Goal: Task Accomplishment & Management: Manage account settings

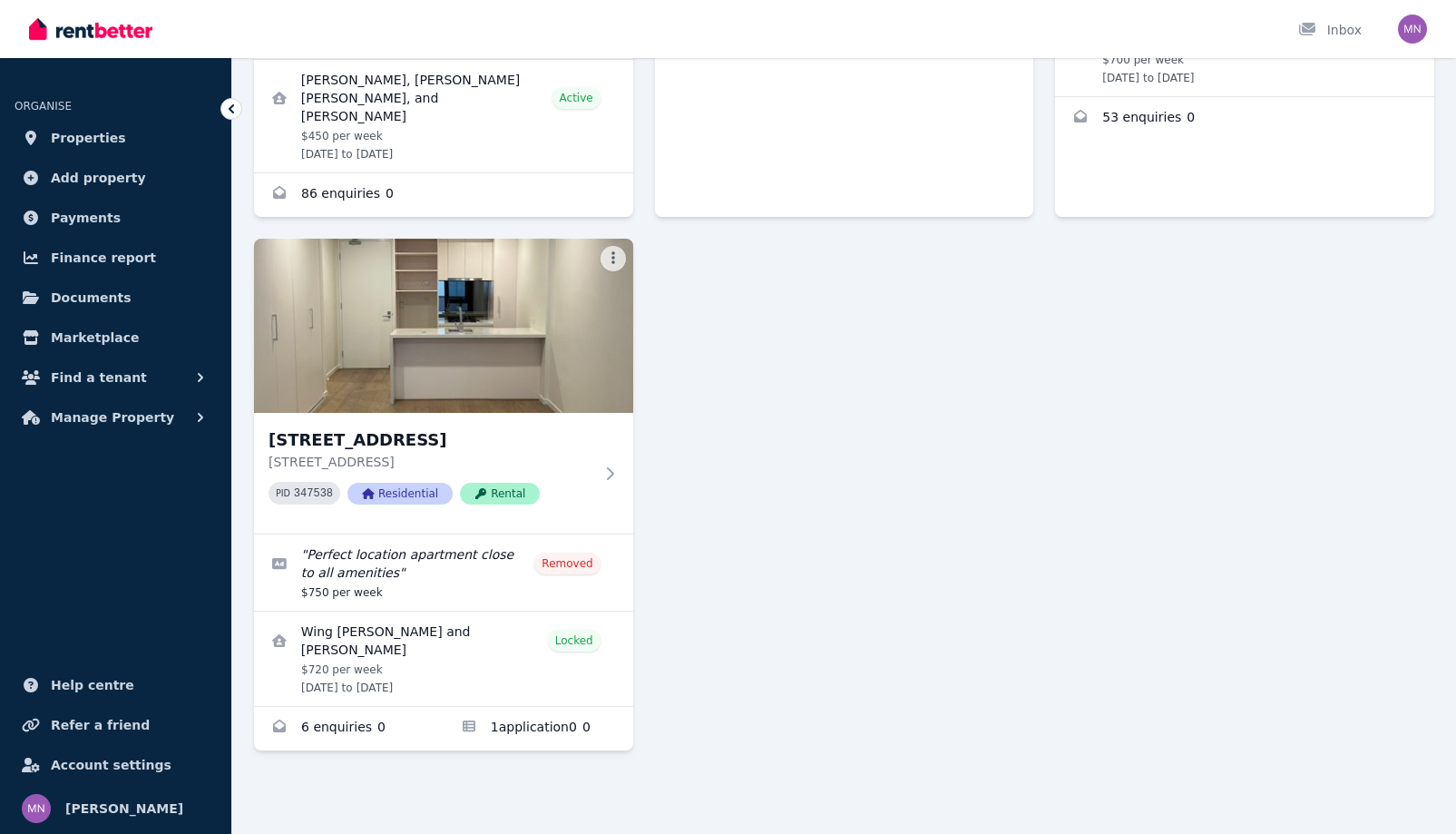
scroll to position [817, 0]
click at [622, 466] on icon at bounding box center [613, 473] width 18 height 14
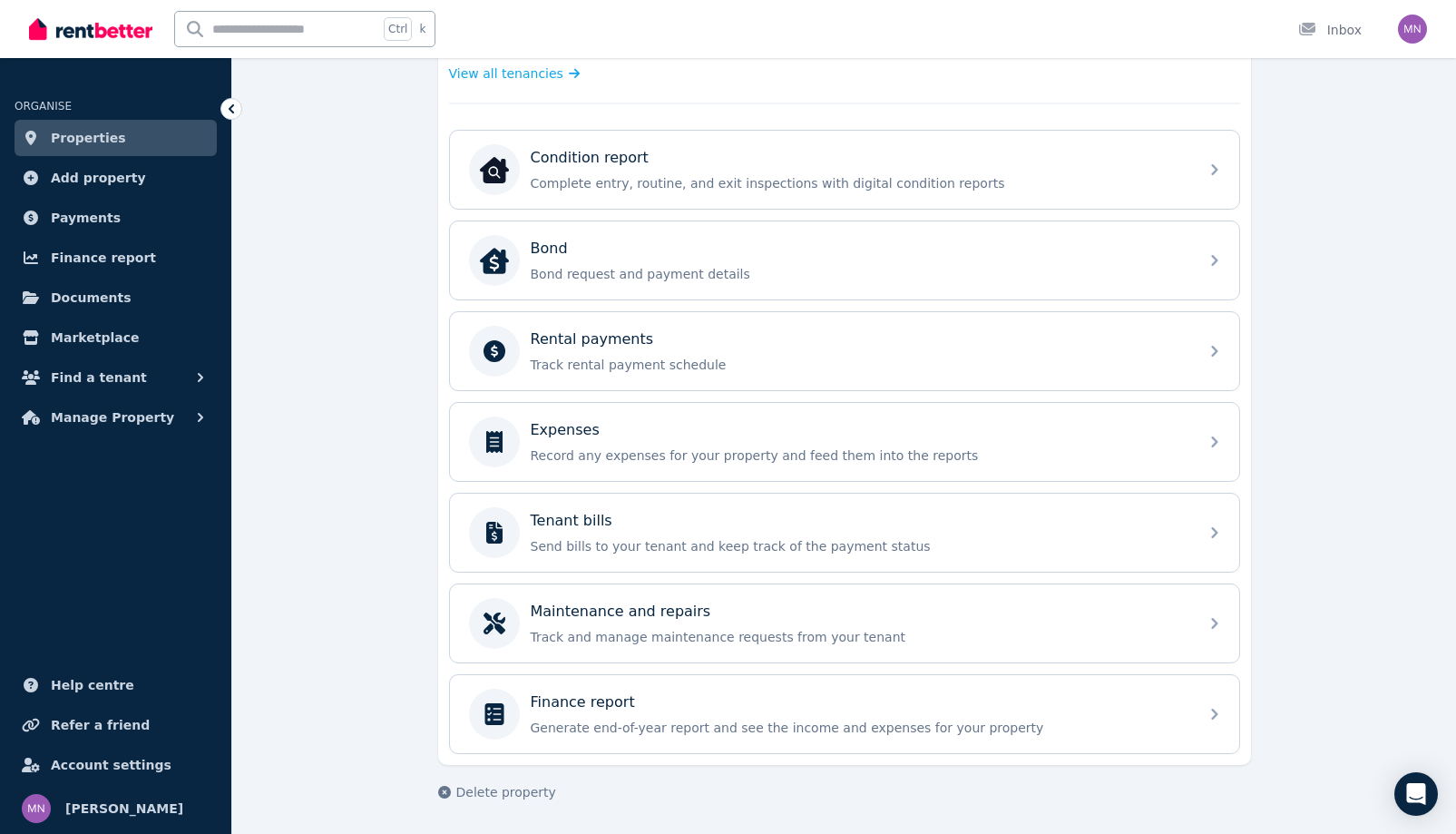
scroll to position [817, 0]
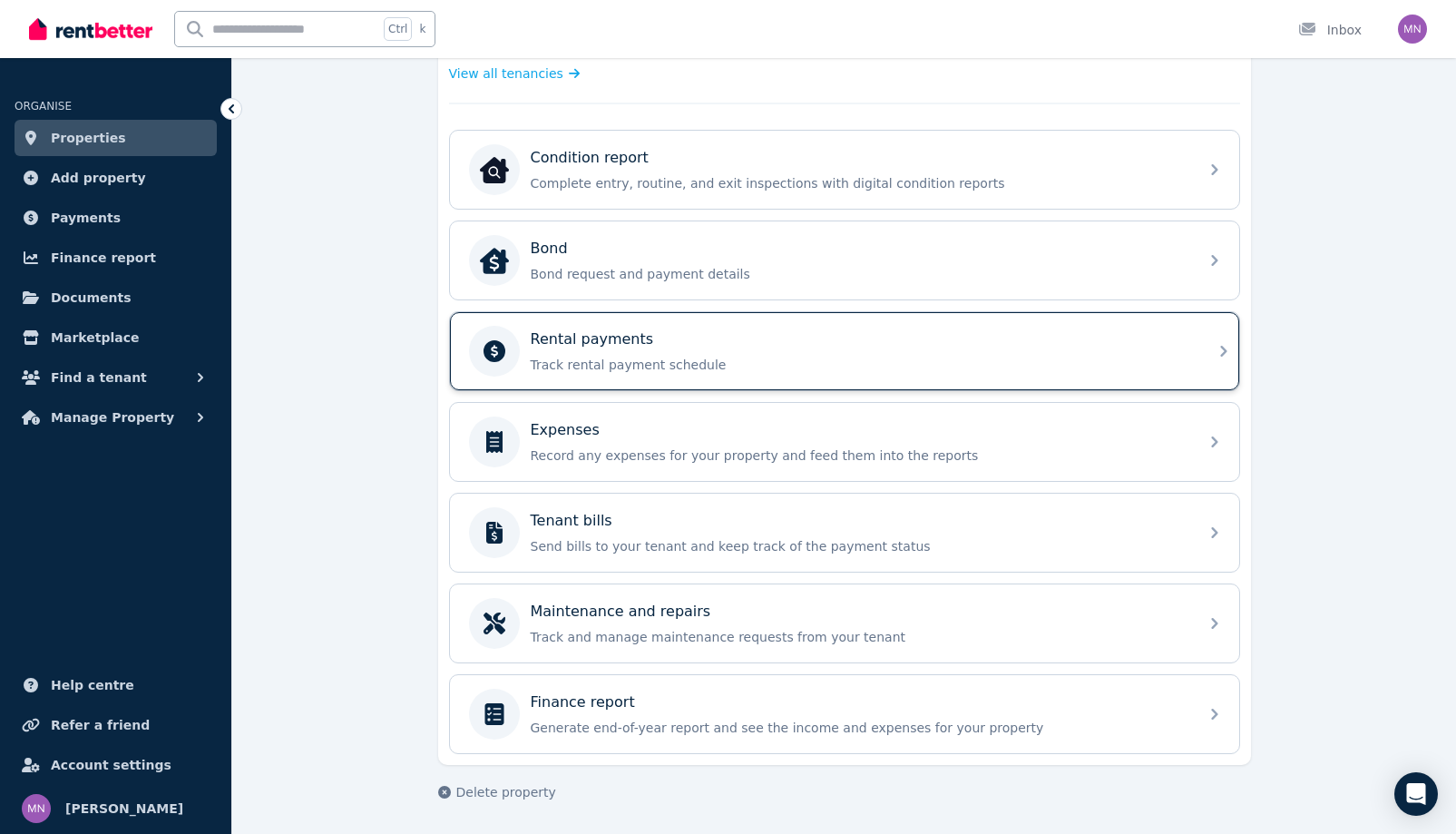
click at [1187, 351] on div "Rental payments" at bounding box center [859, 338] width 657 height 22
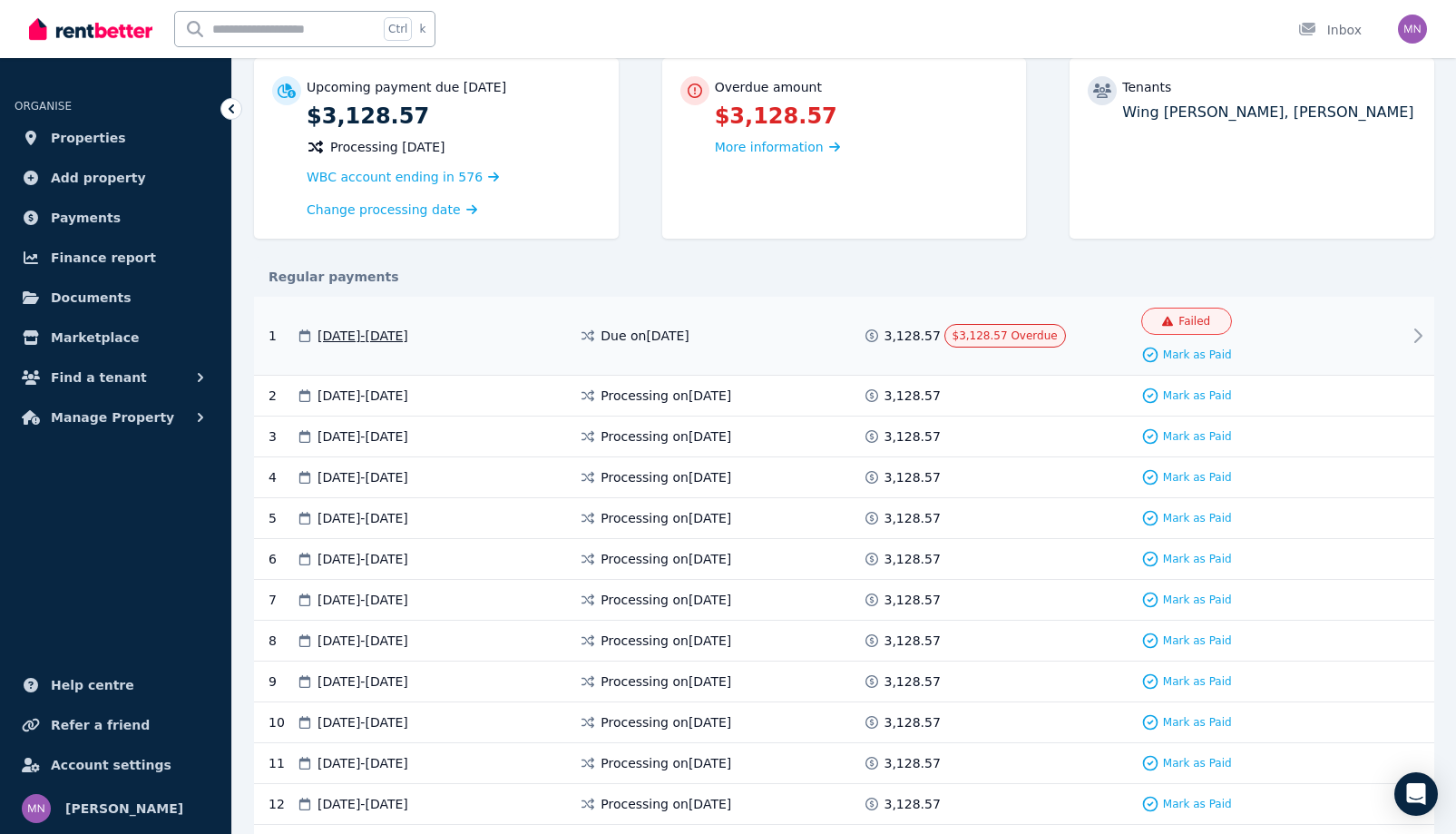
scroll to position [181, 0]
click at [1409, 345] on icon at bounding box center [1417, 334] width 22 height 22
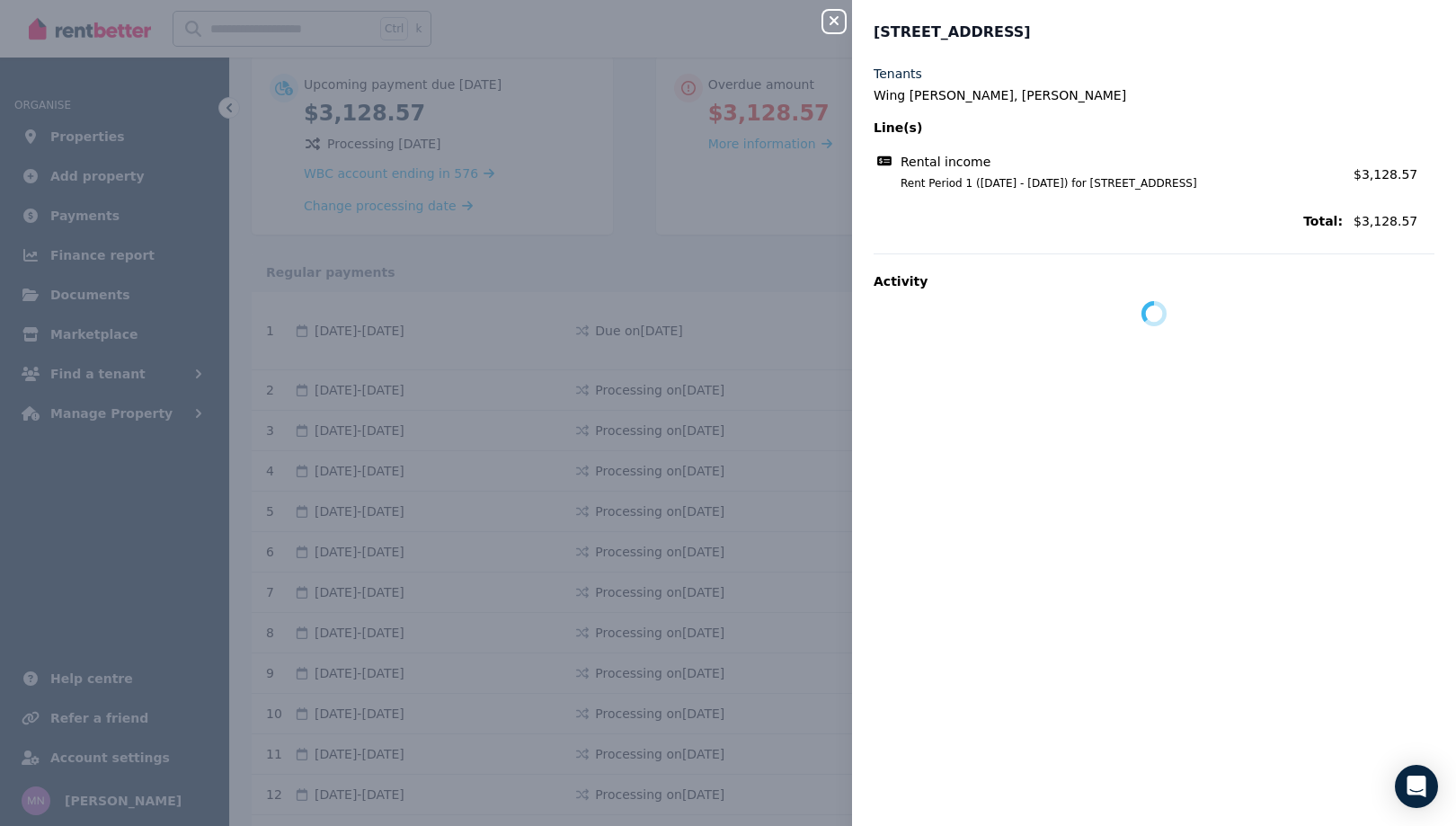
click at [823, 22] on icon "button" at bounding box center [834, 20] width 21 height 14
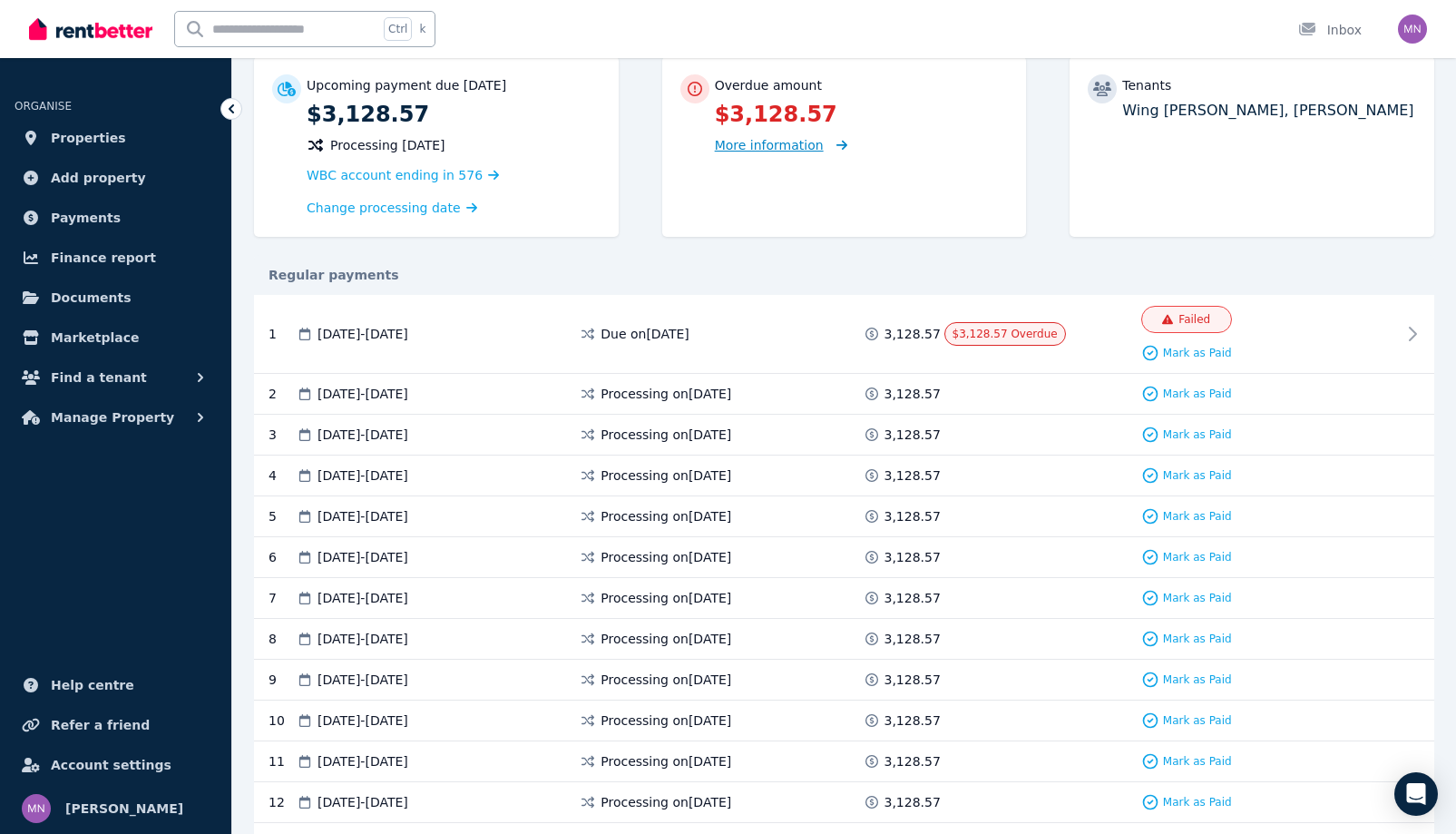
click at [823, 152] on span "More information" at bounding box center [769, 145] width 109 height 14
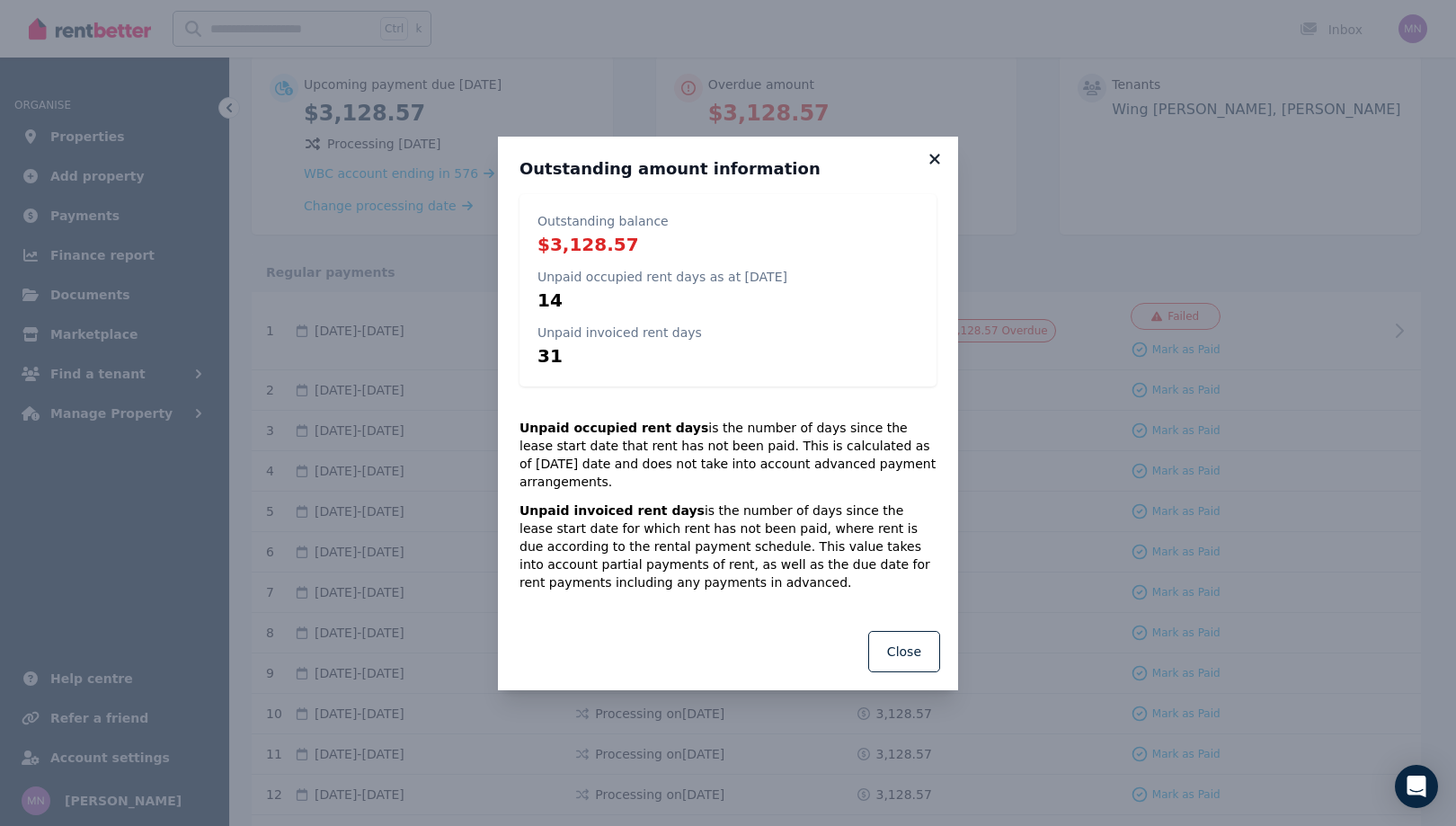
click at [944, 151] on icon at bounding box center [934, 158] width 18 height 16
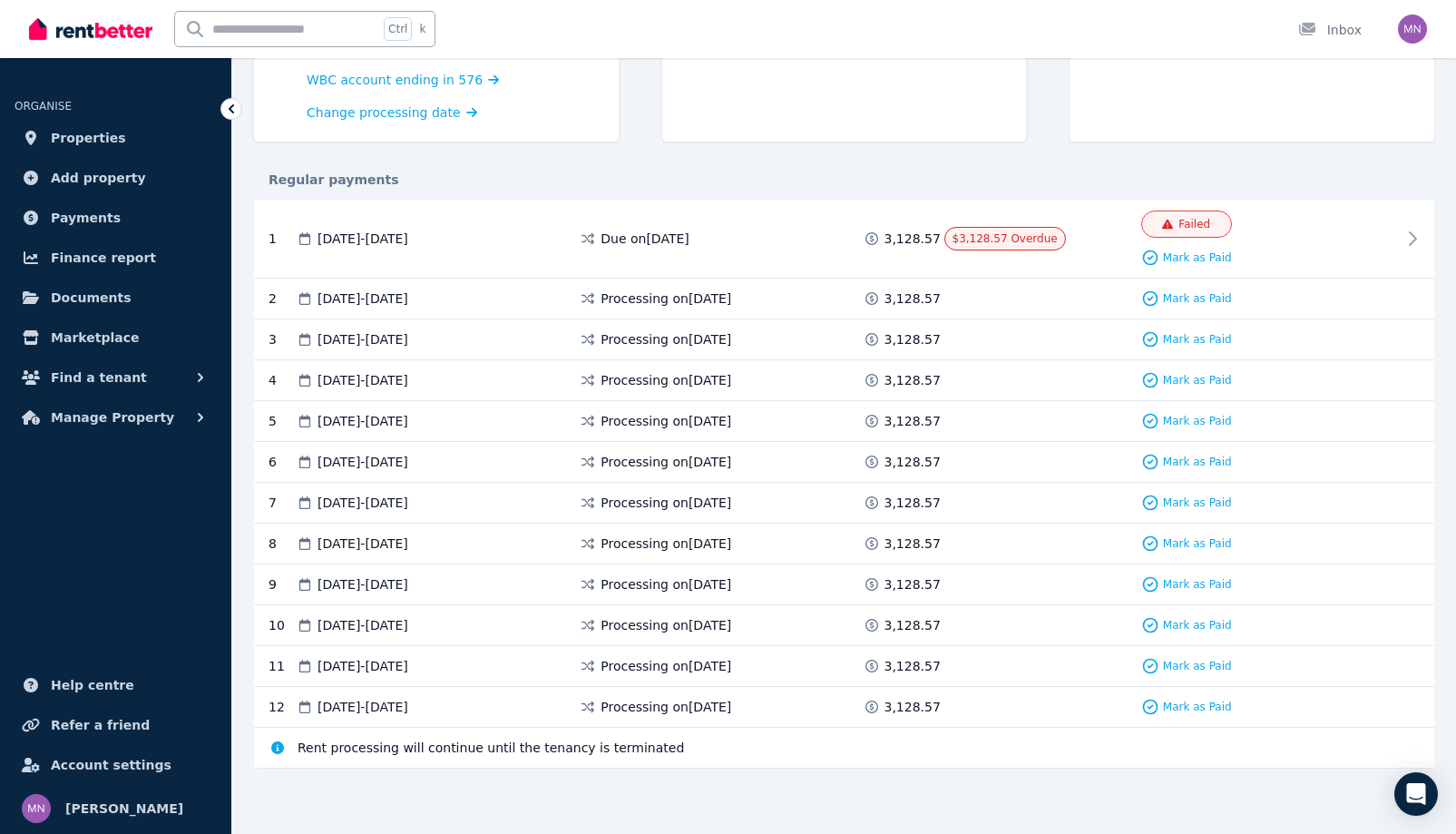
scroll to position [0, 0]
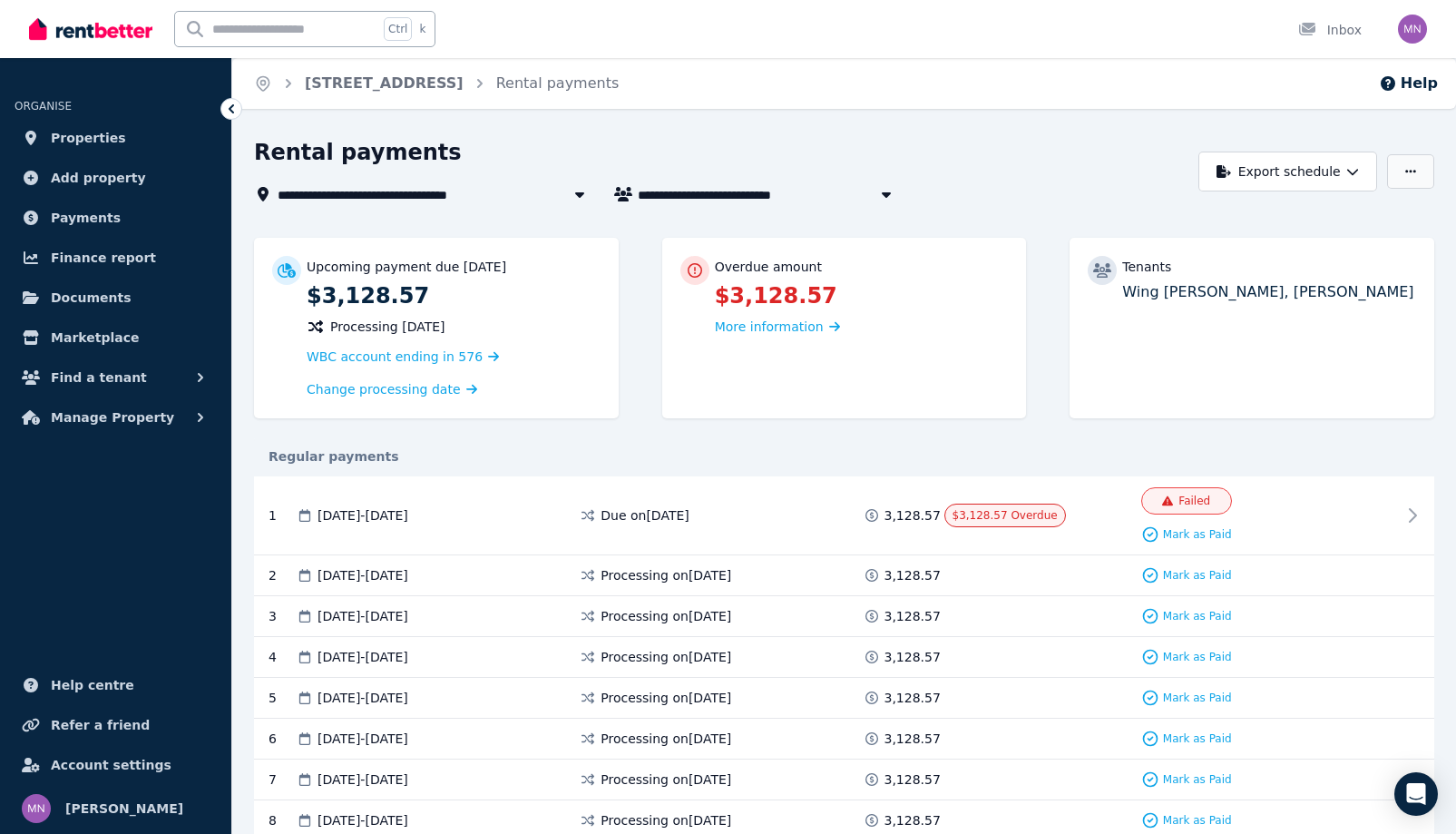
click at [1387, 189] on button "button" at bounding box center [1411, 171] width 47 height 35
click at [1299, 192] on button "Export schedule" at bounding box center [1288, 171] width 179 height 39
click at [1043, 172] on div "Rental payments" at bounding box center [721, 155] width 934 height 35
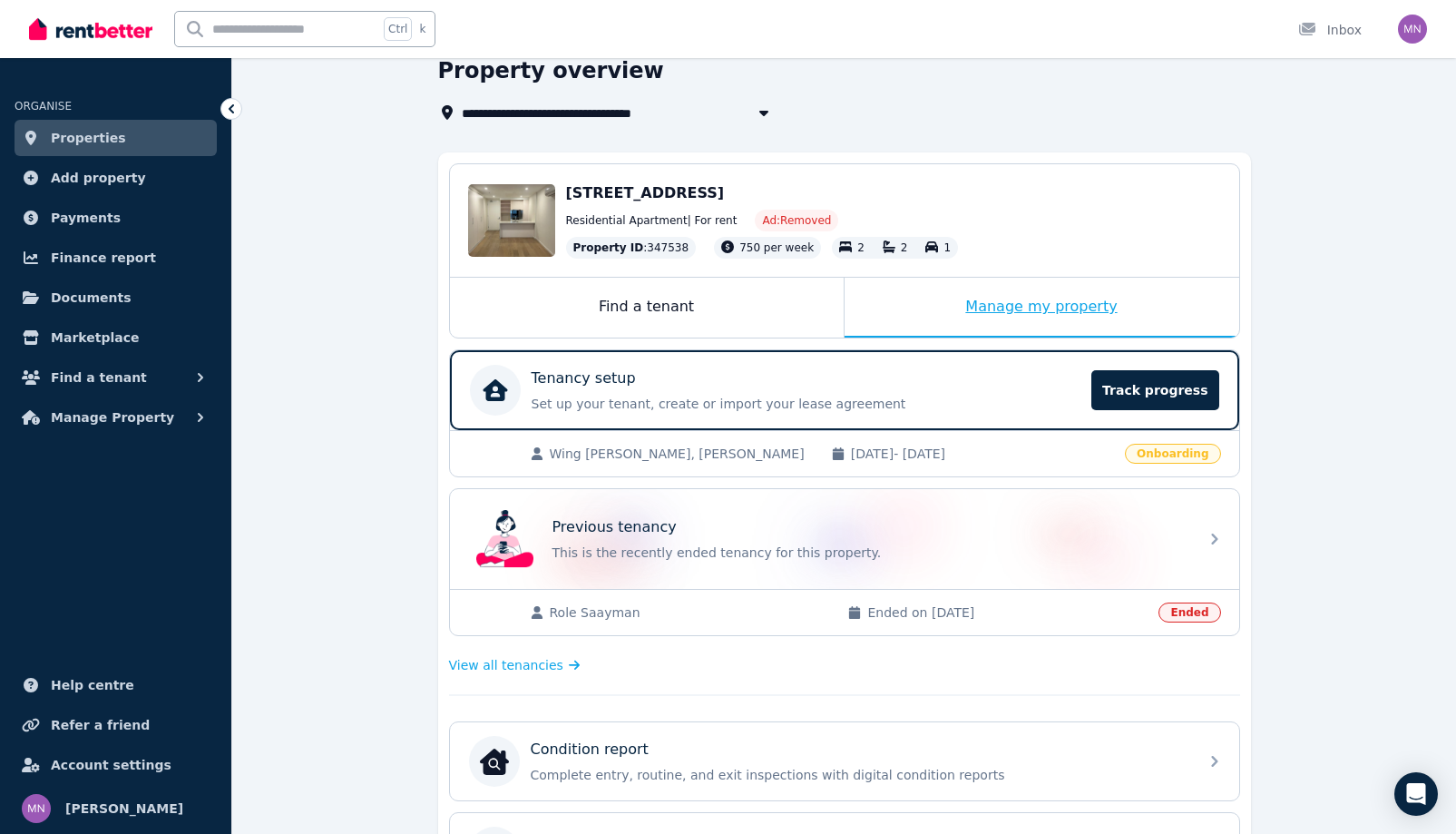
scroll to position [181, 0]
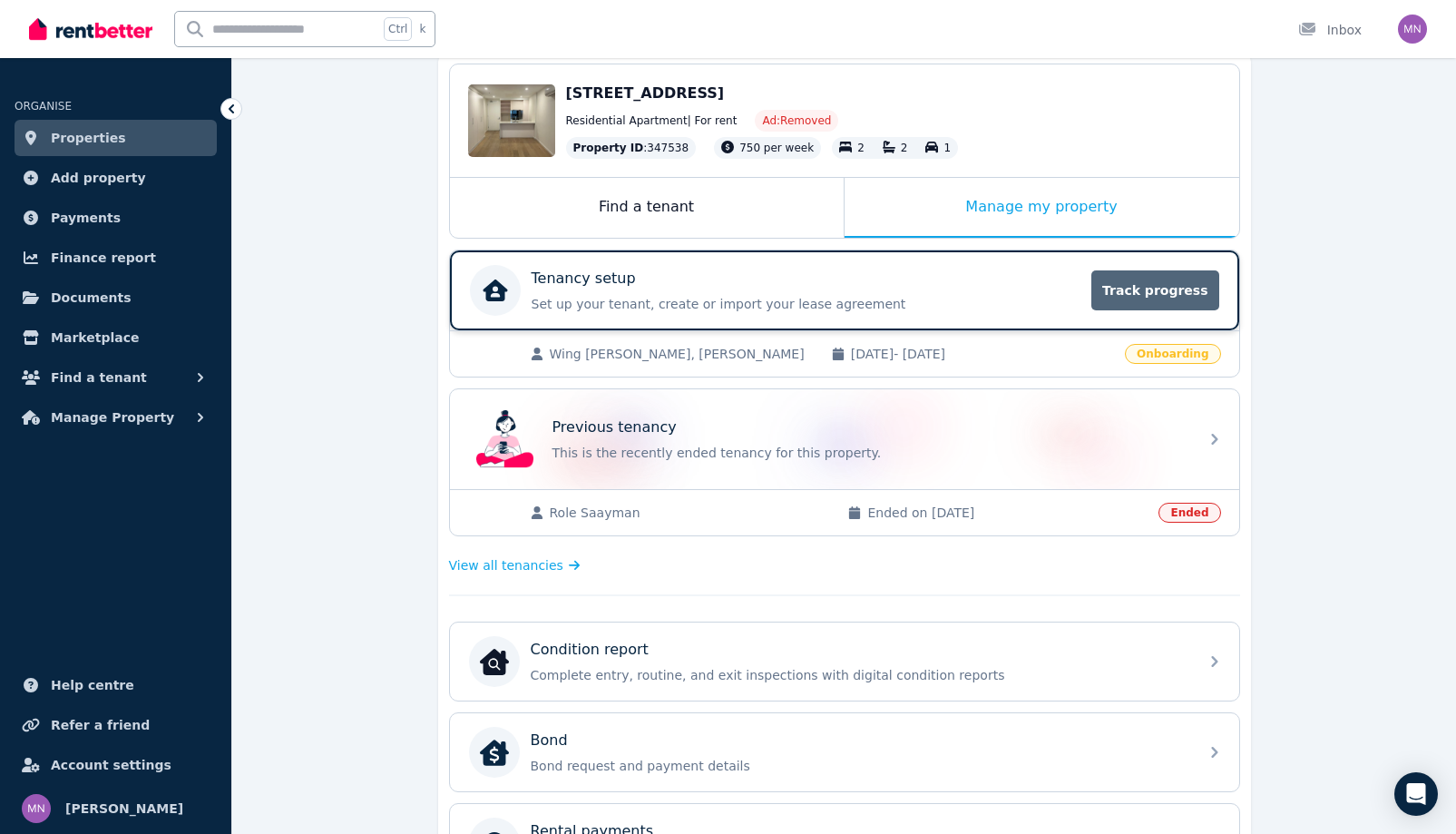
click at [1218, 310] on span "Track progress" at bounding box center [1154, 291] width 127 height 39
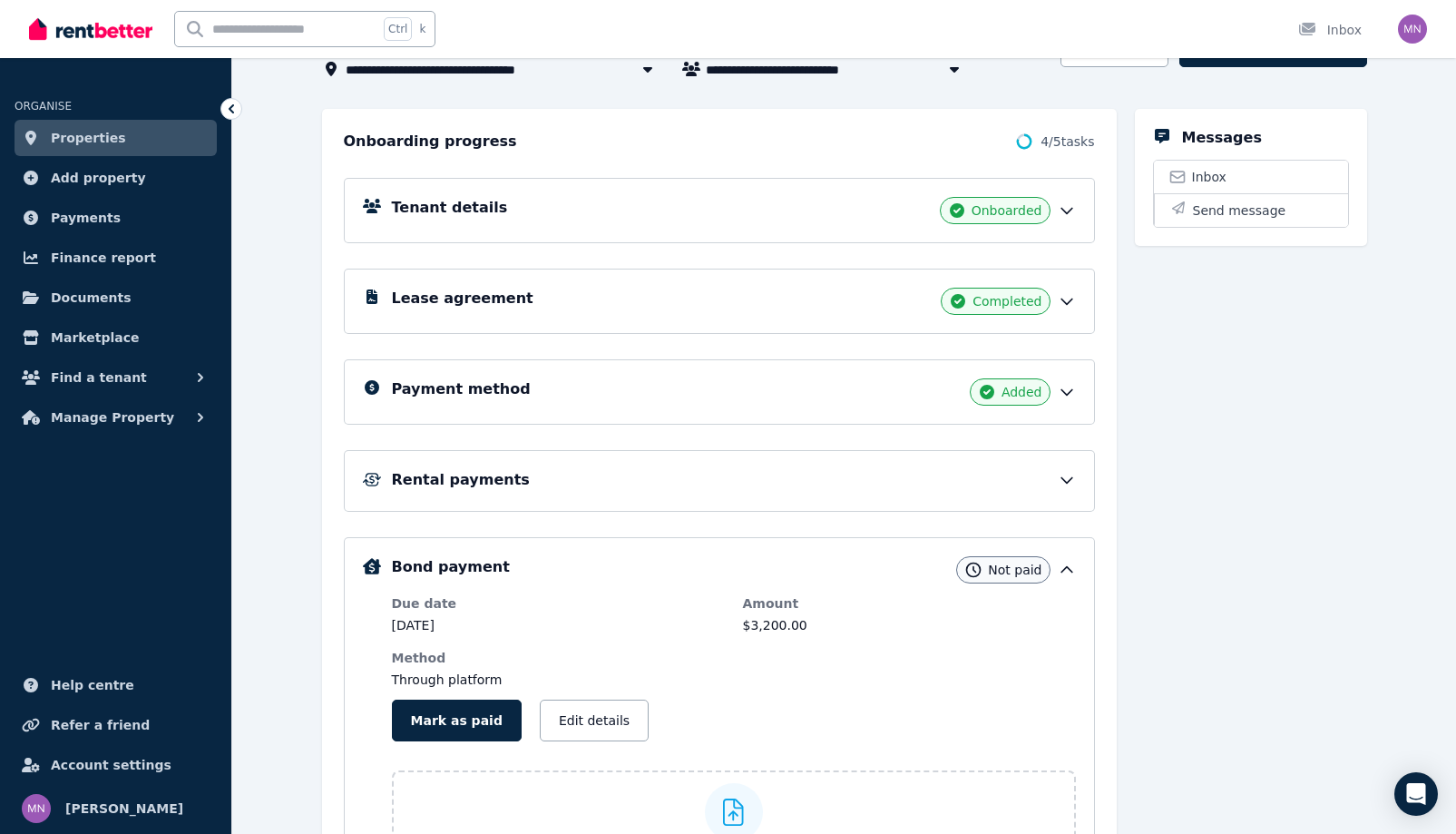
scroll to position [273, 0]
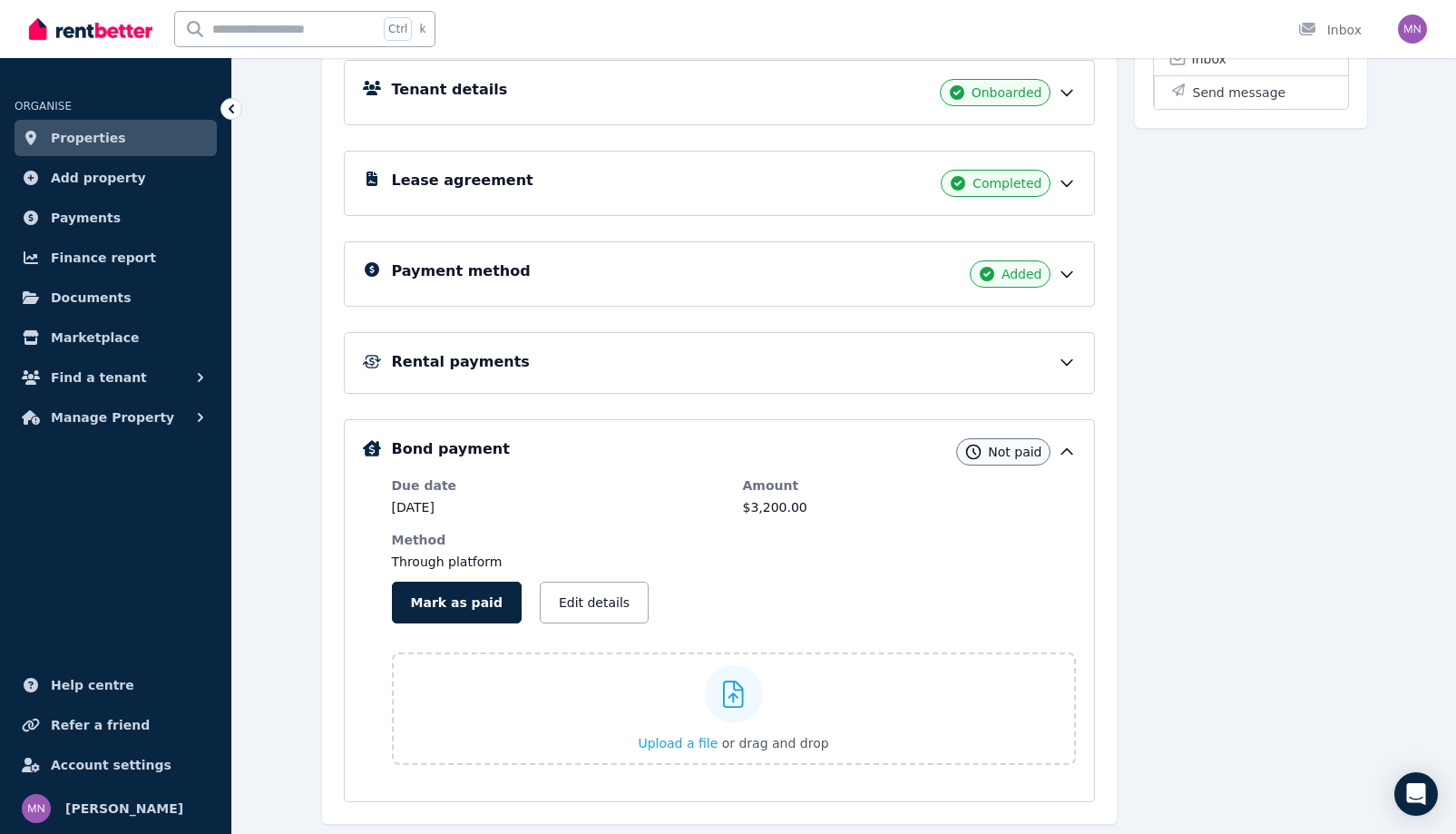
click at [1076, 371] on icon at bounding box center [1066, 361] width 18 height 18
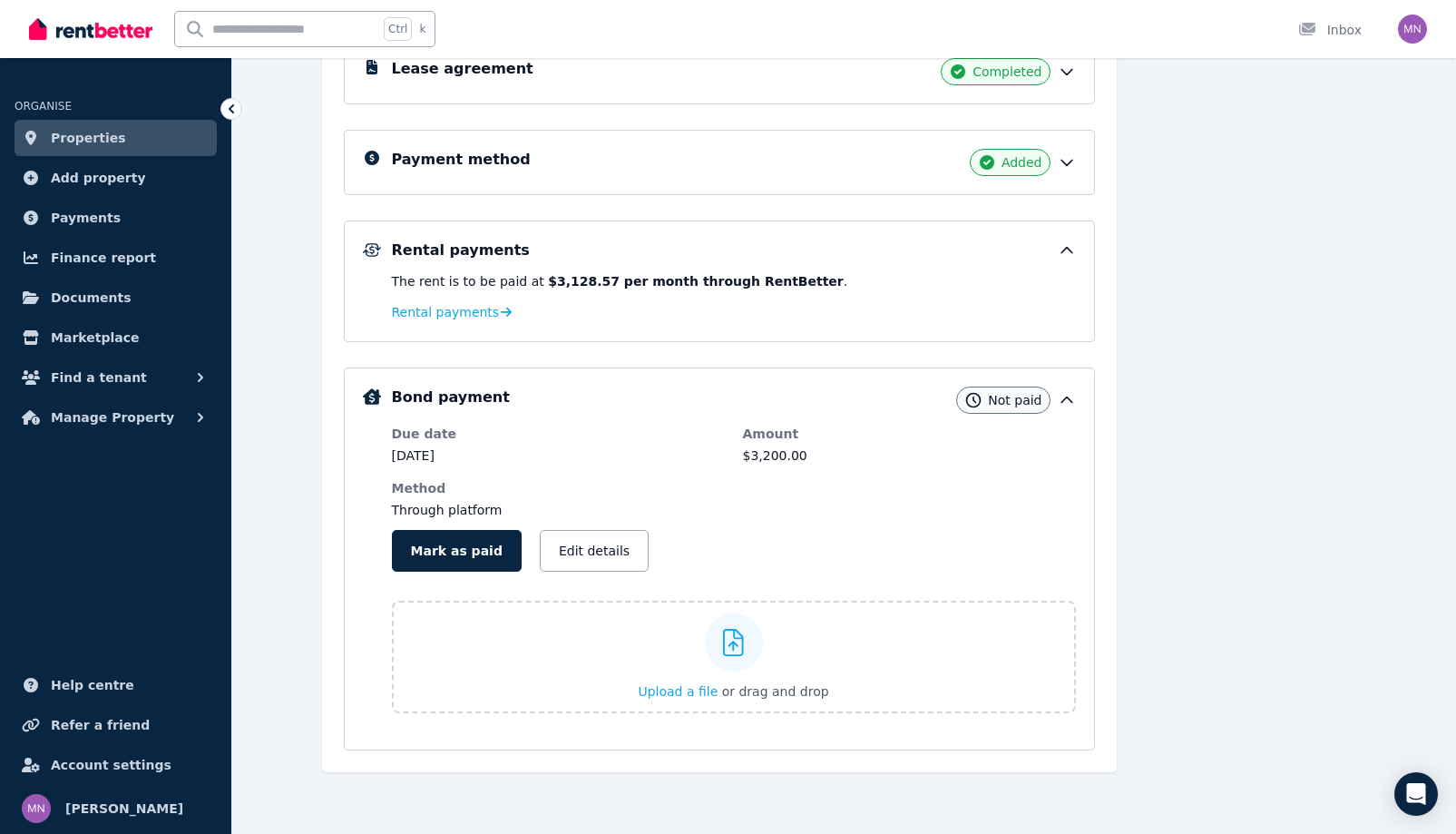
scroll to position [501, 0]
click at [473, 322] on span "Rental payments" at bounding box center [446, 311] width 108 height 18
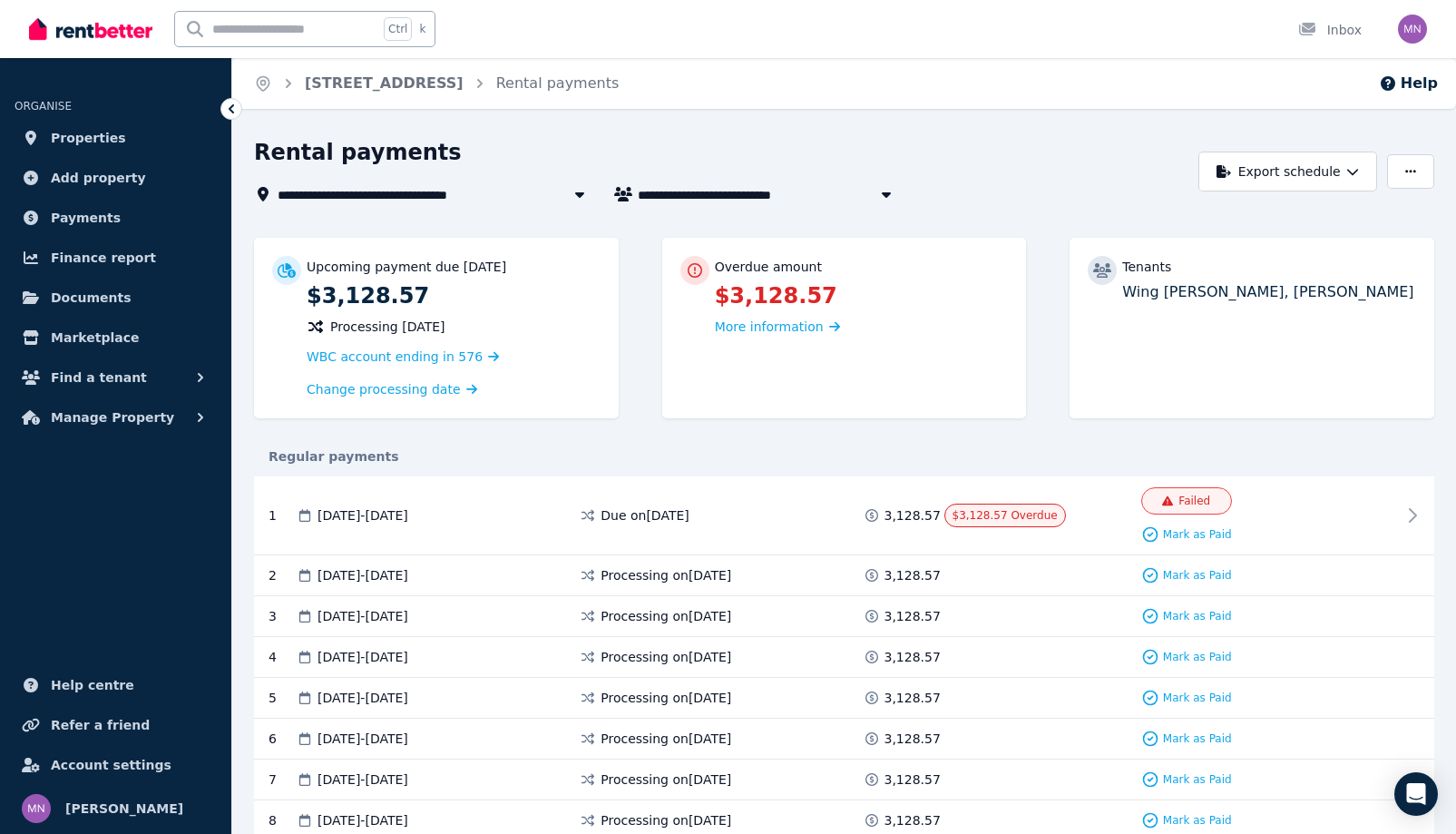
click at [896, 201] on icon "button" at bounding box center [885, 194] width 18 height 14
type input "**********"
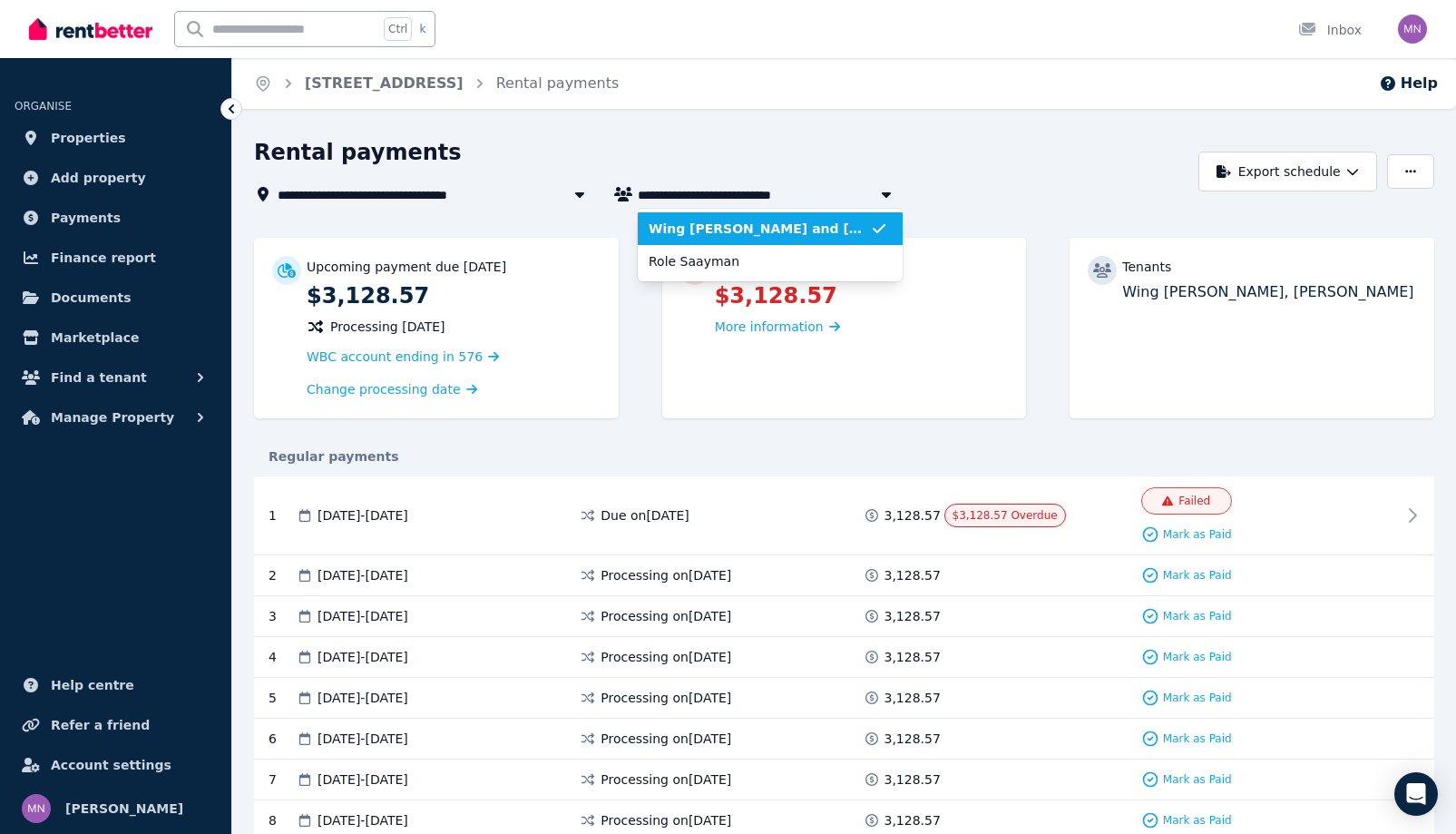
click at [870, 238] on span "Wing [PERSON_NAME] and [PERSON_NAME]" at bounding box center [759, 228] width 221 height 18
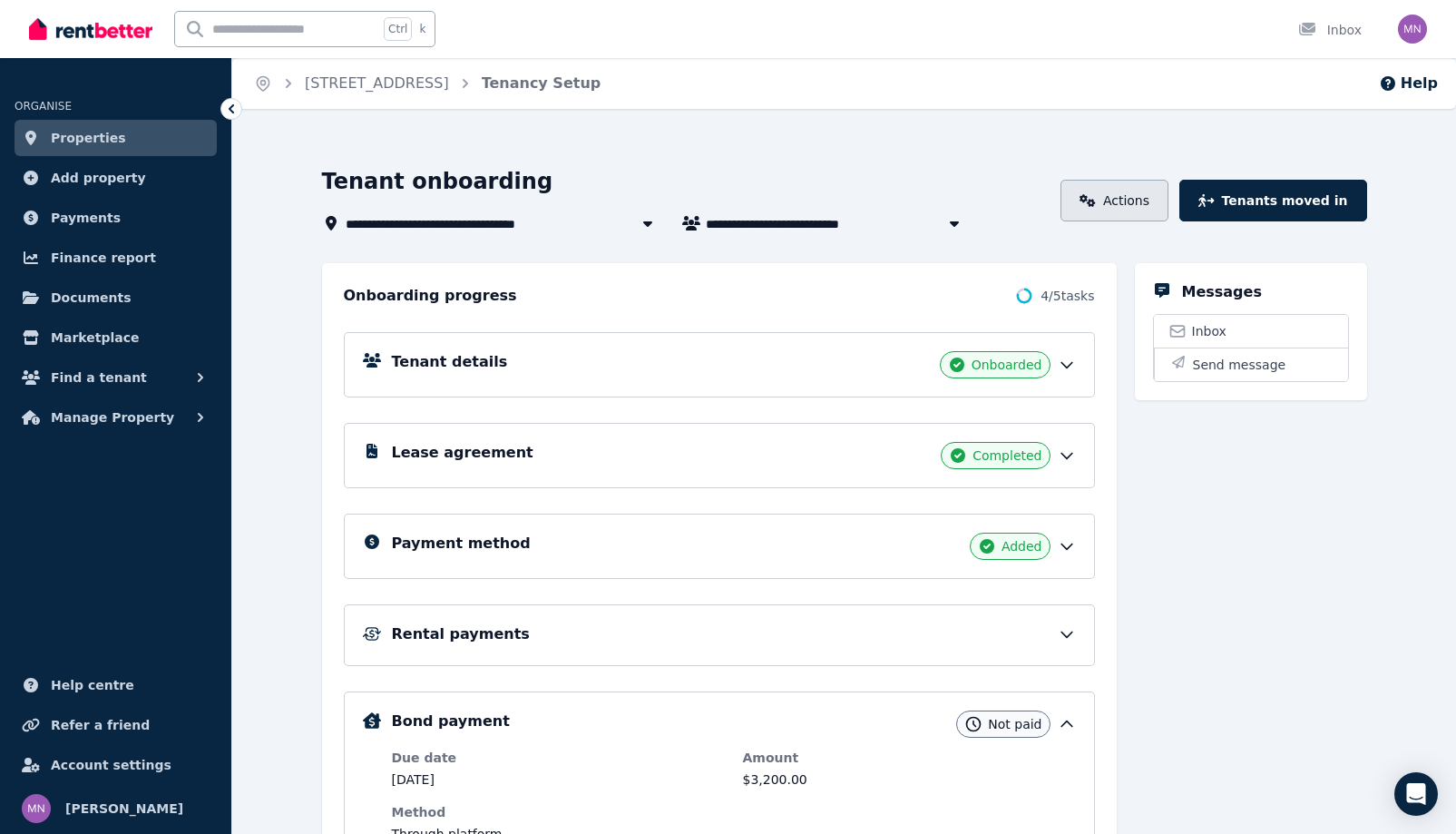
click at [1168, 221] on link "Actions" at bounding box center [1114, 200] width 108 height 41
click at [1227, 340] on span "Inbox" at bounding box center [1209, 331] width 35 height 18
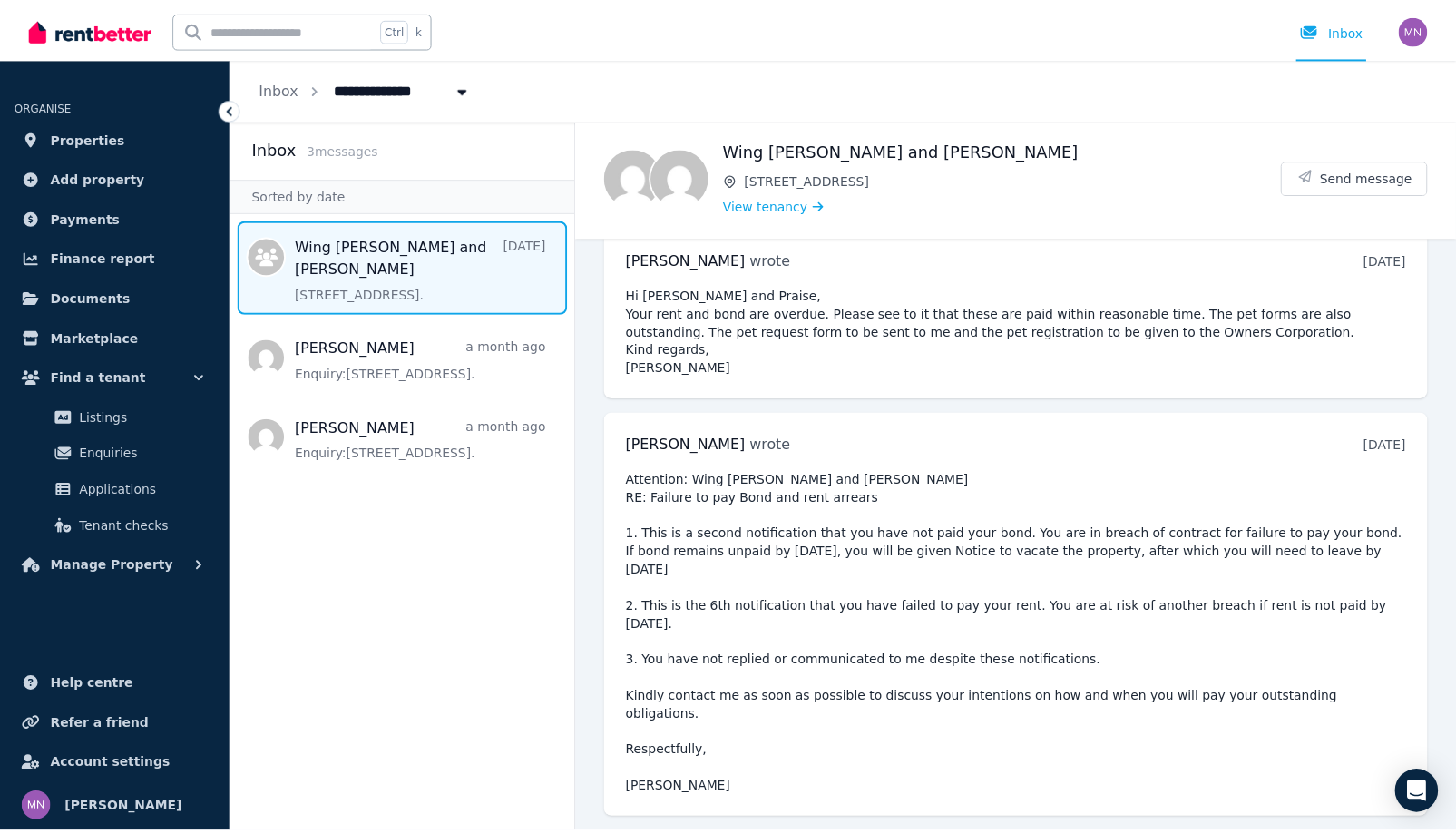
scroll to position [284, 0]
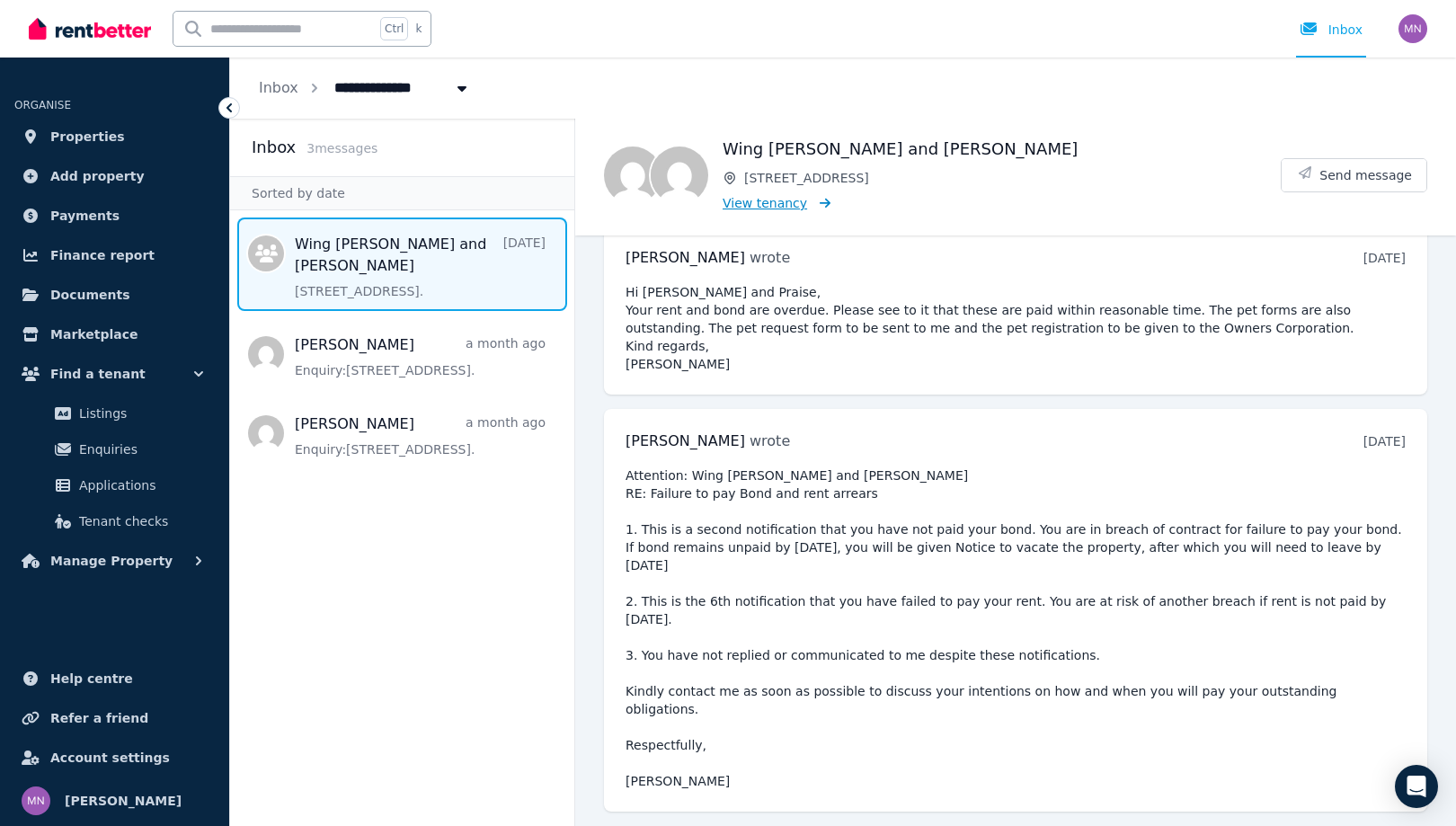
click at [808, 212] on span "View tenancy" at bounding box center [765, 202] width 85 height 18
click at [1333, 184] on span "Send message" at bounding box center [1366, 175] width 92 height 18
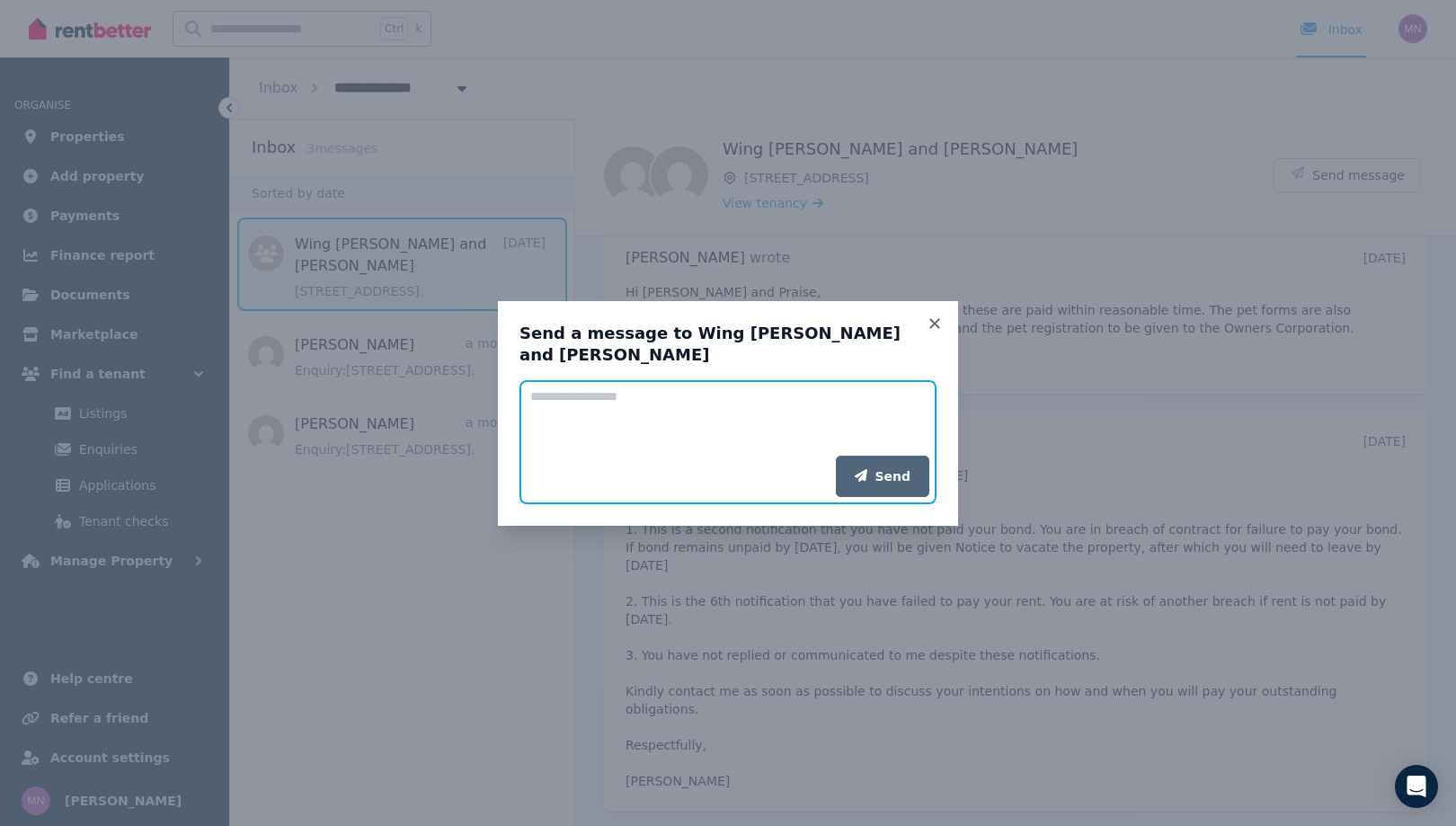
click at [761, 392] on textarea "Add your message" at bounding box center [728, 417] width 417 height 75
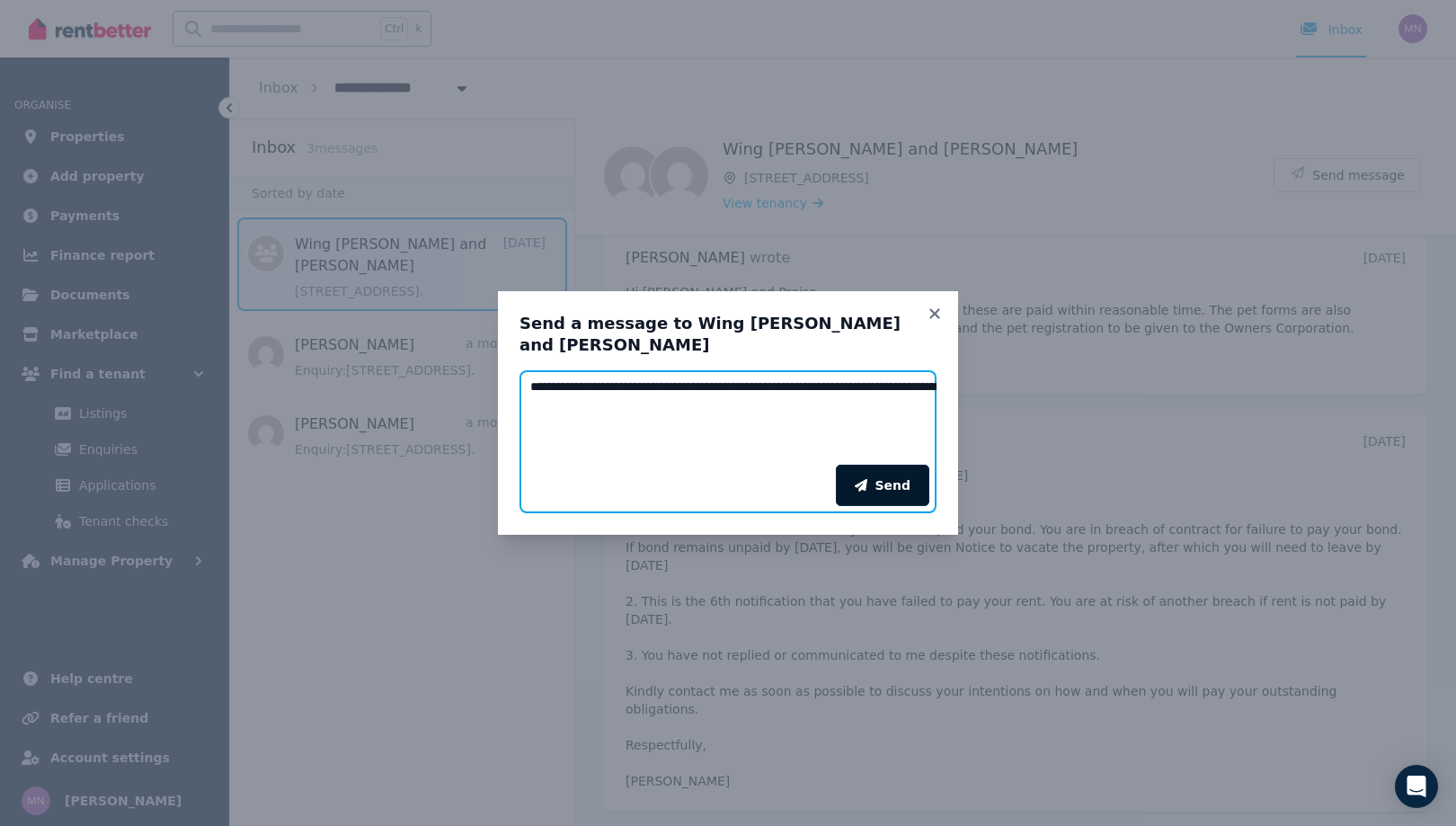
type textarea "**********"
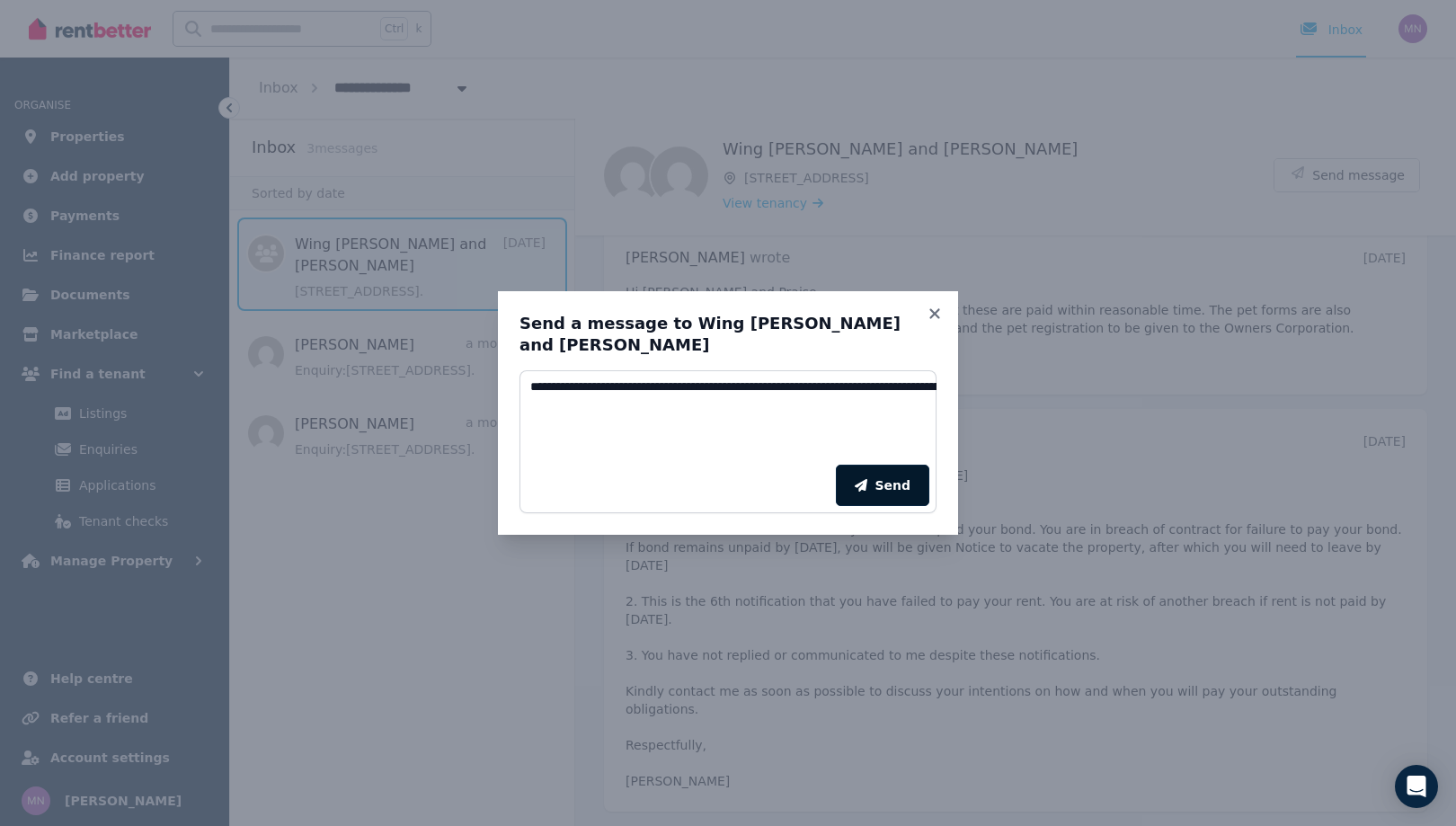
click at [916, 480] on button "Send" at bounding box center [883, 485] width 93 height 41
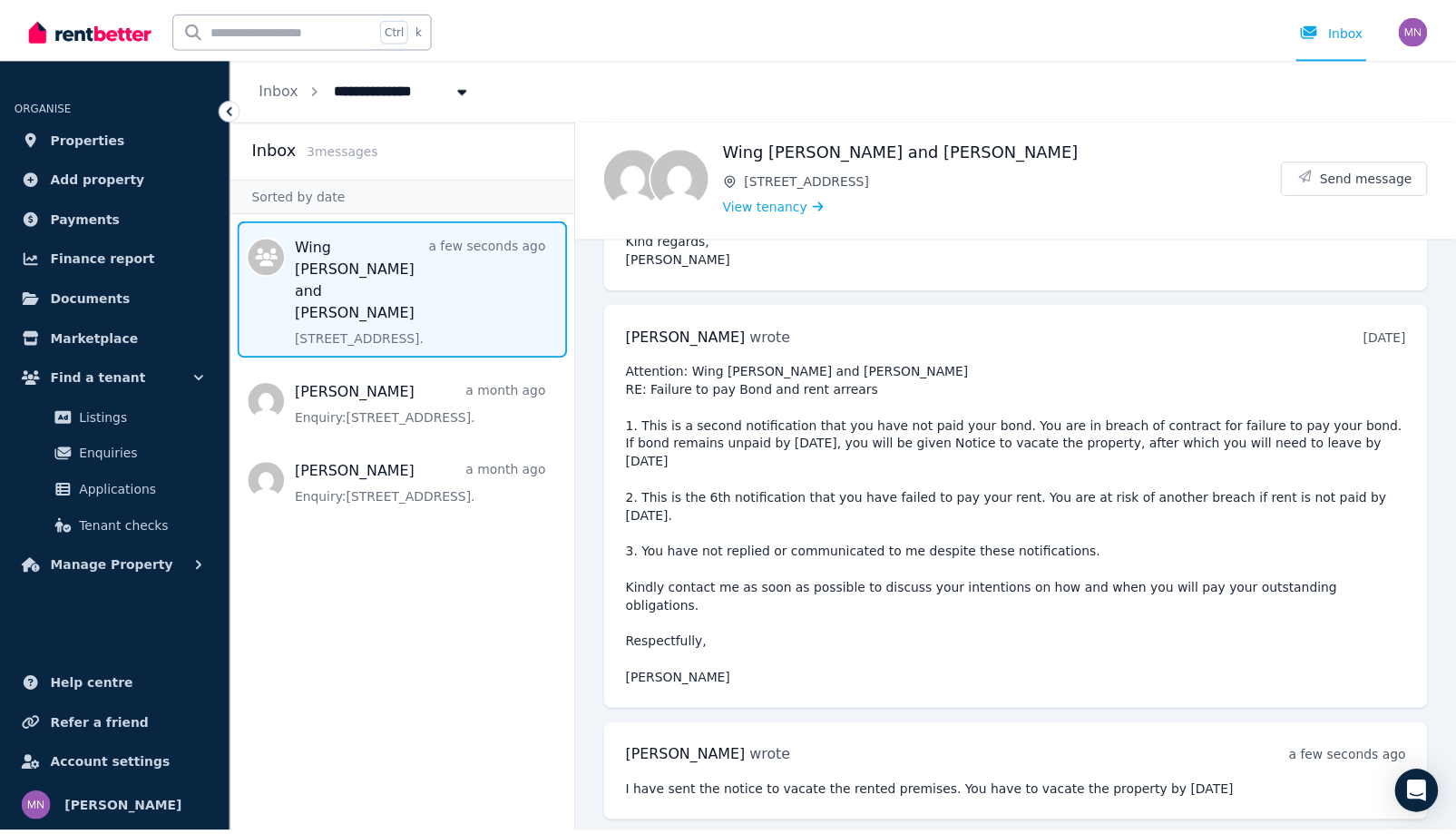
scroll to position [0, 0]
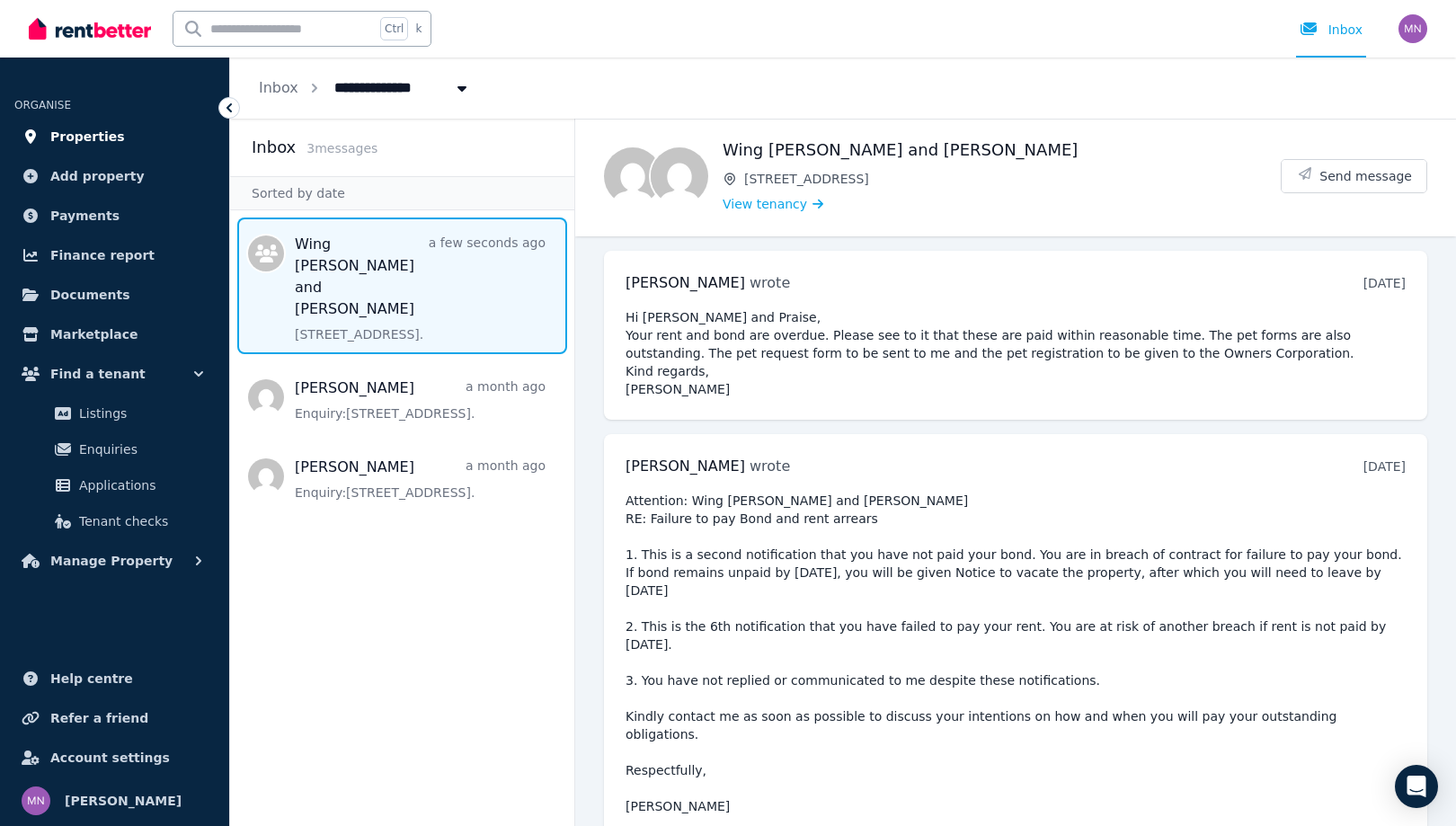
click at [107, 147] on span "Properties" at bounding box center [88, 136] width 75 height 21
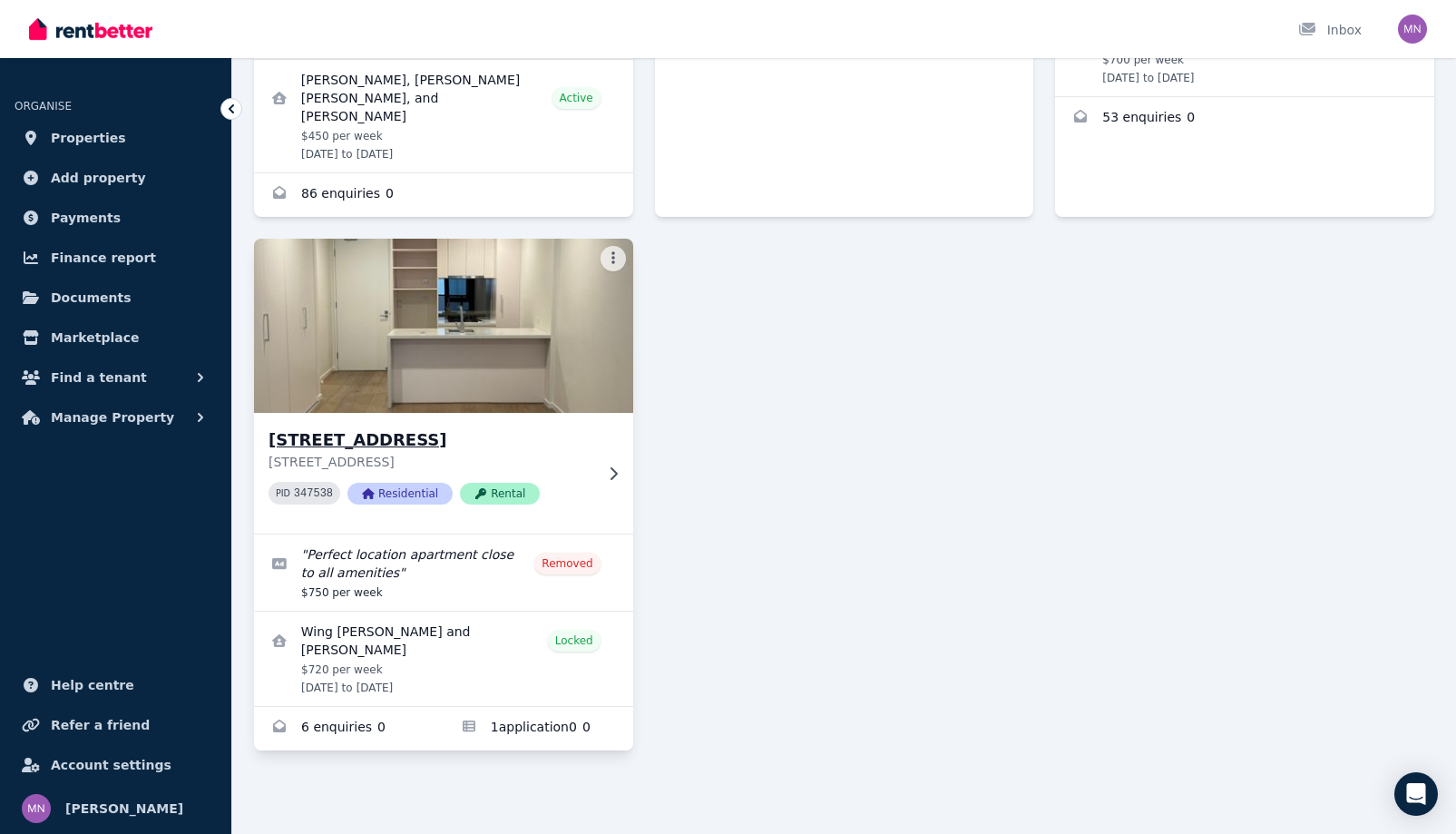
scroll to position [907, 0]
click at [622, 466] on icon at bounding box center [613, 473] width 18 height 14
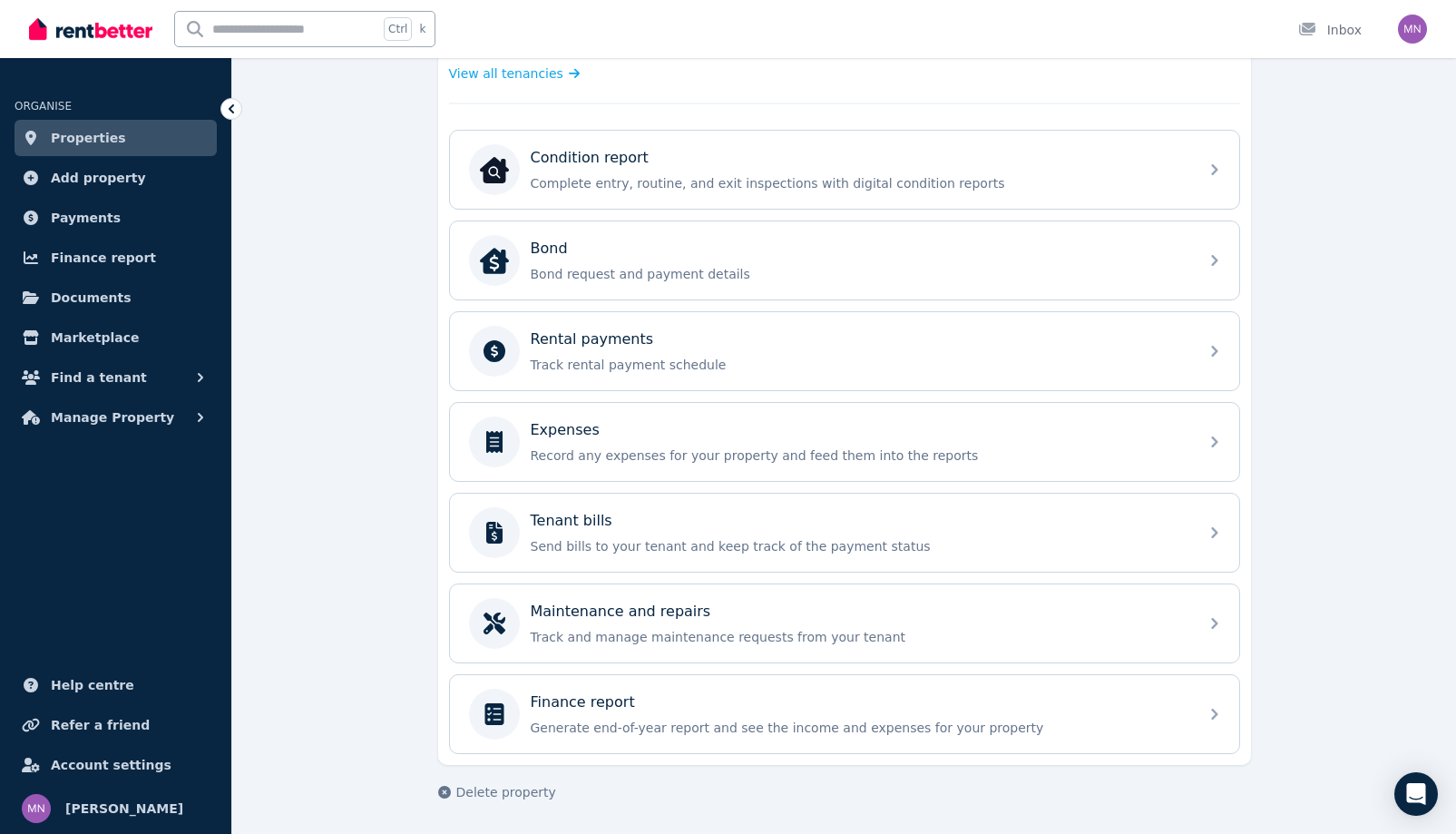
scroll to position [1038, 0]
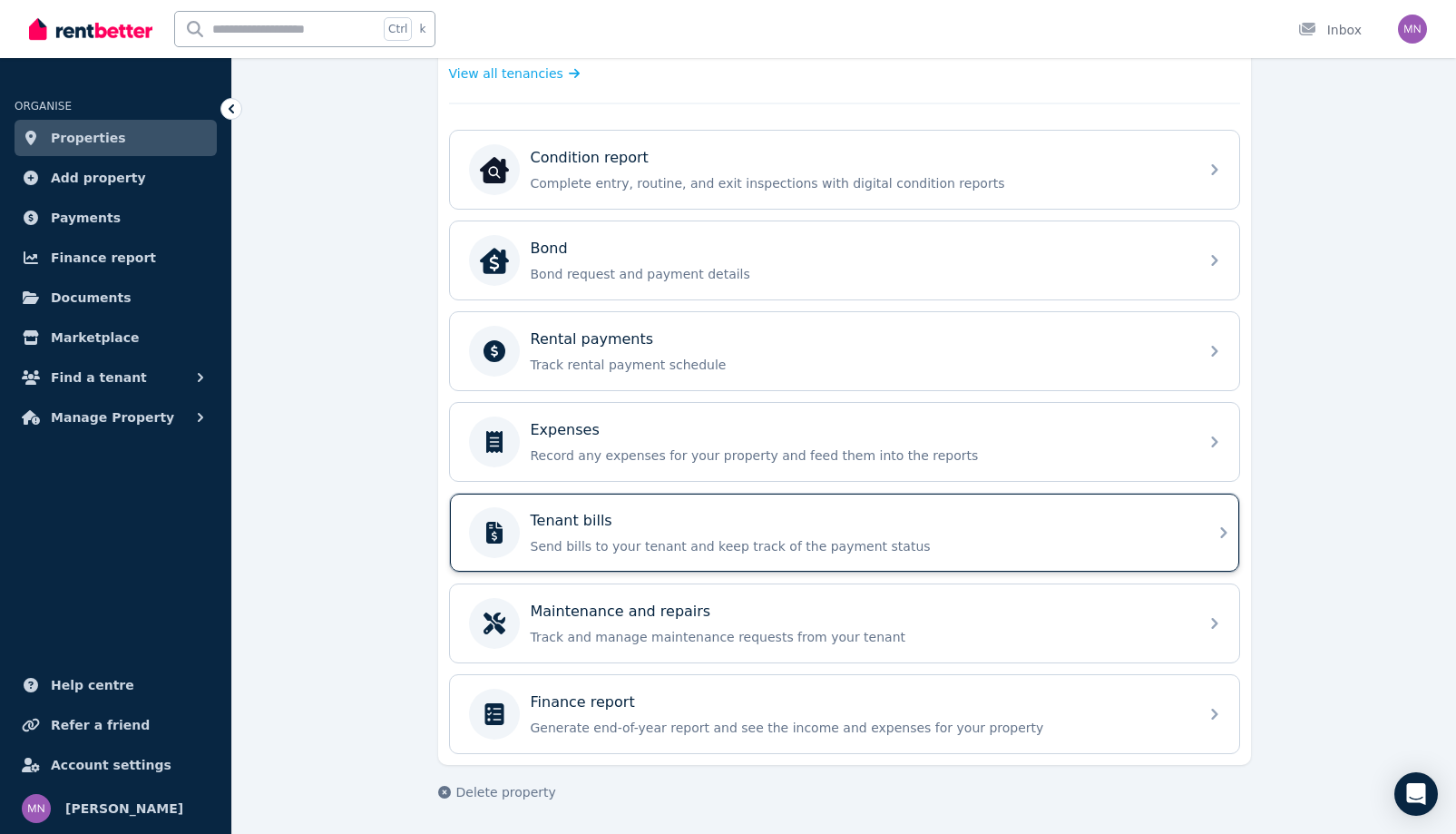
click at [1026, 510] on div "Tenant bills" at bounding box center [859, 520] width 657 height 22
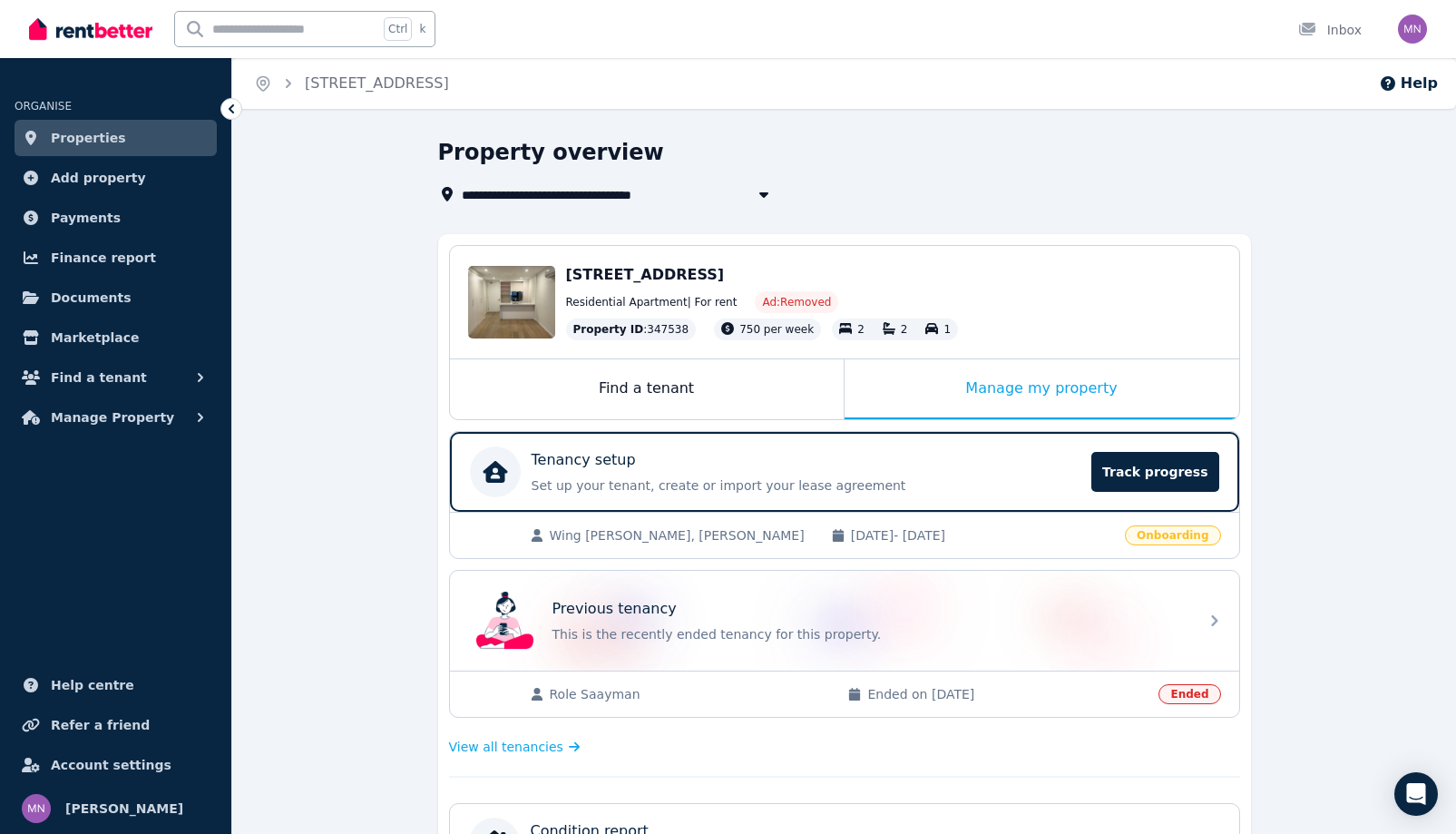
click at [755, 201] on icon "button" at bounding box center [763, 194] width 18 height 14
type input "**********"
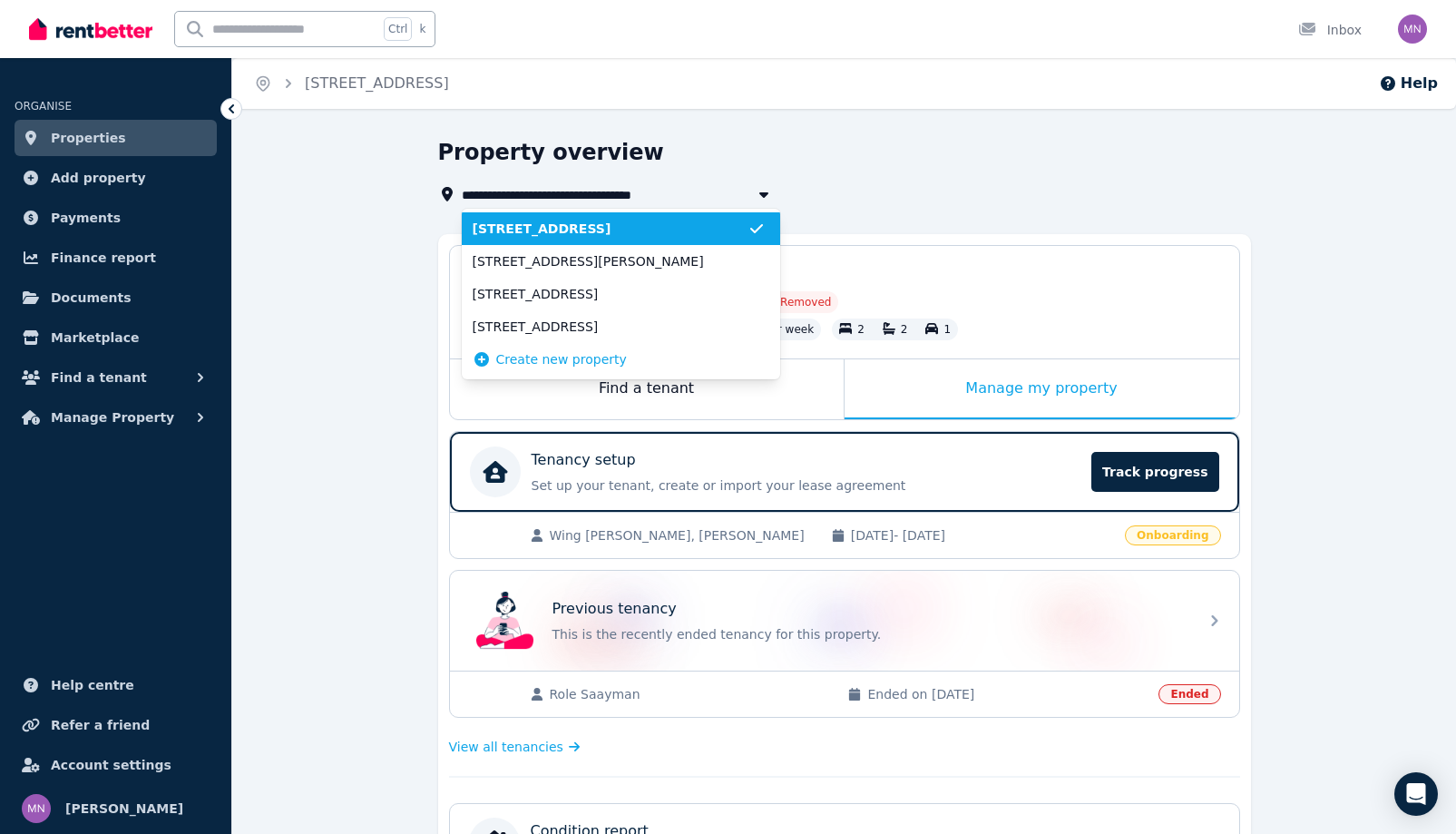
click at [642, 238] on span "[STREET_ADDRESS]" at bounding box center [610, 228] width 274 height 18
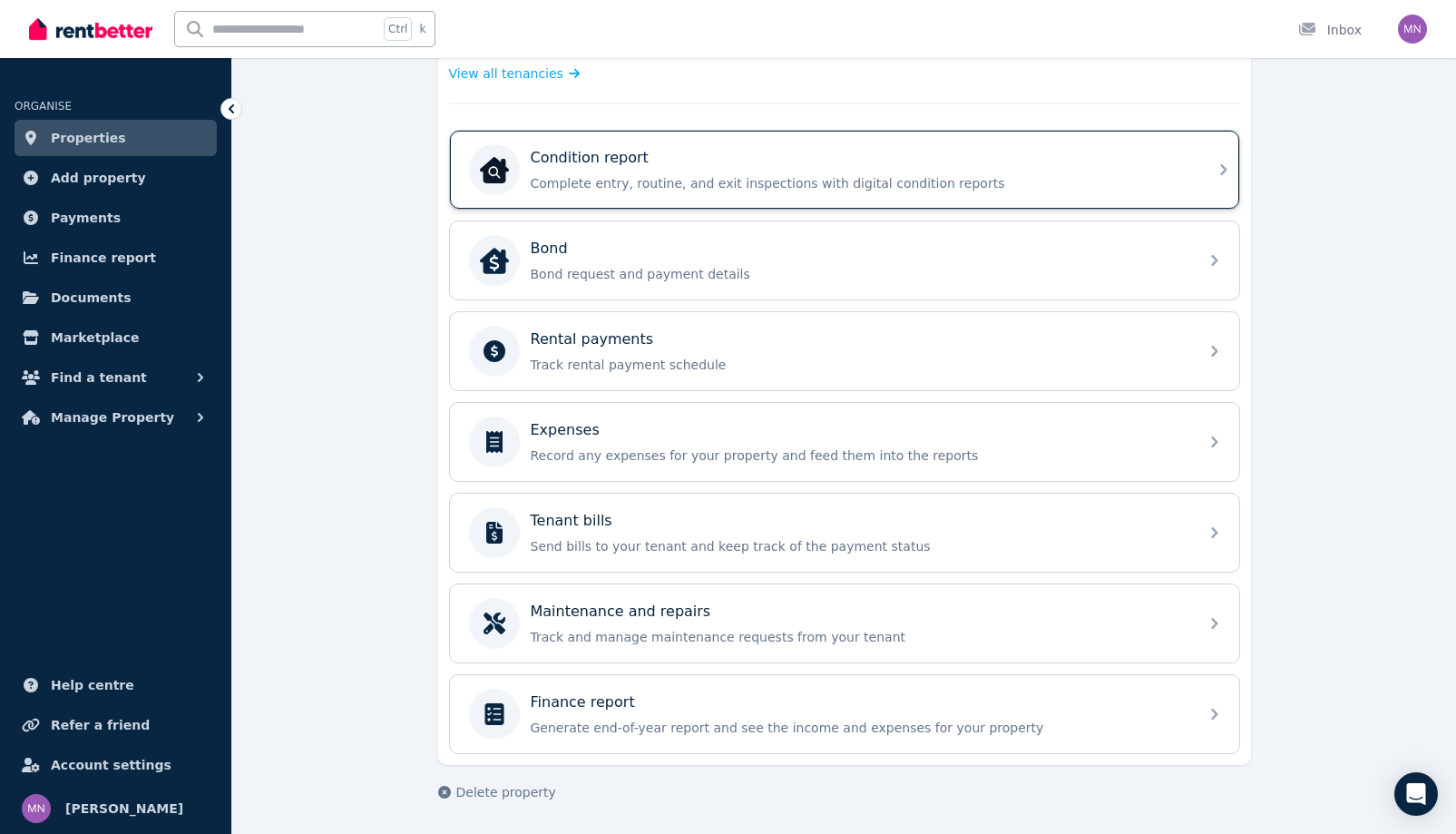
scroll to position [402, 0]
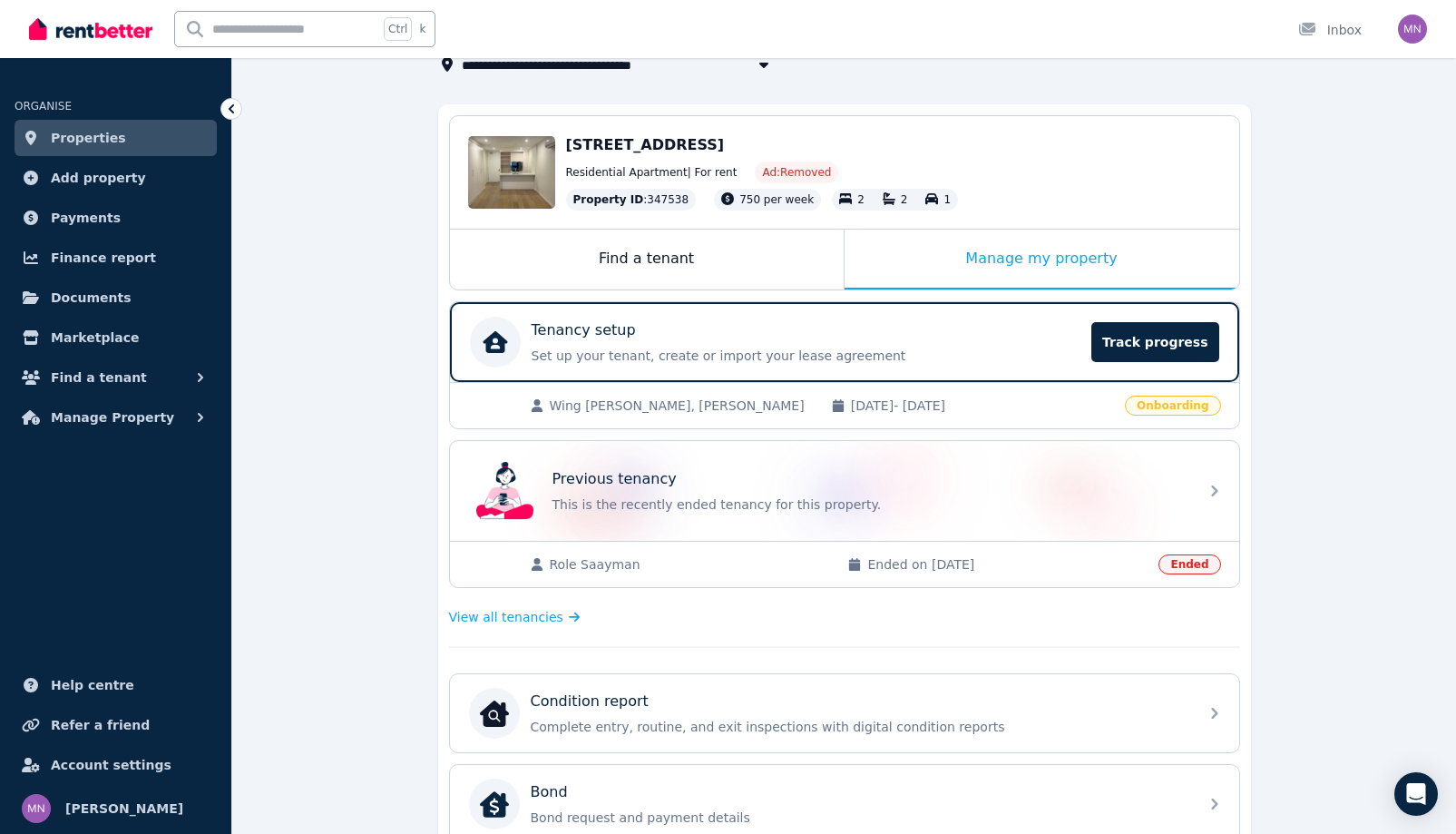
scroll to position [0, 0]
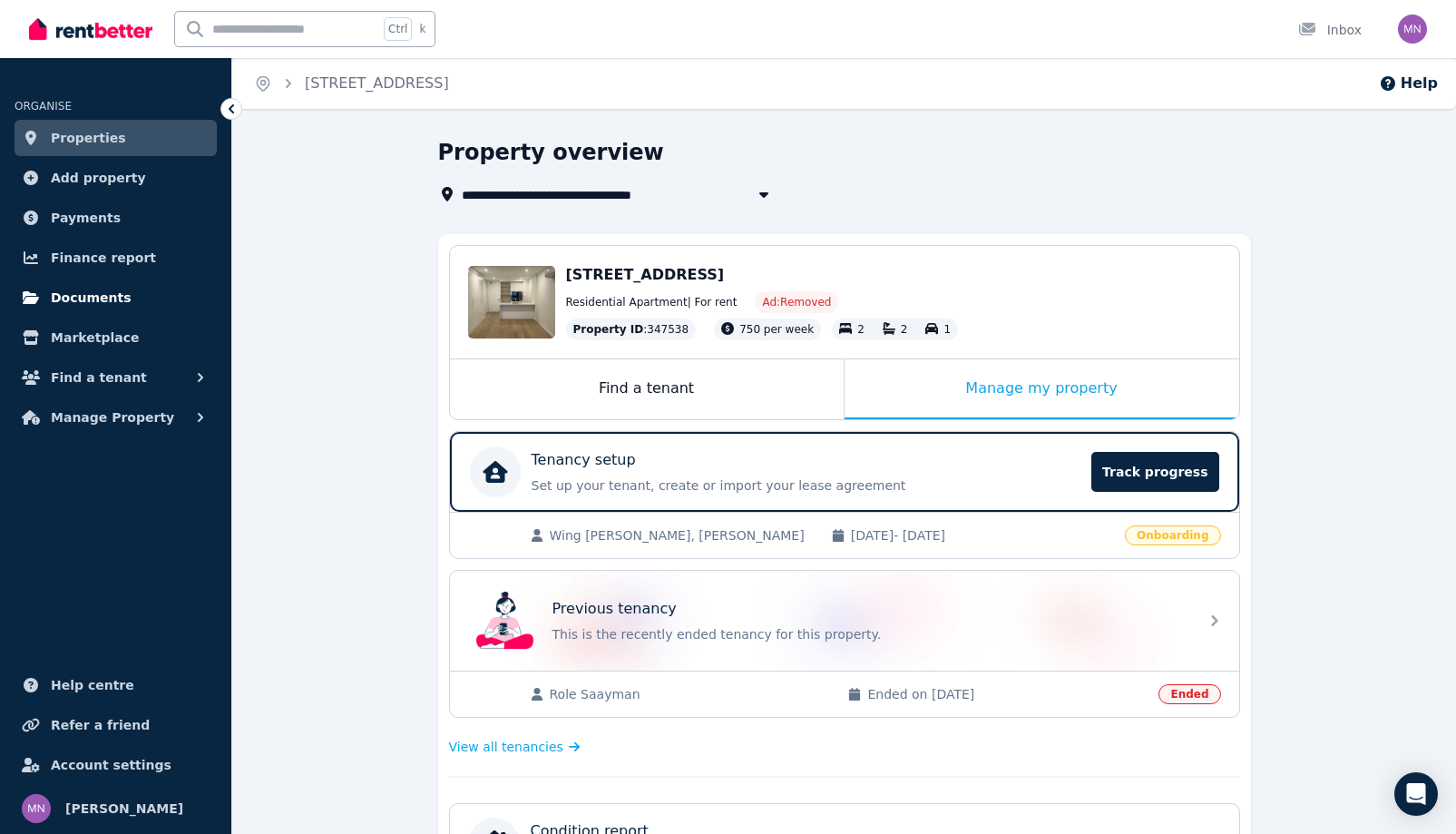
click at [132, 308] on span "Documents" at bounding box center [91, 297] width 81 height 22
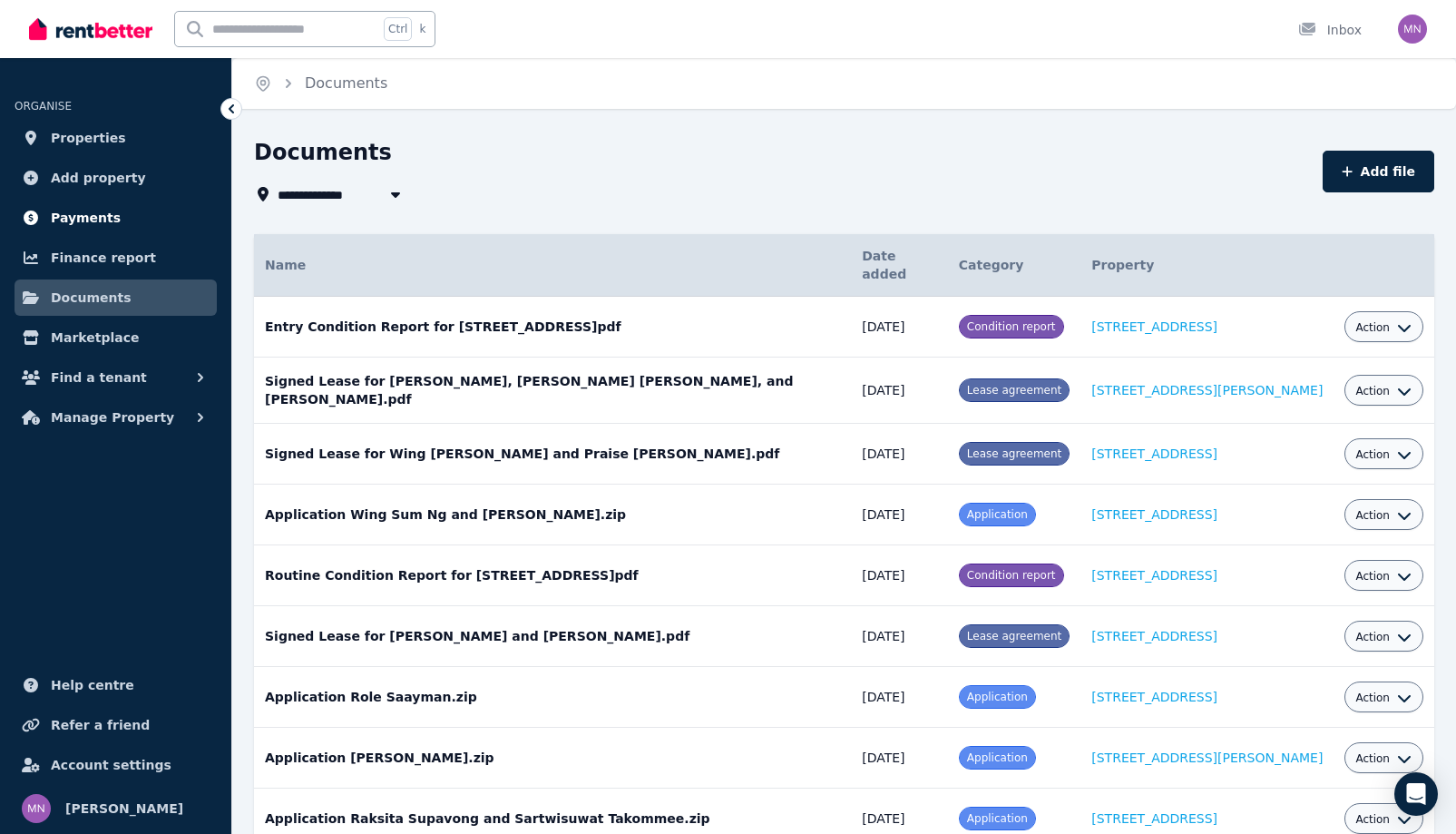
click at [110, 228] on span "Payments" at bounding box center [86, 217] width 70 height 22
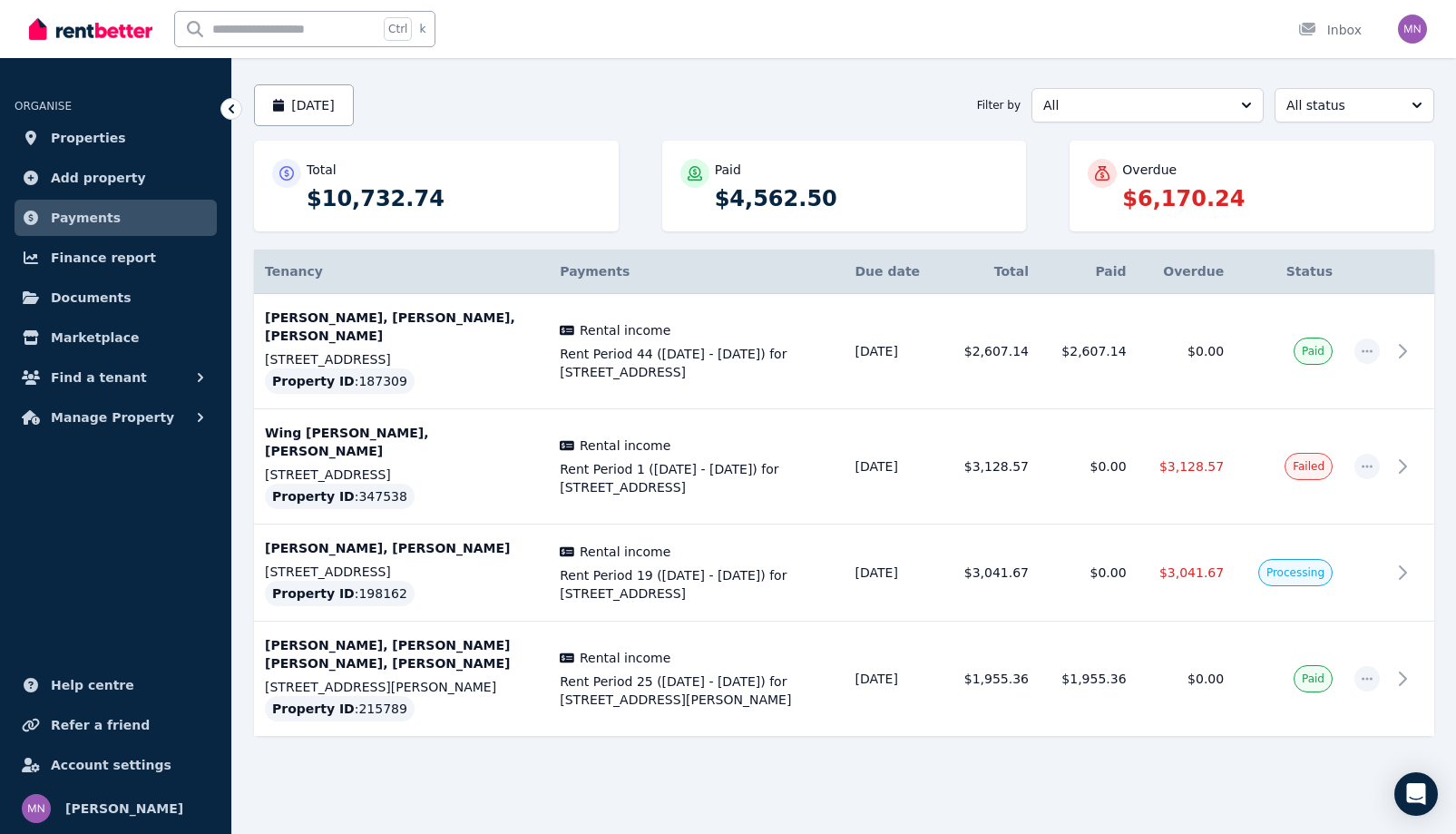
scroll to position [363, 0]
click at [1407, 455] on icon at bounding box center [1407, 465] width 22 height 22
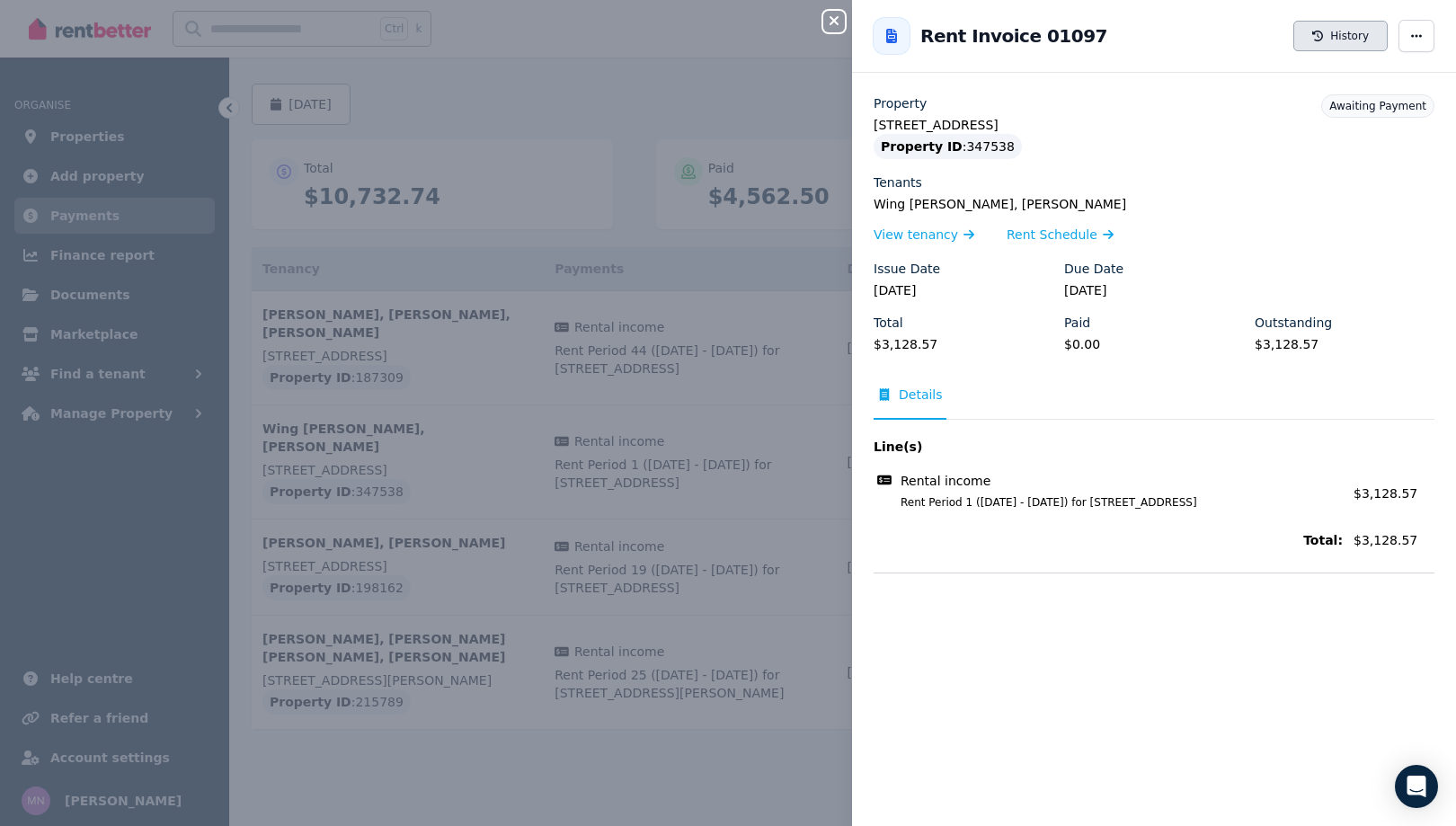
click at [1302, 49] on button "History" at bounding box center [1340, 35] width 94 height 31
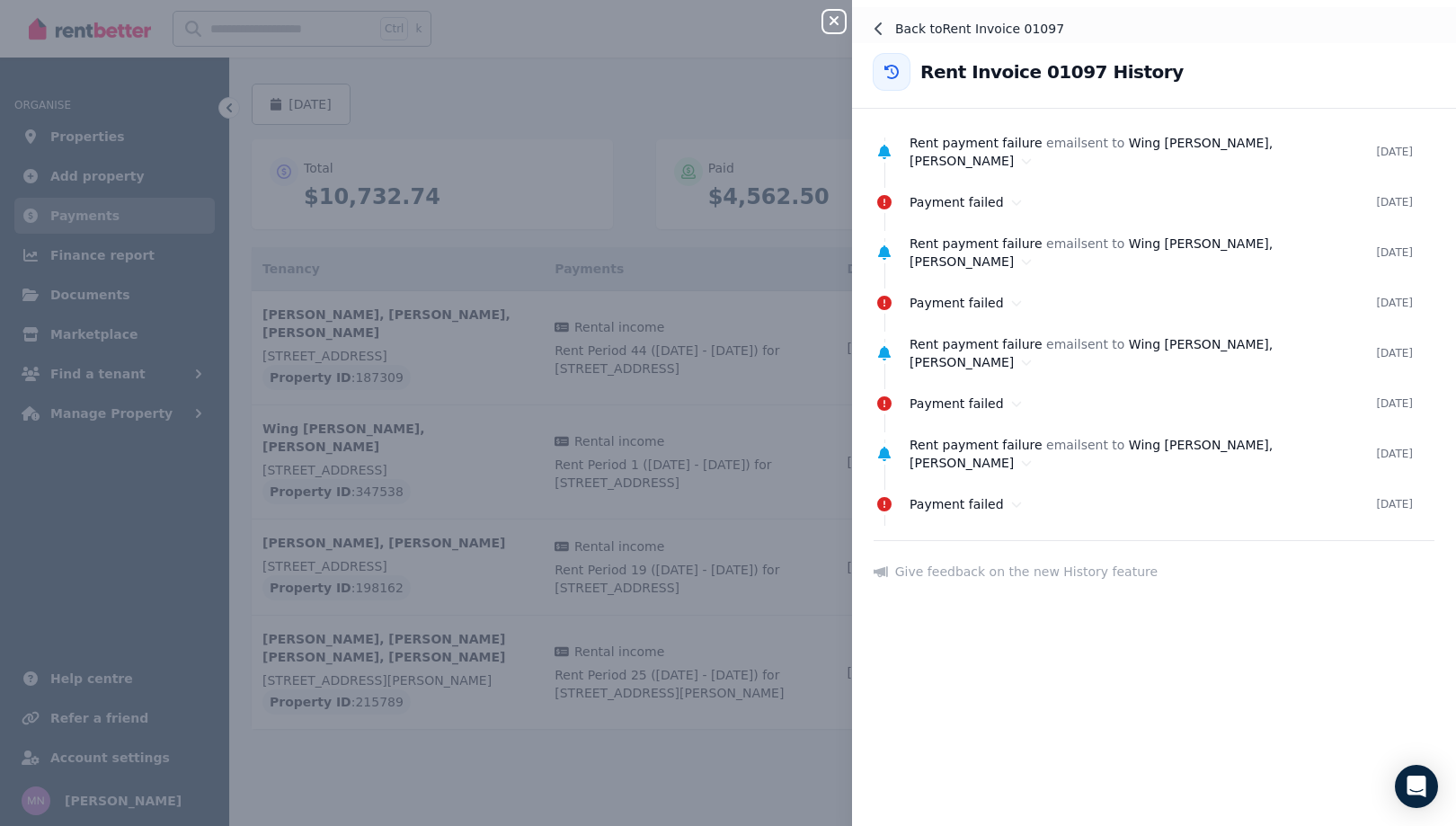
click at [872, 33] on icon at bounding box center [878, 28] width 14 height 14
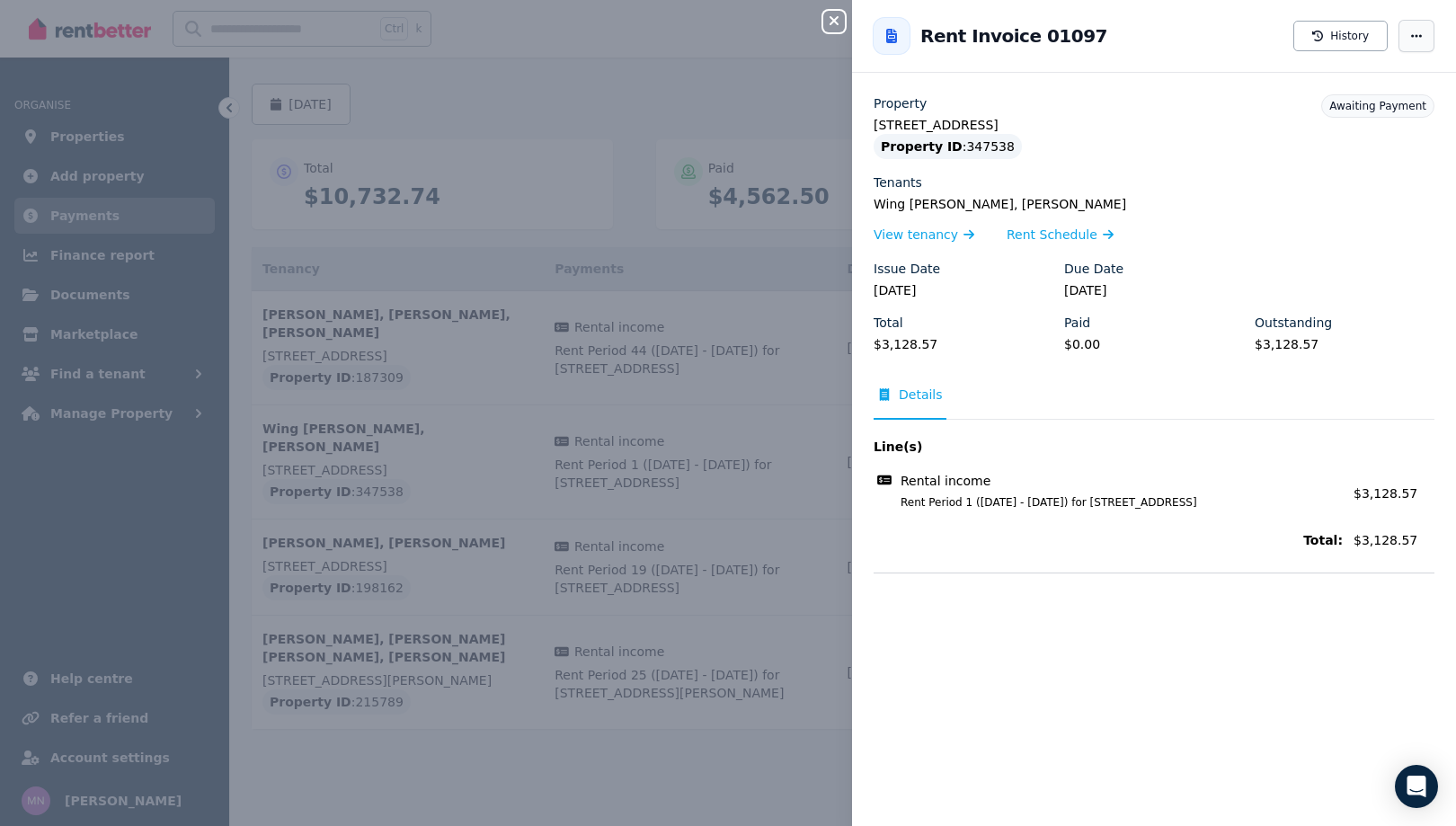
click at [1409, 42] on icon "button" at bounding box center [1416, 36] width 14 height 13
click at [1321, 99] on span "Resend tenant bill" at bounding box center [1363, 88] width 116 height 21
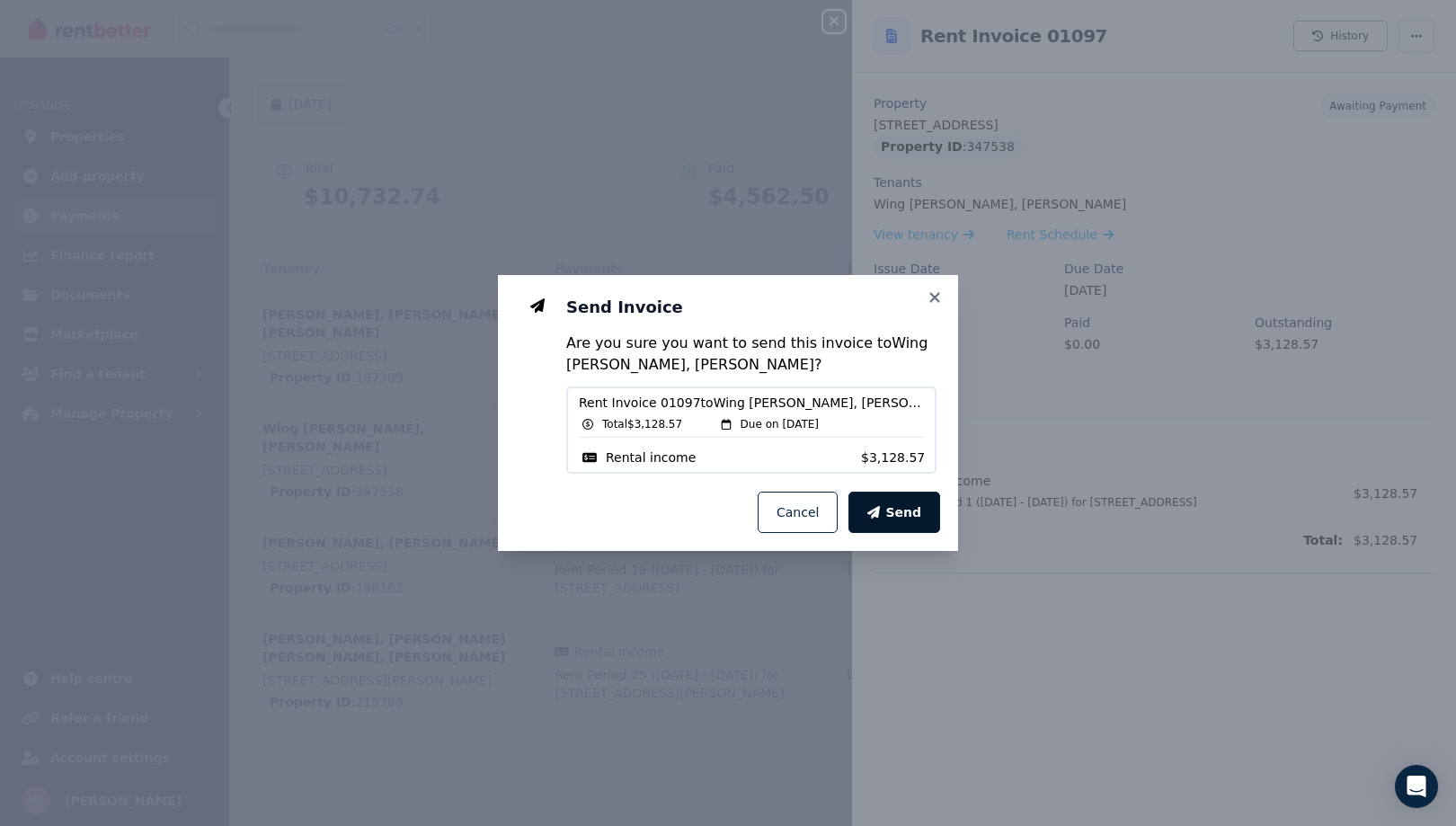
click at [880, 519] on icon "button" at bounding box center [874, 512] width 13 height 13
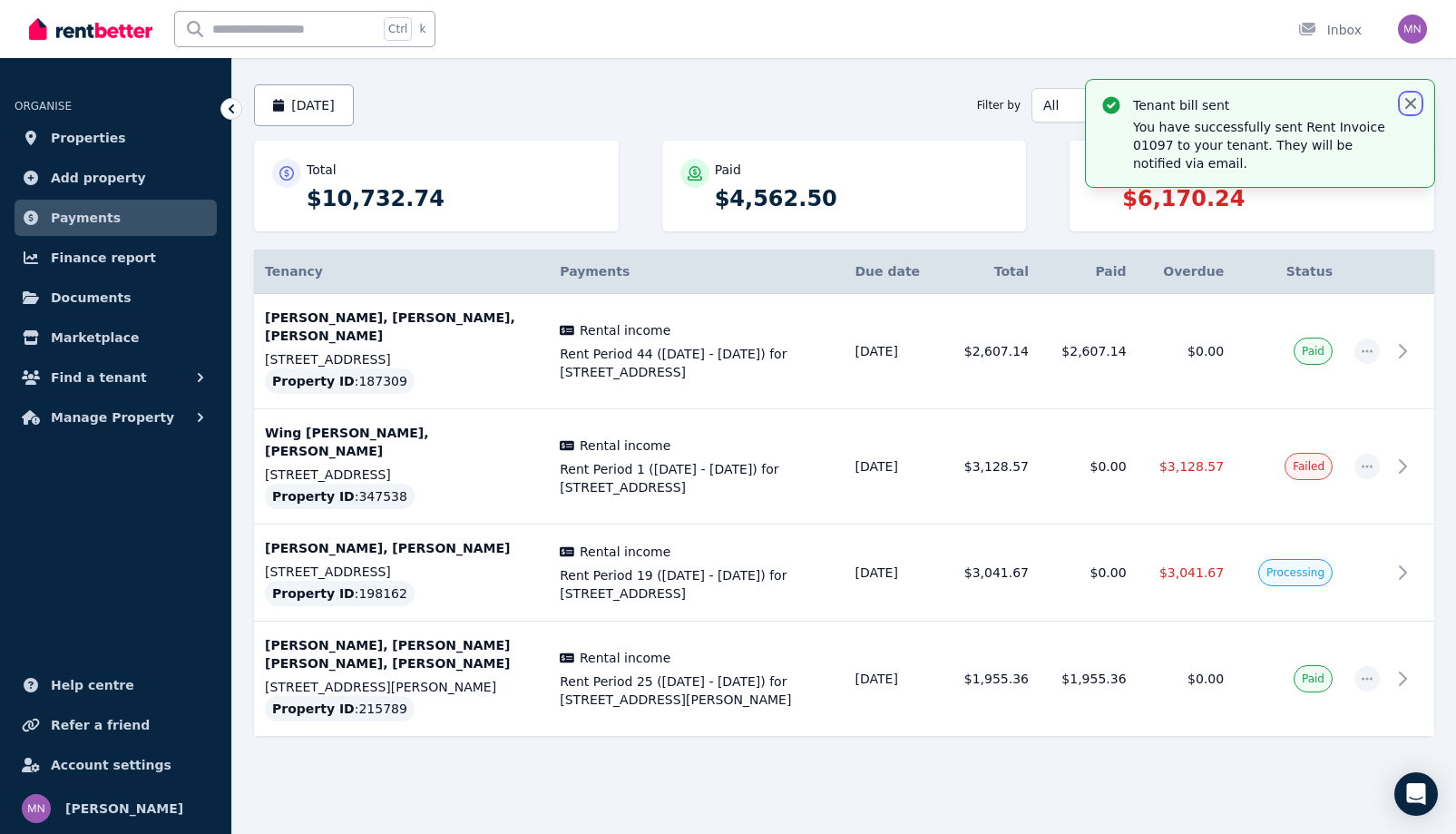
click at [1401, 113] on icon "button" at bounding box center [1410, 102] width 18 height 18
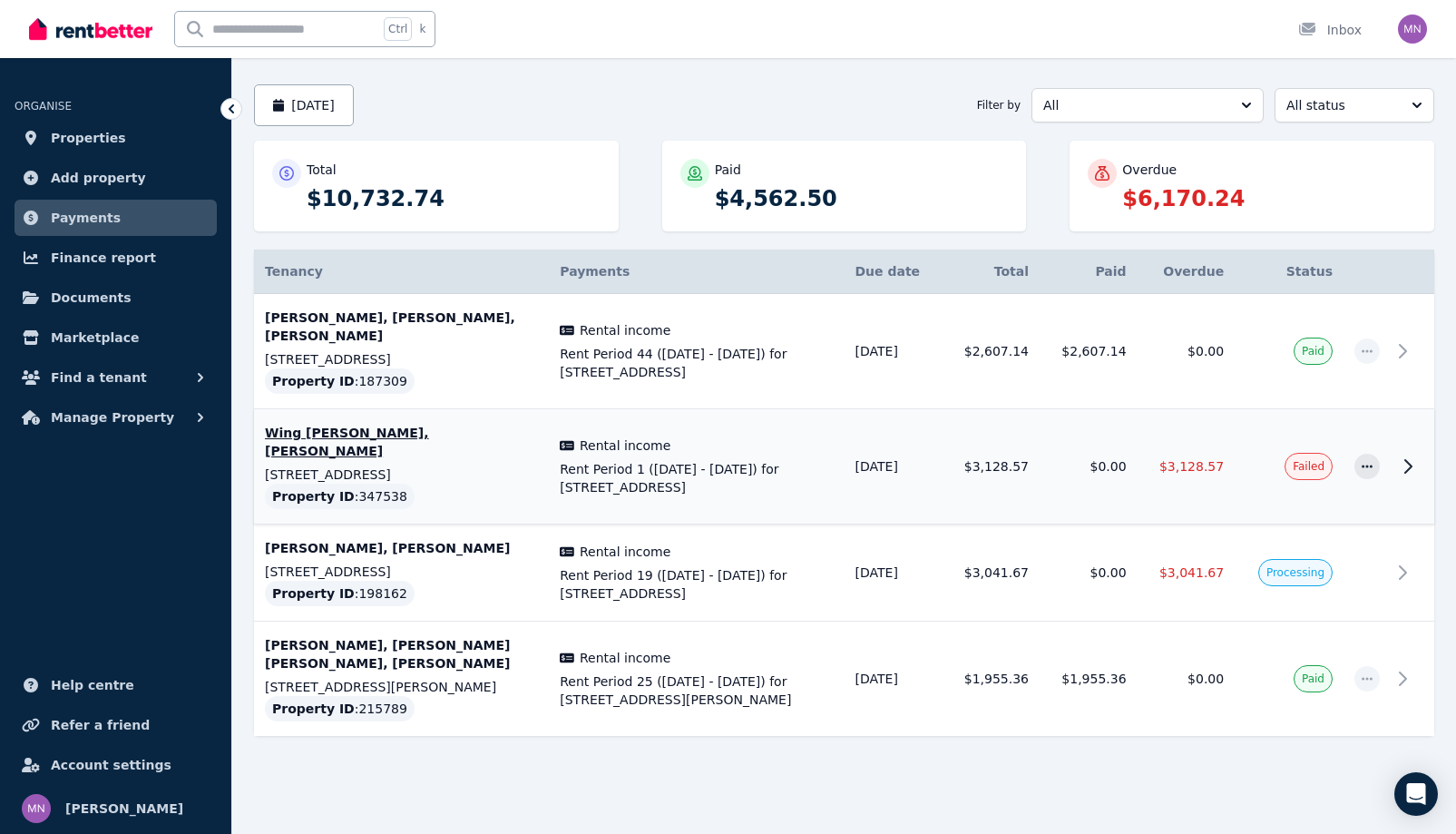
scroll to position [0, 0]
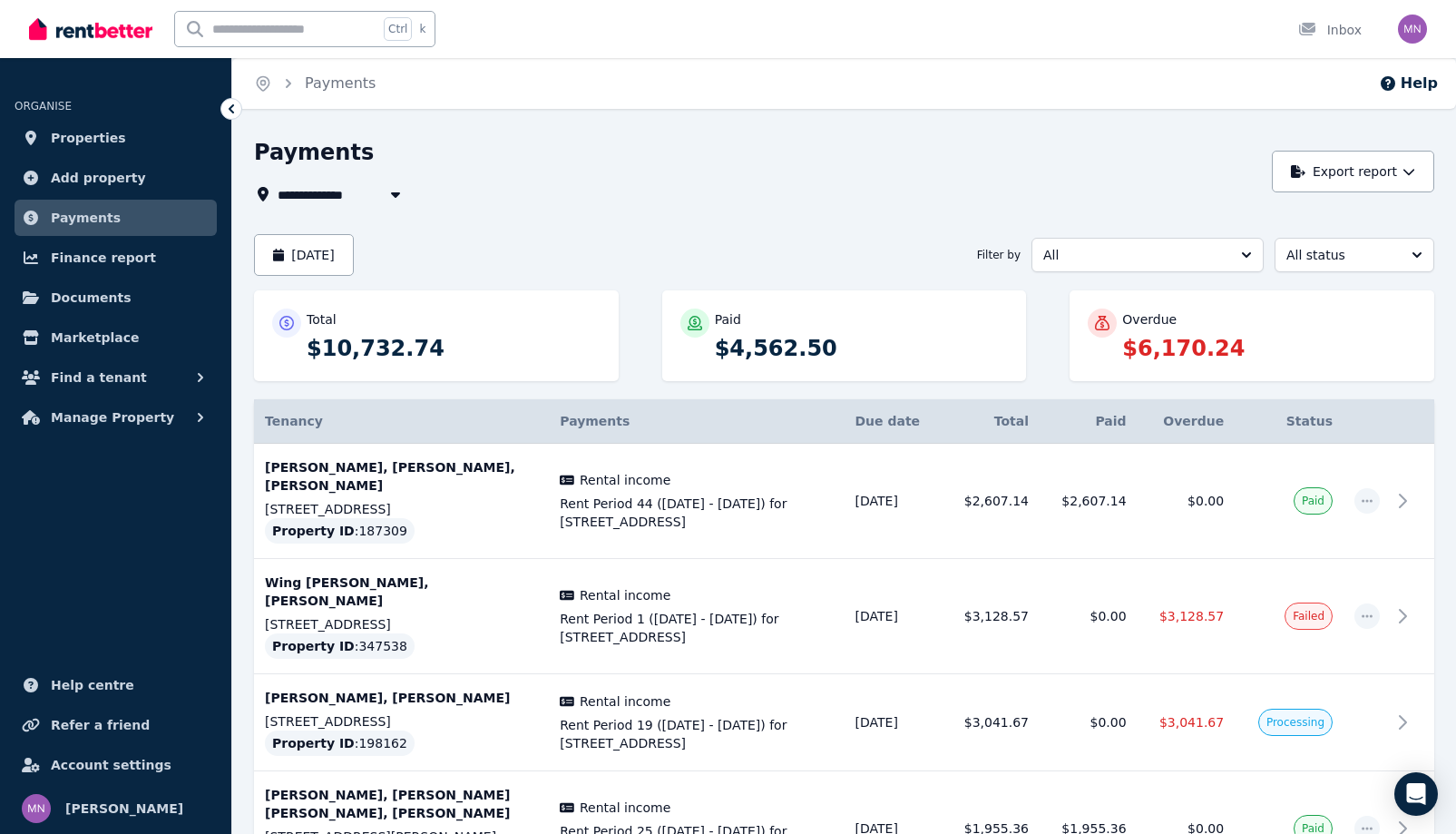
click at [241, 118] on icon at bounding box center [230, 108] width 18 height 18
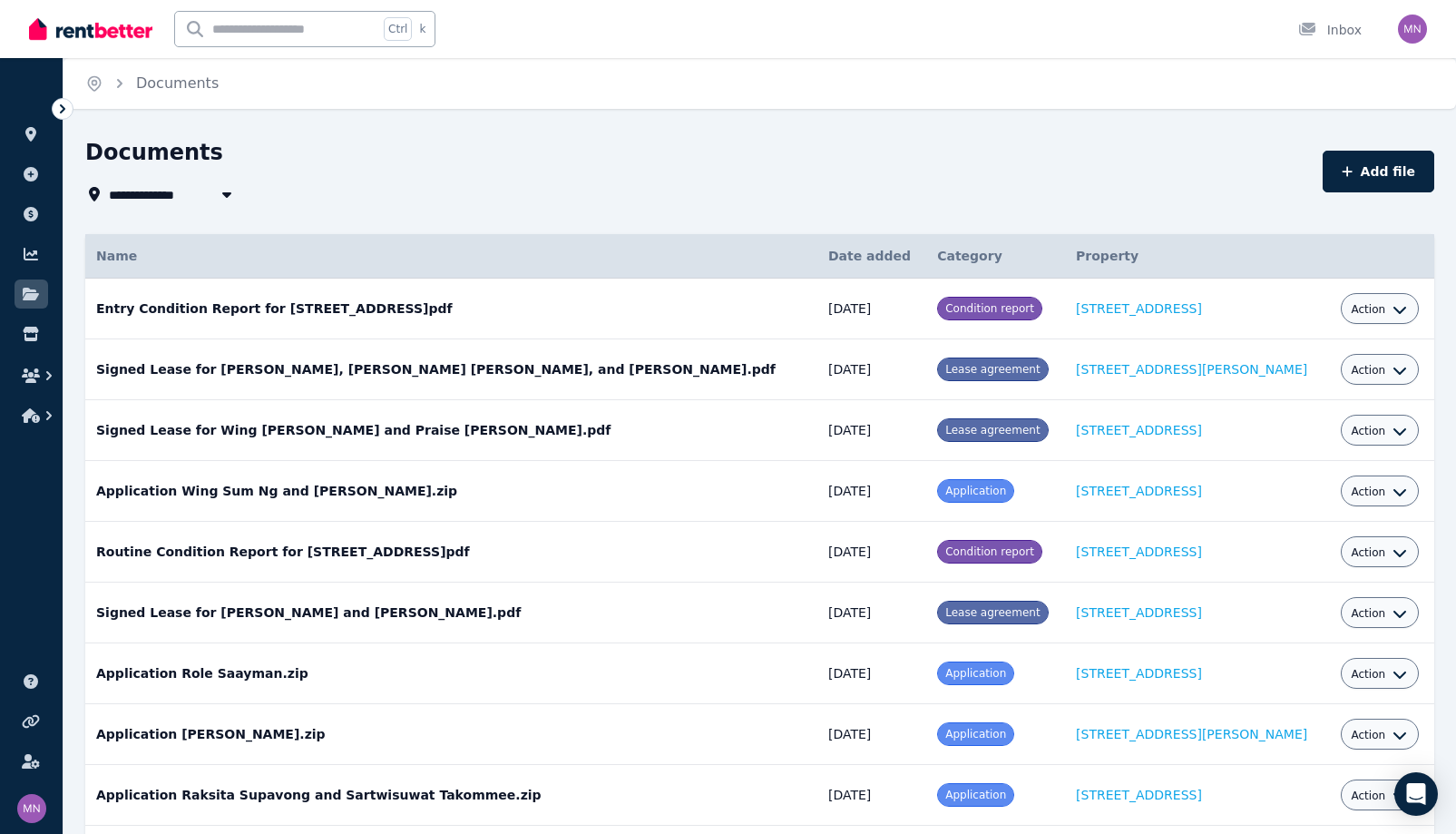
click at [65, 114] on icon at bounding box center [63, 109] width 6 height 9
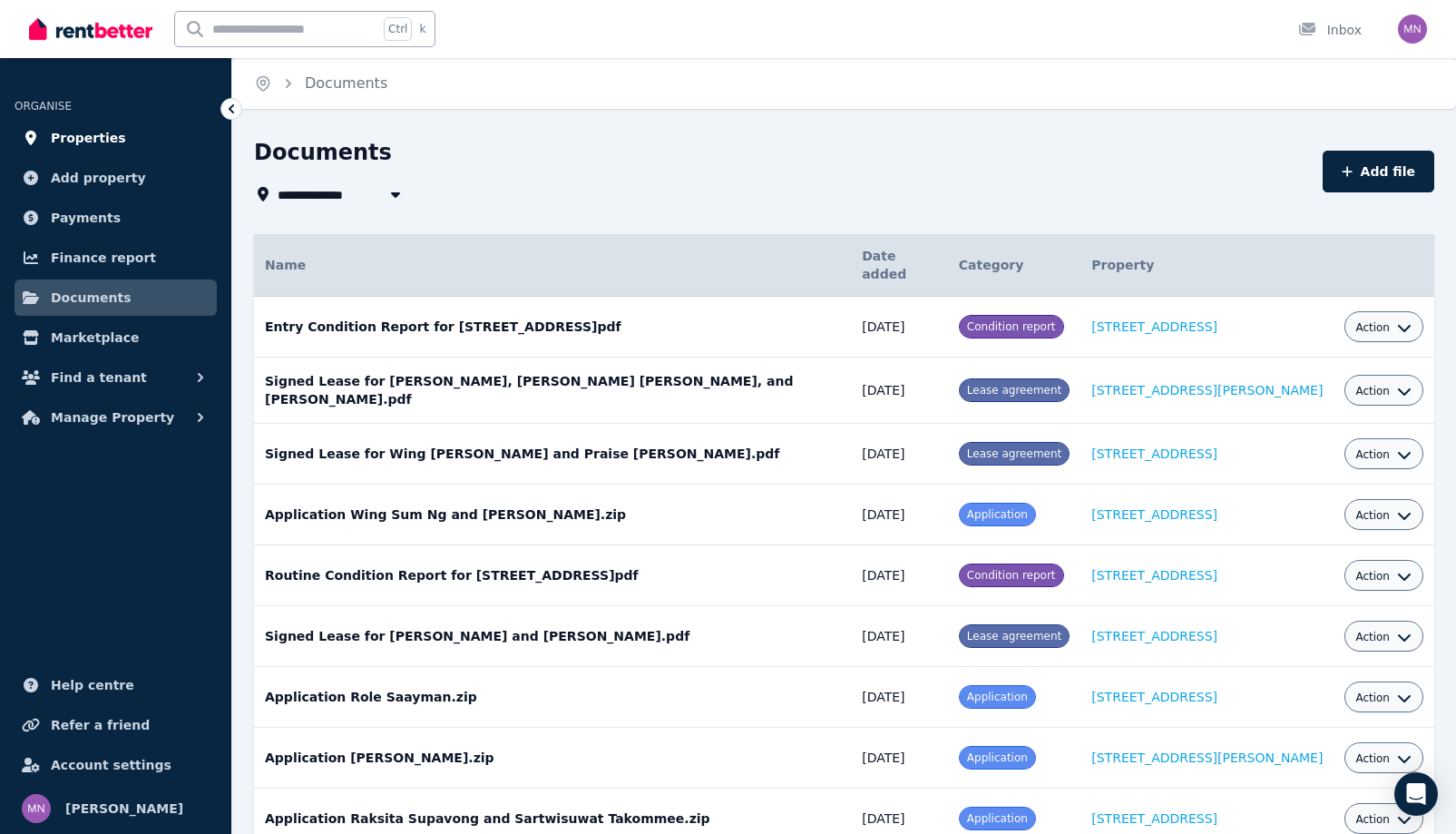
click at [93, 149] on span "Properties" at bounding box center [88, 137] width 75 height 22
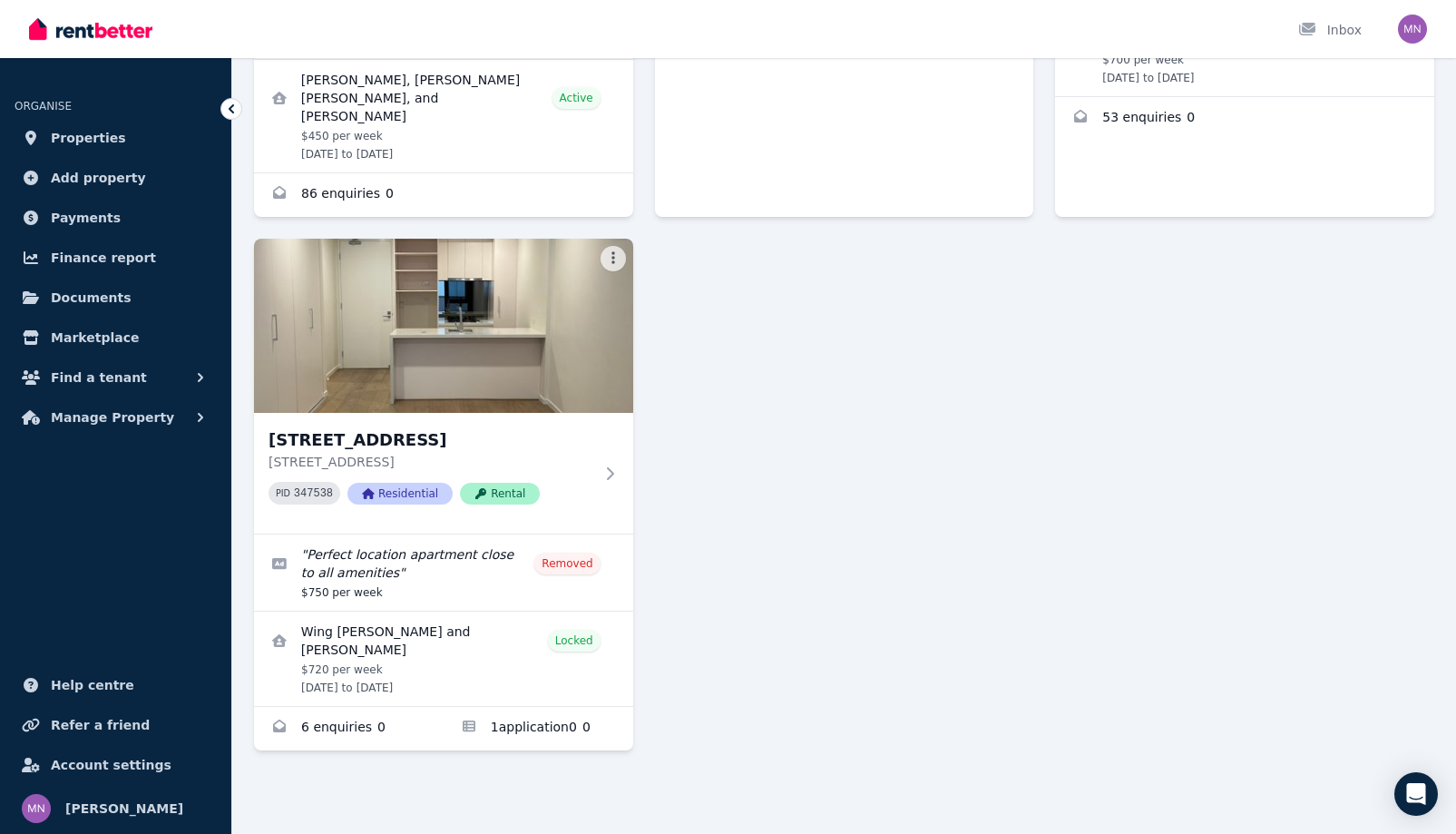
scroll to position [907, 0]
click at [672, 390] on div "[STREET_ADDRESS][PERSON_NAME] [STREET_ADDRESS][PERSON_NAME][PERSON_NAME] 215789…" at bounding box center [844, 197] width 1181 height 1107
click at [622, 466] on icon at bounding box center [613, 473] width 18 height 14
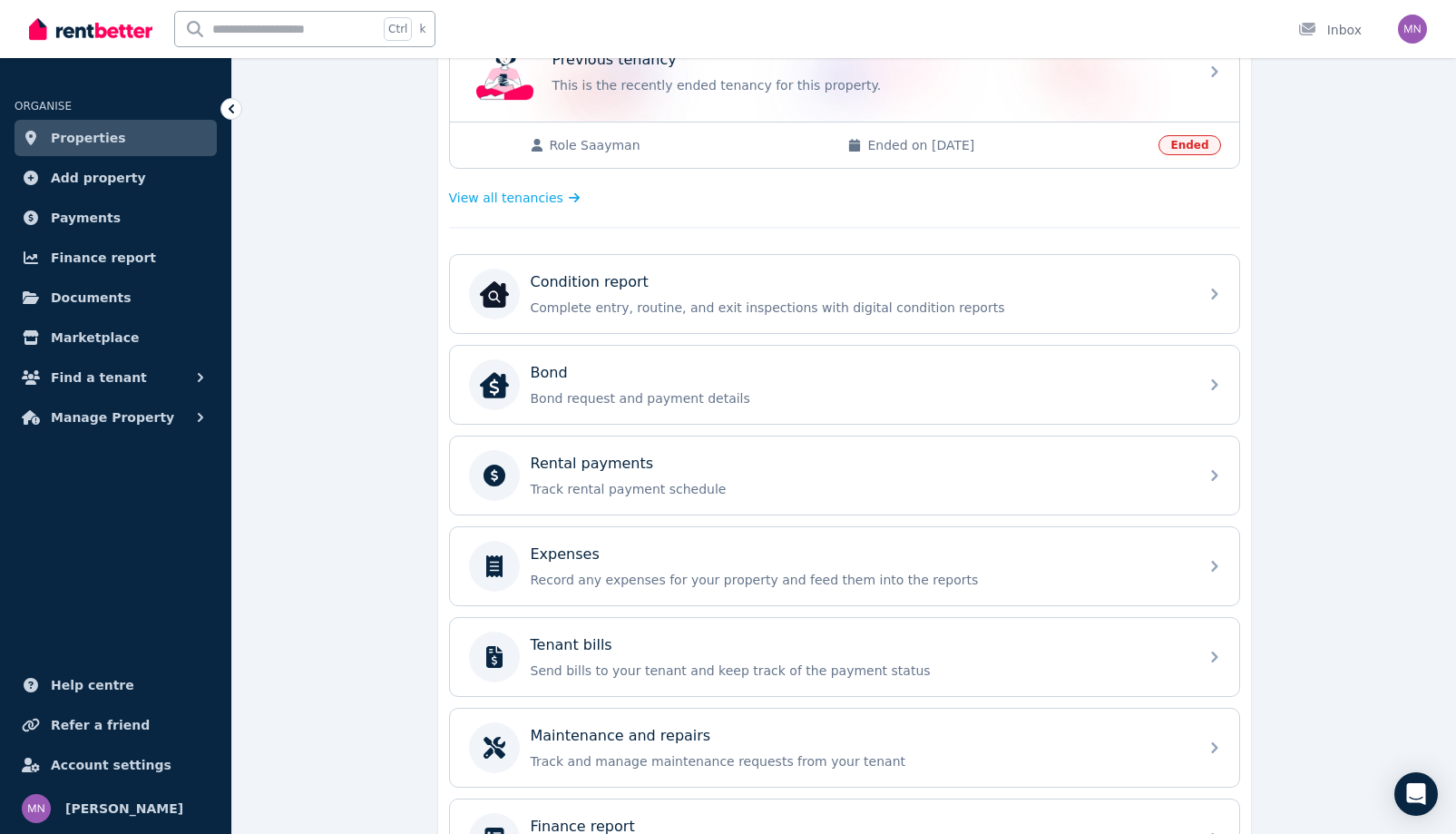
scroll to position [731, 0]
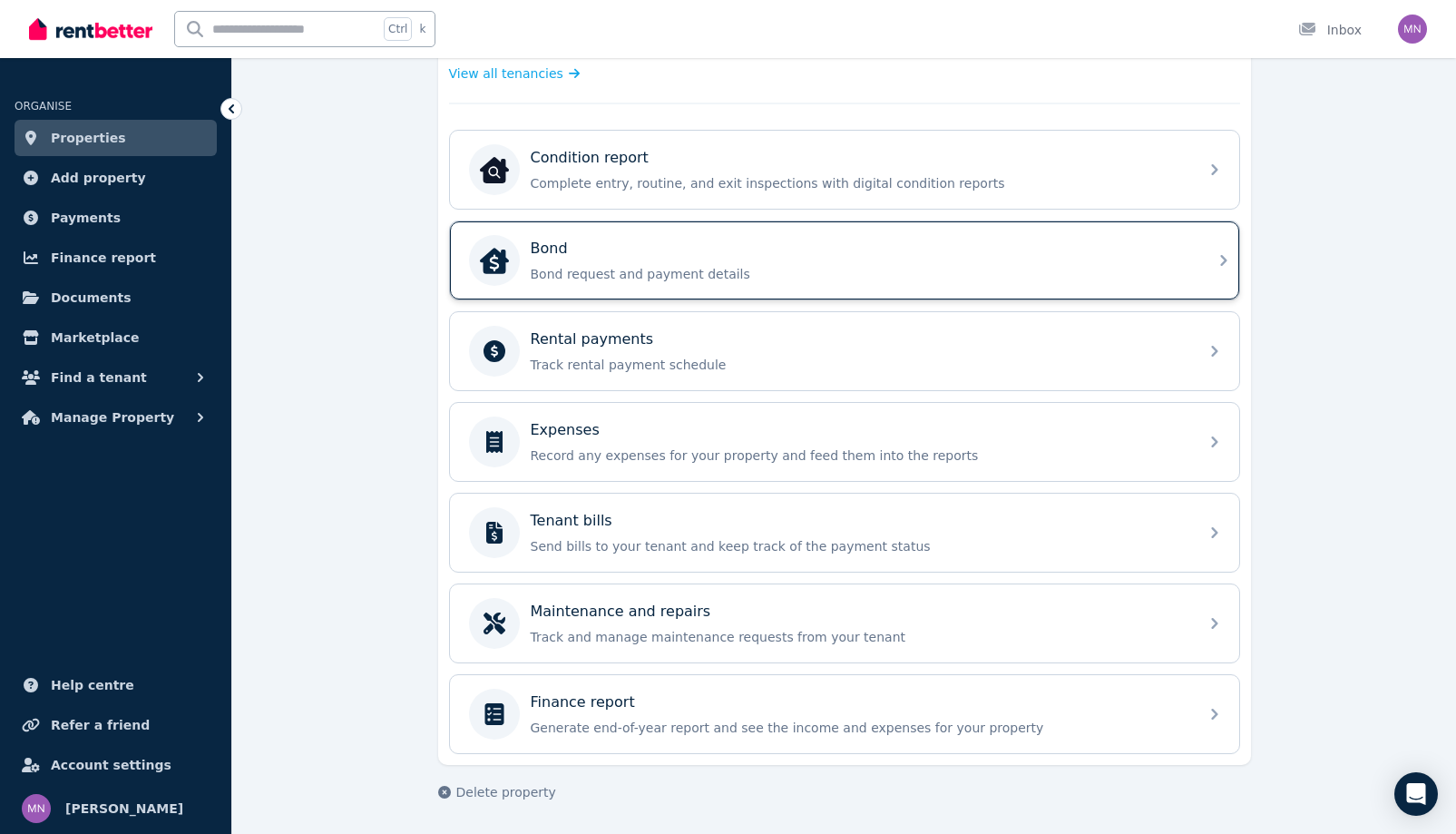
click at [975, 260] on div "Bond" at bounding box center [859, 248] width 657 height 22
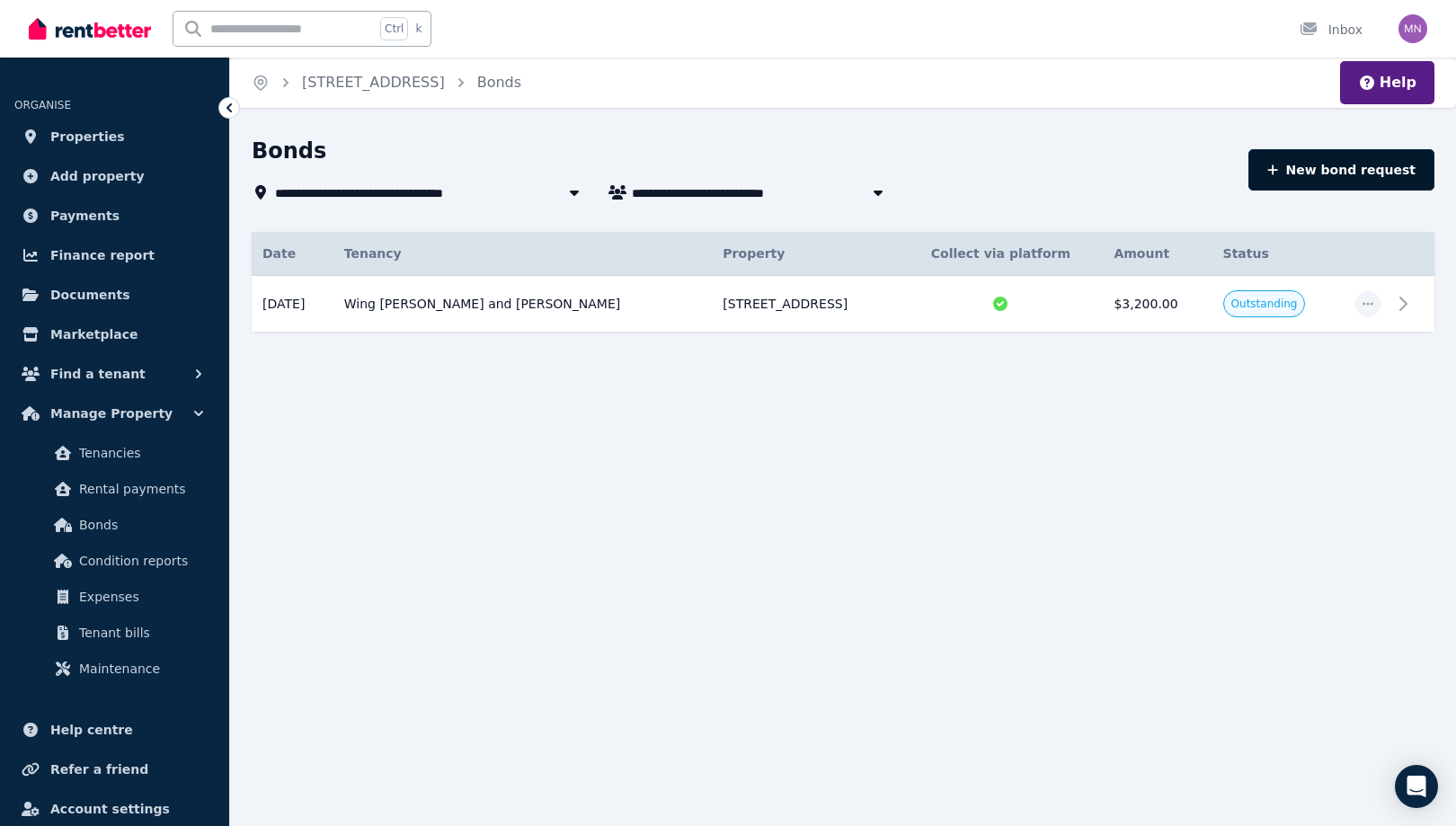
click at [1304, 191] on button "New bond request" at bounding box center [1341, 169] width 186 height 41
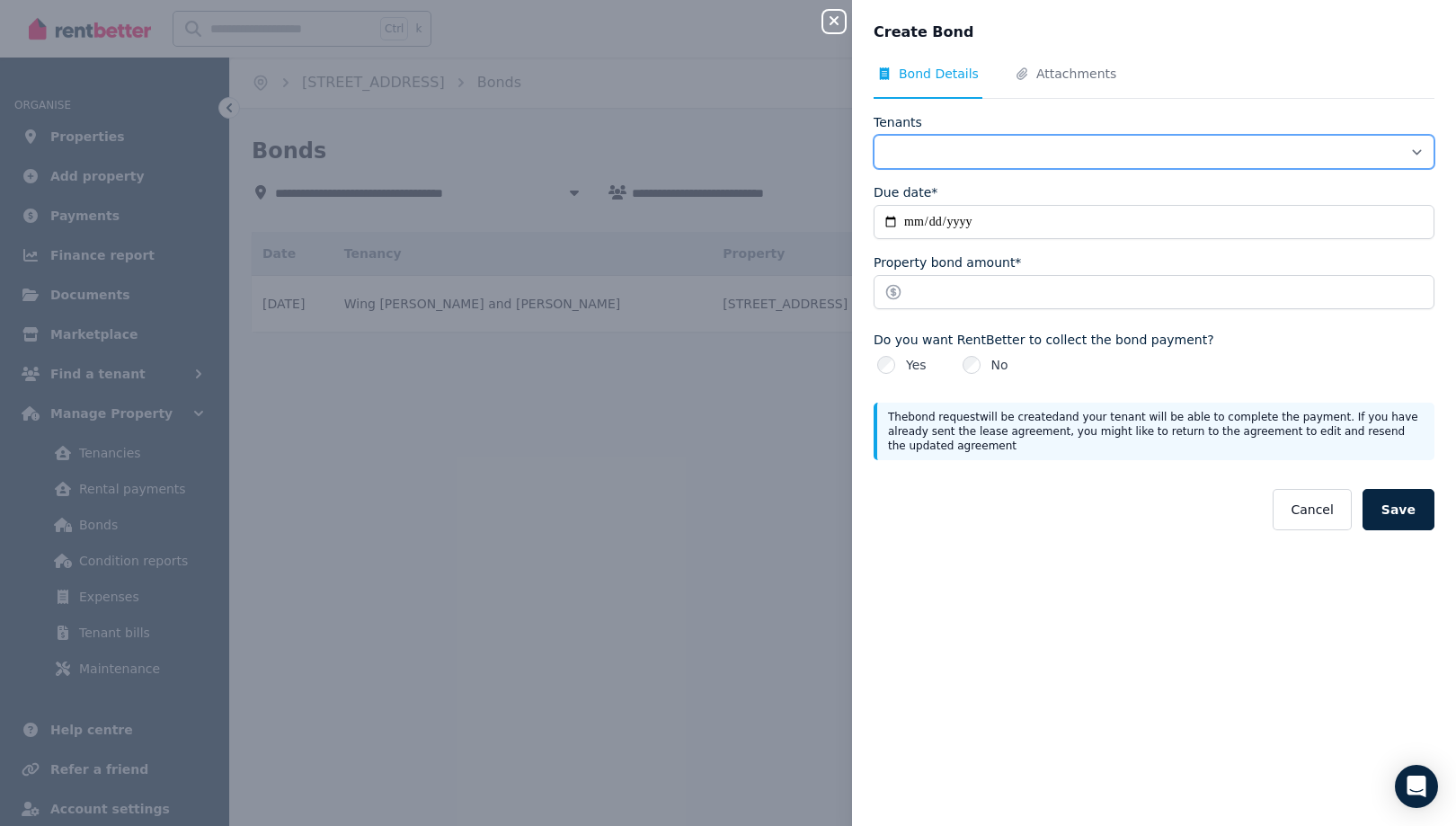
click at [1277, 169] on select "**********" at bounding box center [1154, 152] width 561 height 34
select select "**********"
click at [874, 168] on select "**********" at bounding box center [1154, 152] width 561 height 34
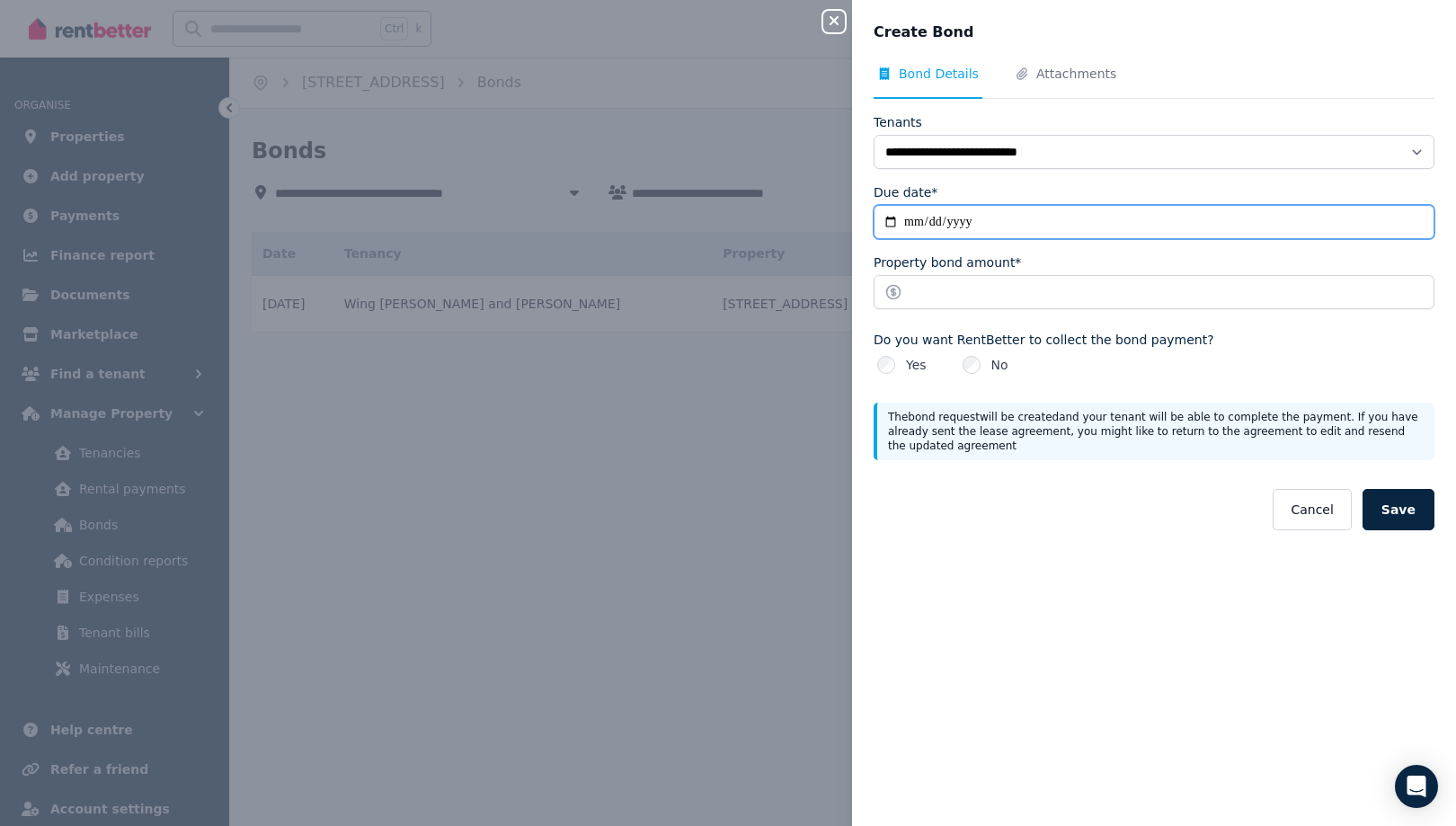
click at [874, 239] on input "Due date*" at bounding box center [1154, 222] width 561 height 34
type input "**********"
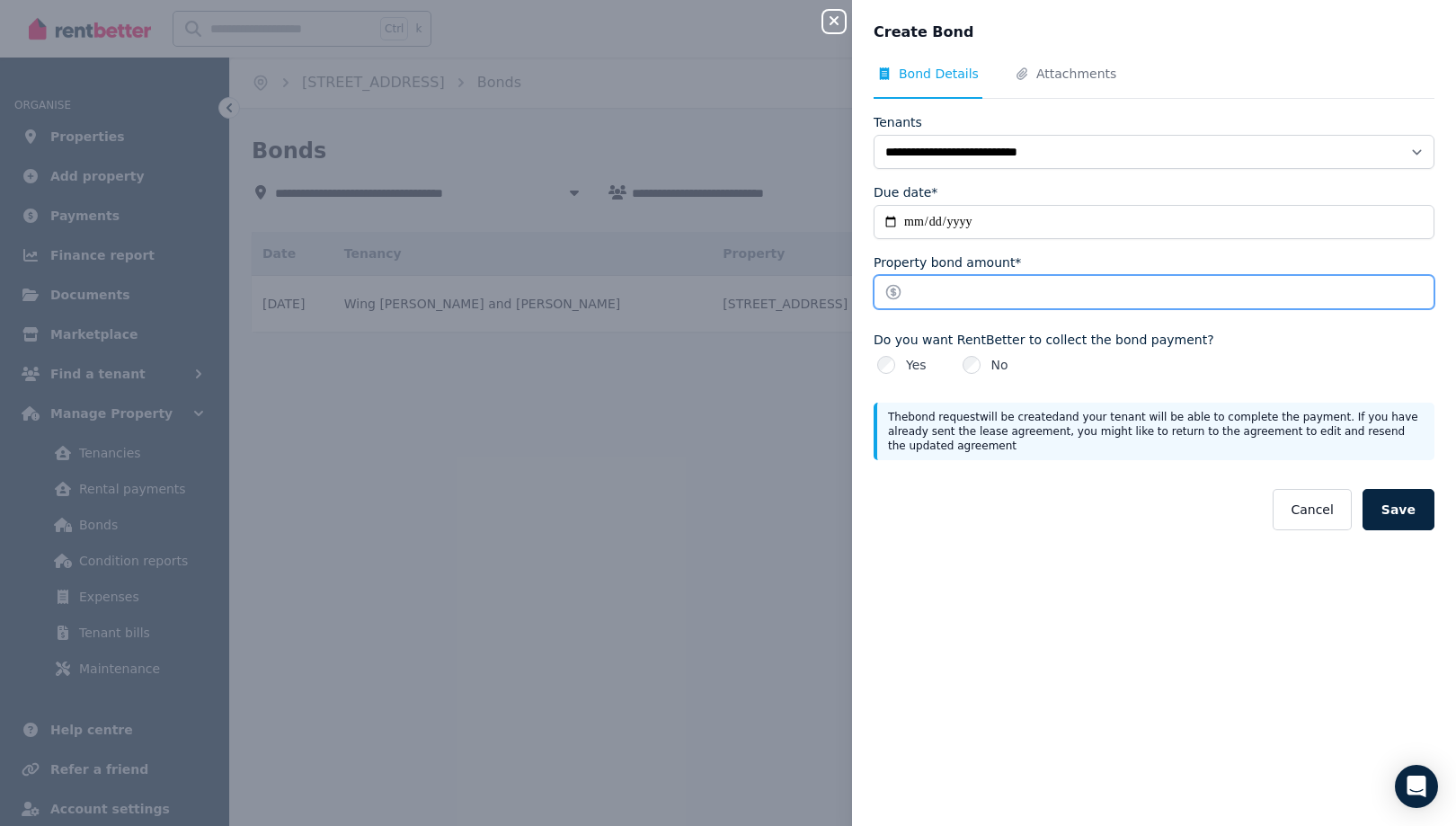
click at [874, 309] on input "Property bond amount*" at bounding box center [1154, 291] width 561 height 34
type input "*******"
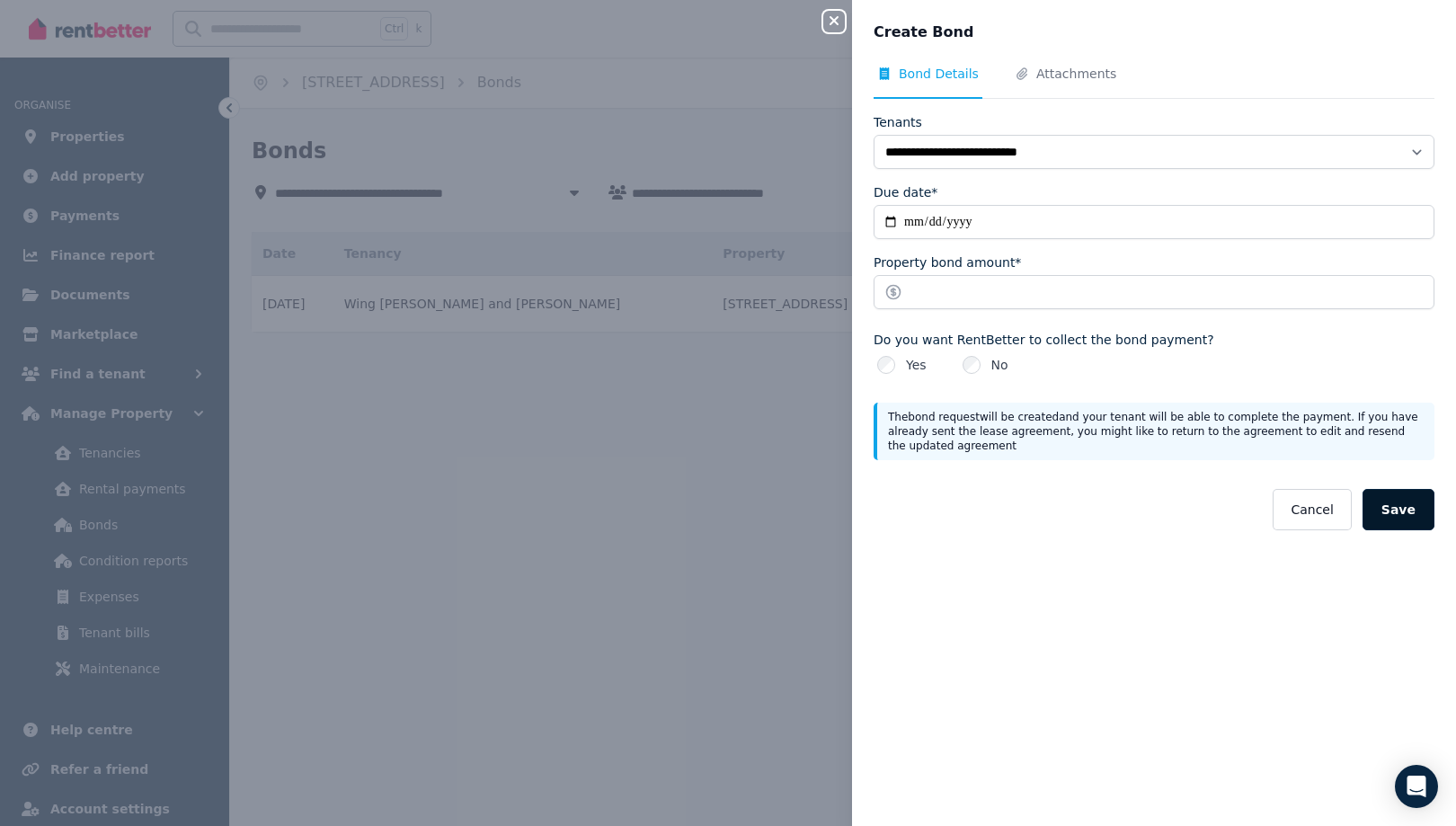
click at [1371, 530] on button "Save" at bounding box center [1398, 509] width 72 height 41
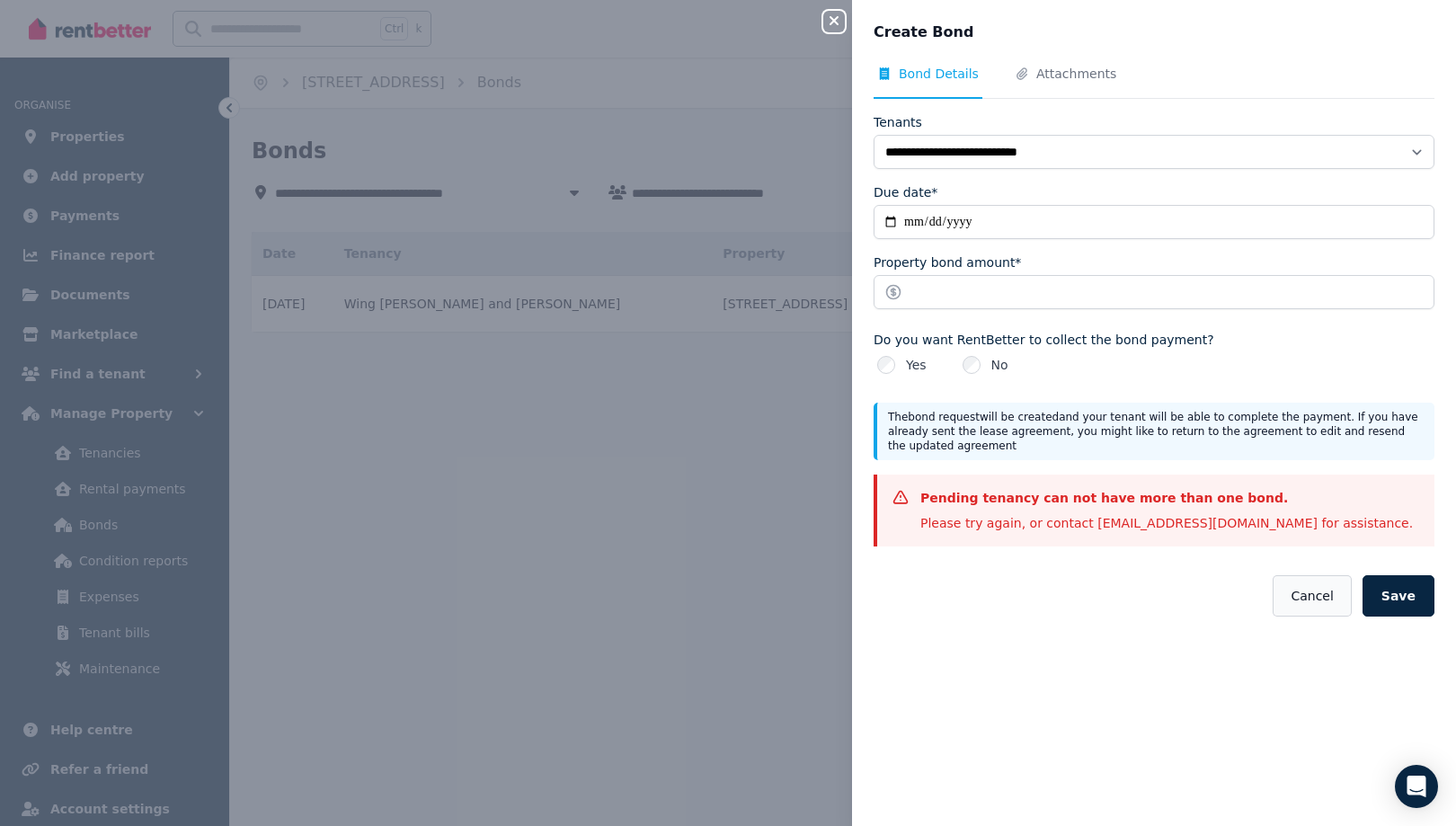
click at [1273, 616] on button "Cancel" at bounding box center [1313, 596] width 78 height 41
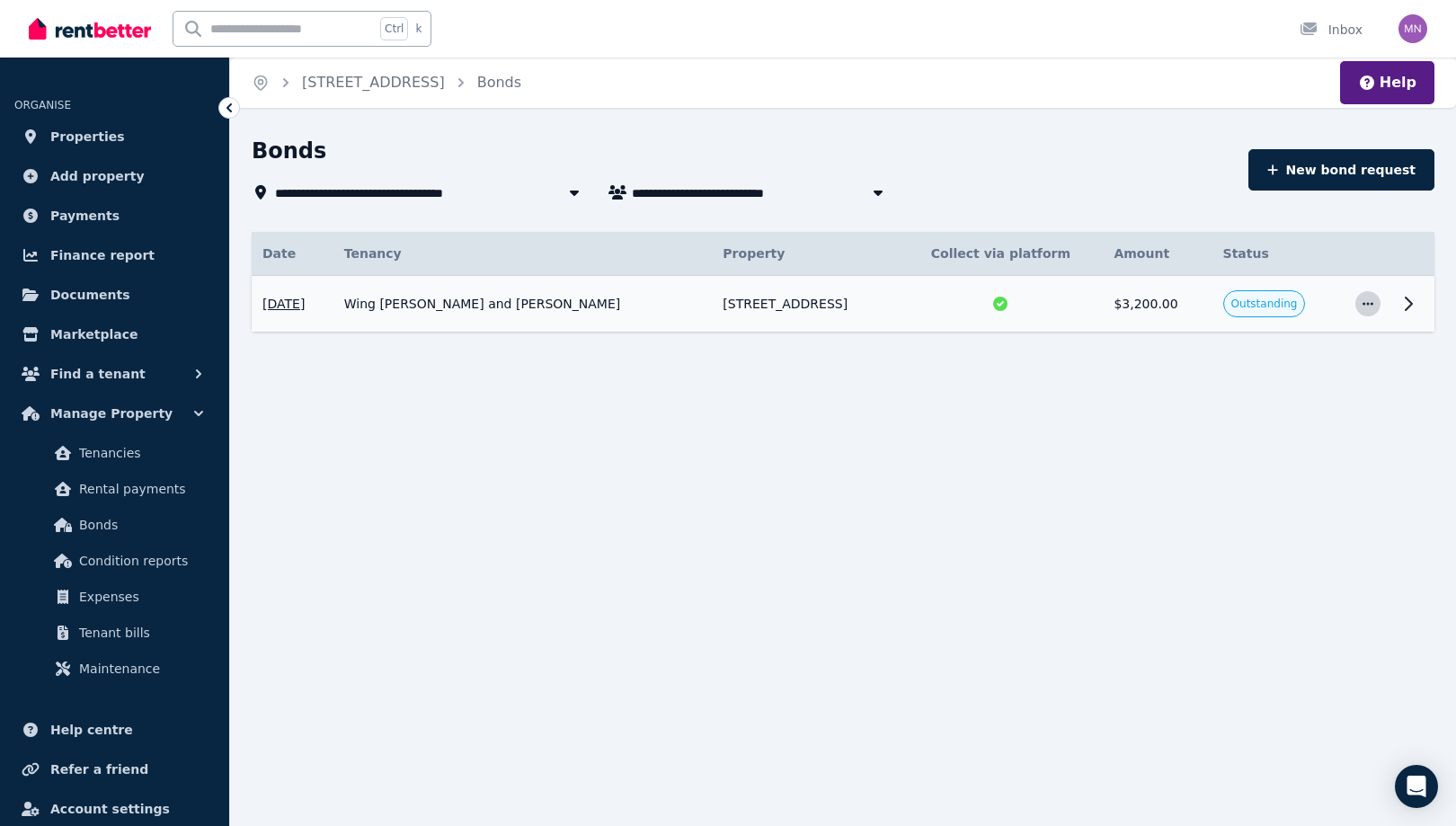
click at [1361, 310] on icon "button" at bounding box center [1368, 304] width 14 height 13
click at [1251, 363] on span "View details" at bounding box center [1309, 352] width 116 height 21
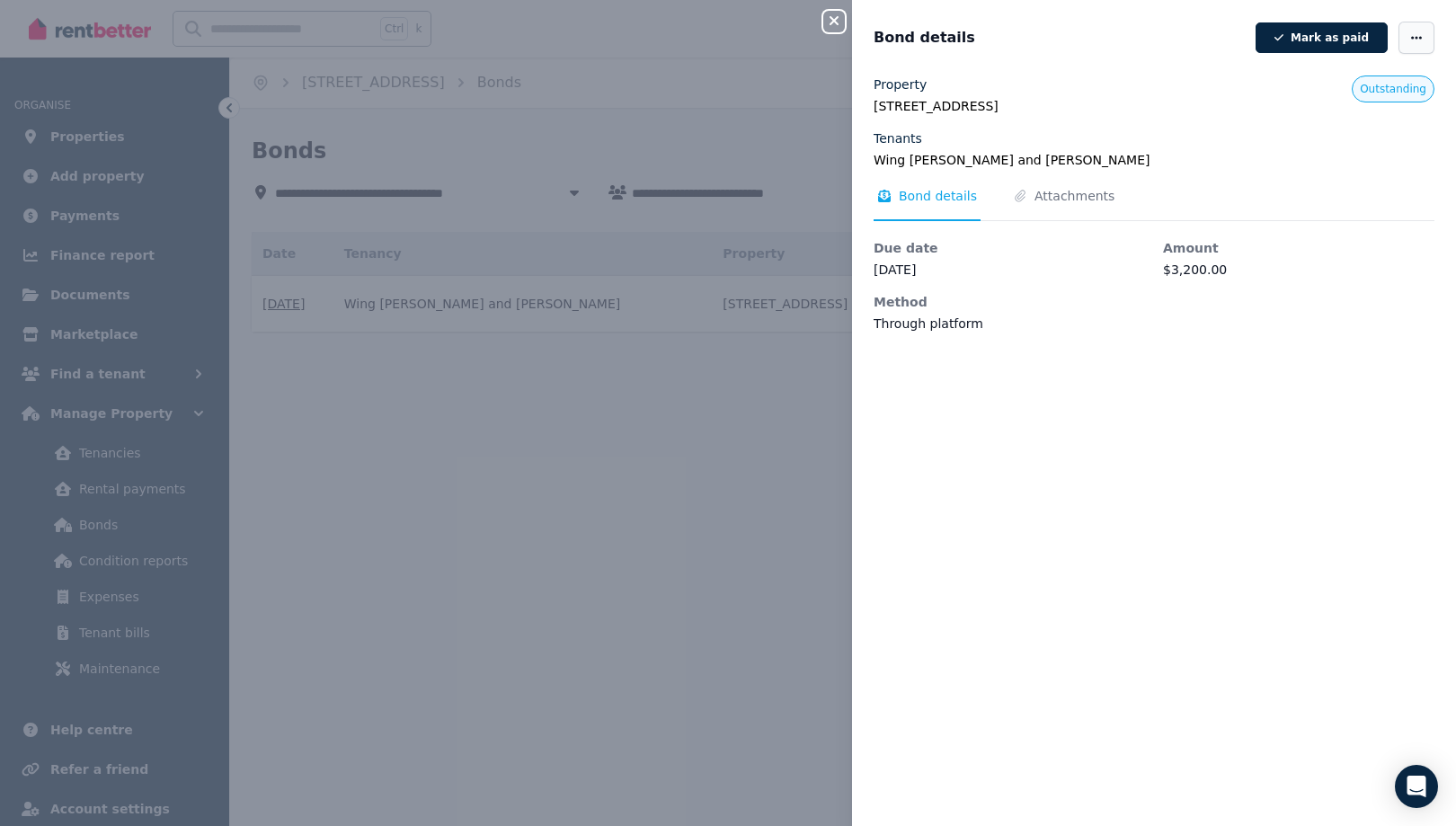
click at [1409, 44] on icon "button" at bounding box center [1416, 38] width 14 height 13
click at [1343, 232] on div "Property [STREET_ADDRESS] Tenants Wing Sum Ng and Praise [PERSON_NAME] Outstand…" at bounding box center [1154, 204] width 561 height 257
click at [823, 19] on icon "button" at bounding box center [834, 20] width 21 height 14
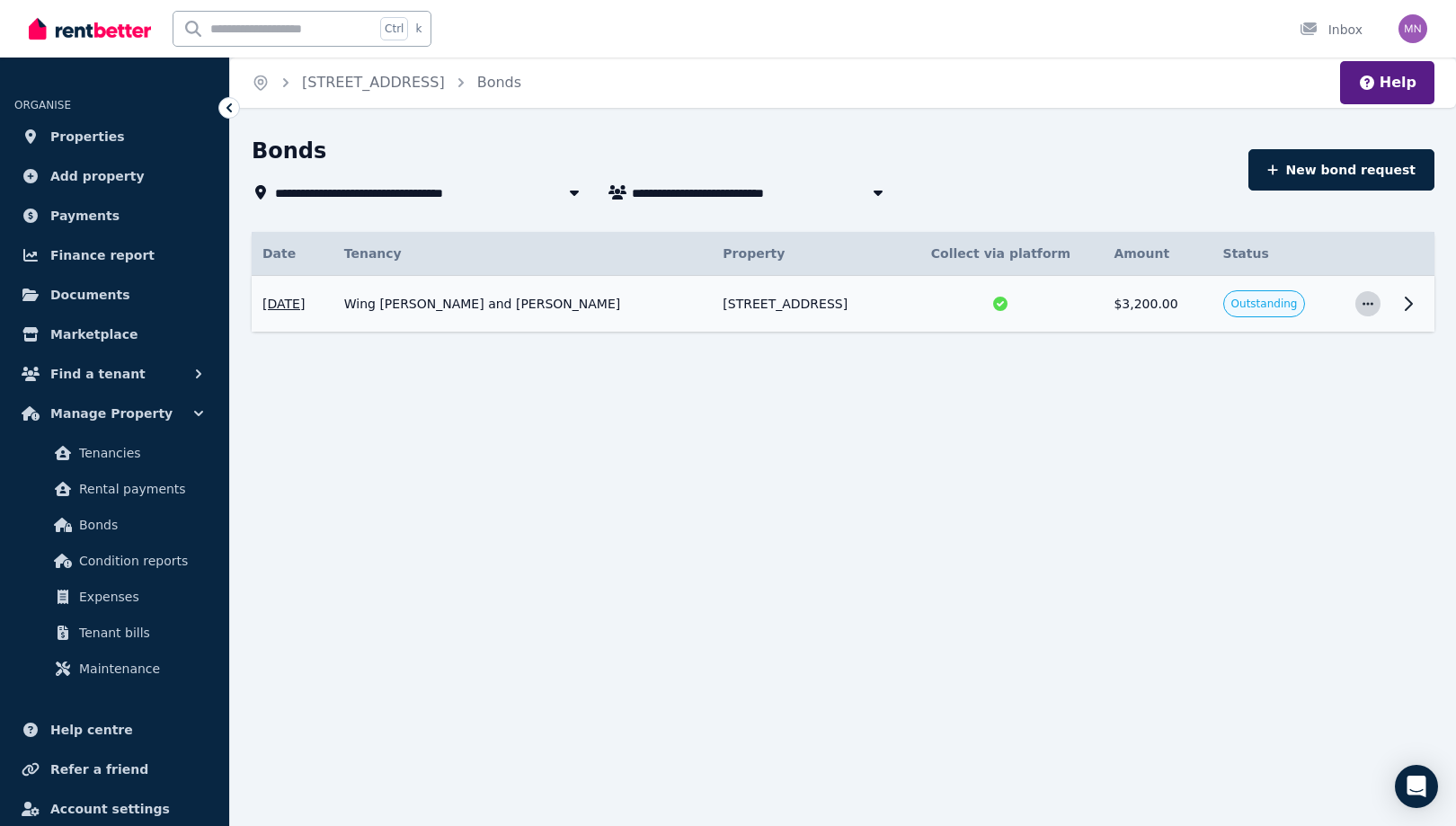
click at [1361, 310] on icon "button" at bounding box center [1368, 304] width 14 height 13
click at [1266, 311] on span "Outstanding" at bounding box center [1264, 303] width 66 height 14
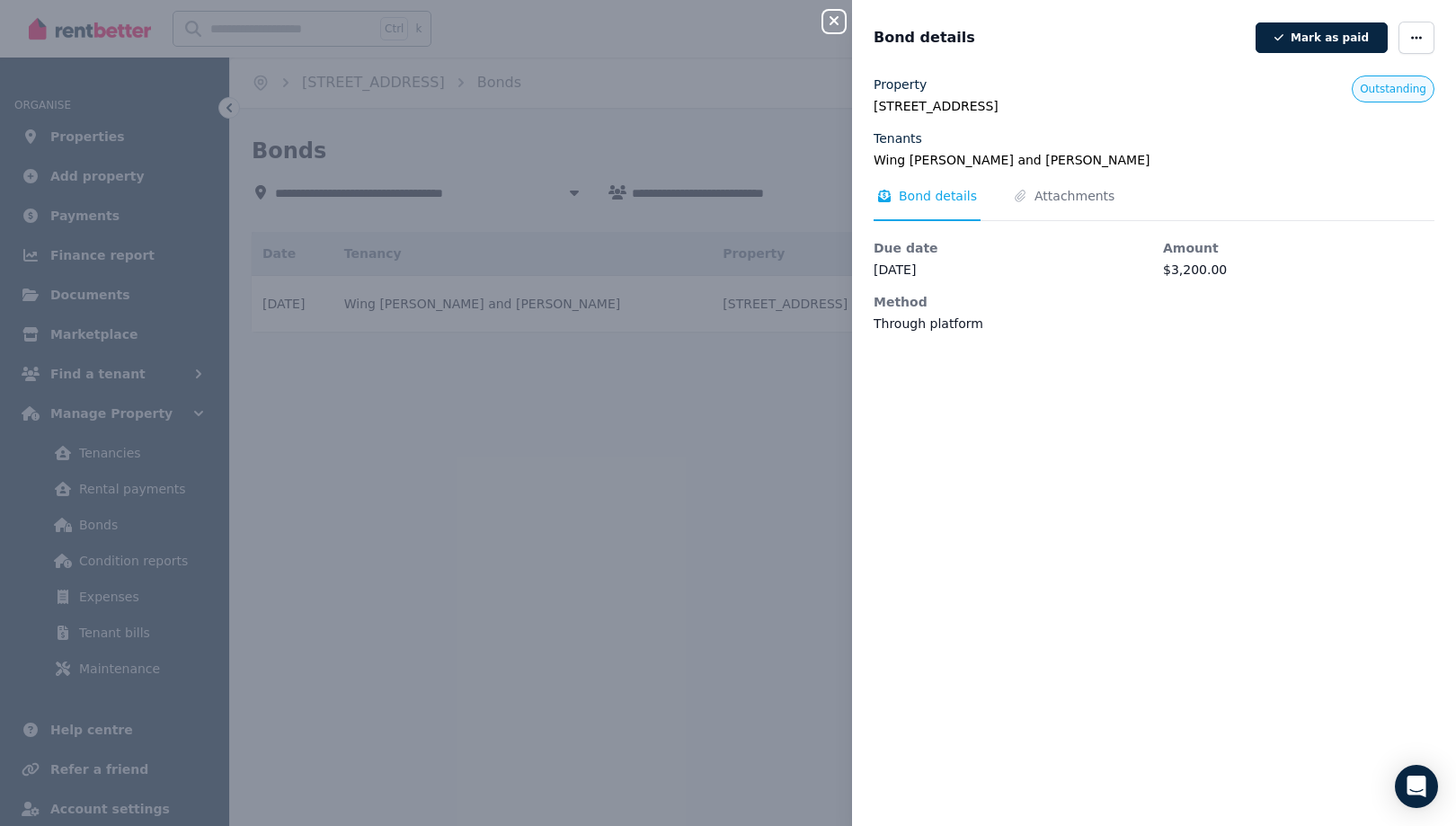
click at [823, 25] on icon "button" at bounding box center [834, 20] width 21 height 14
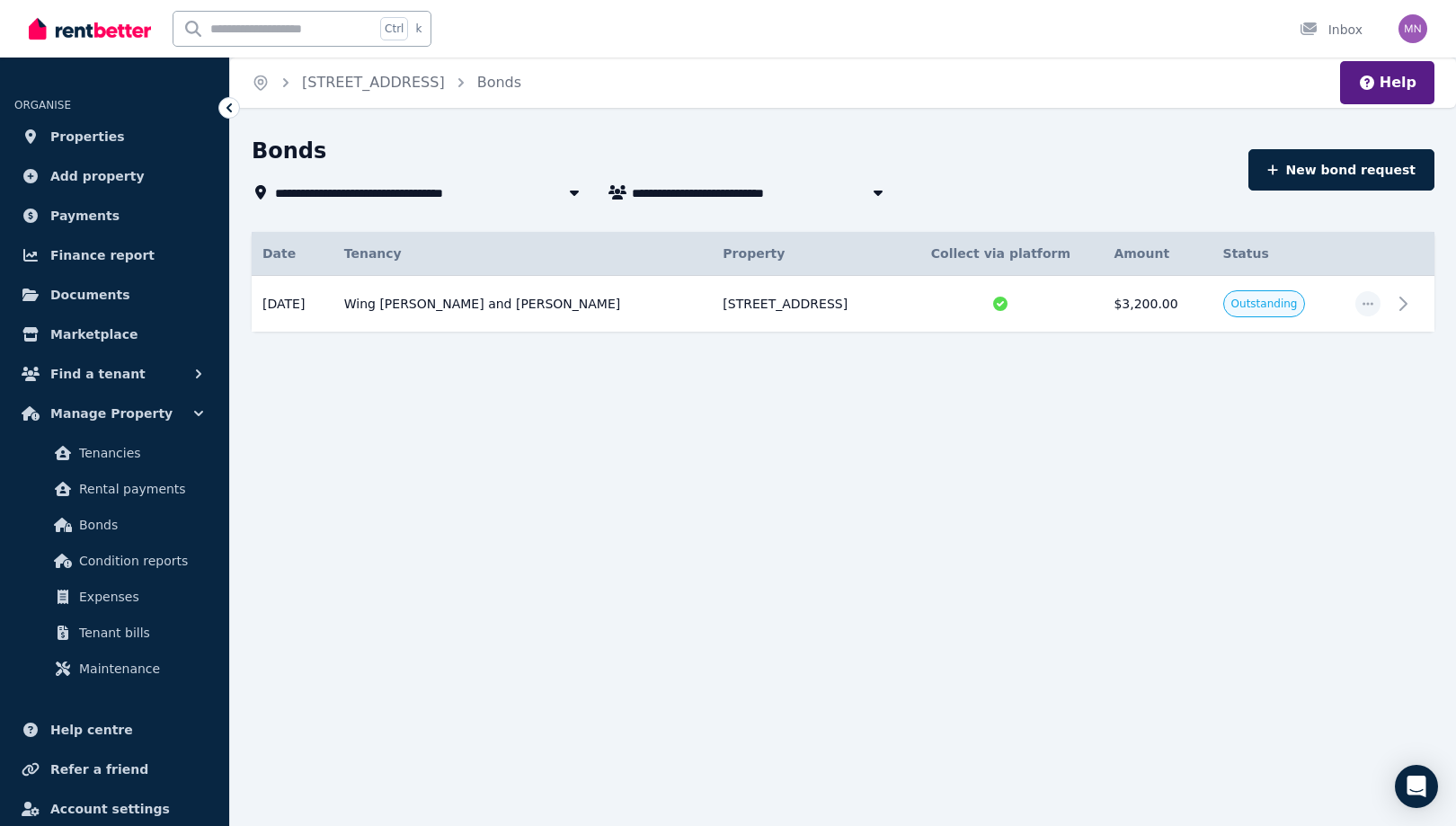
click at [238, 116] on icon at bounding box center [228, 107] width 18 height 18
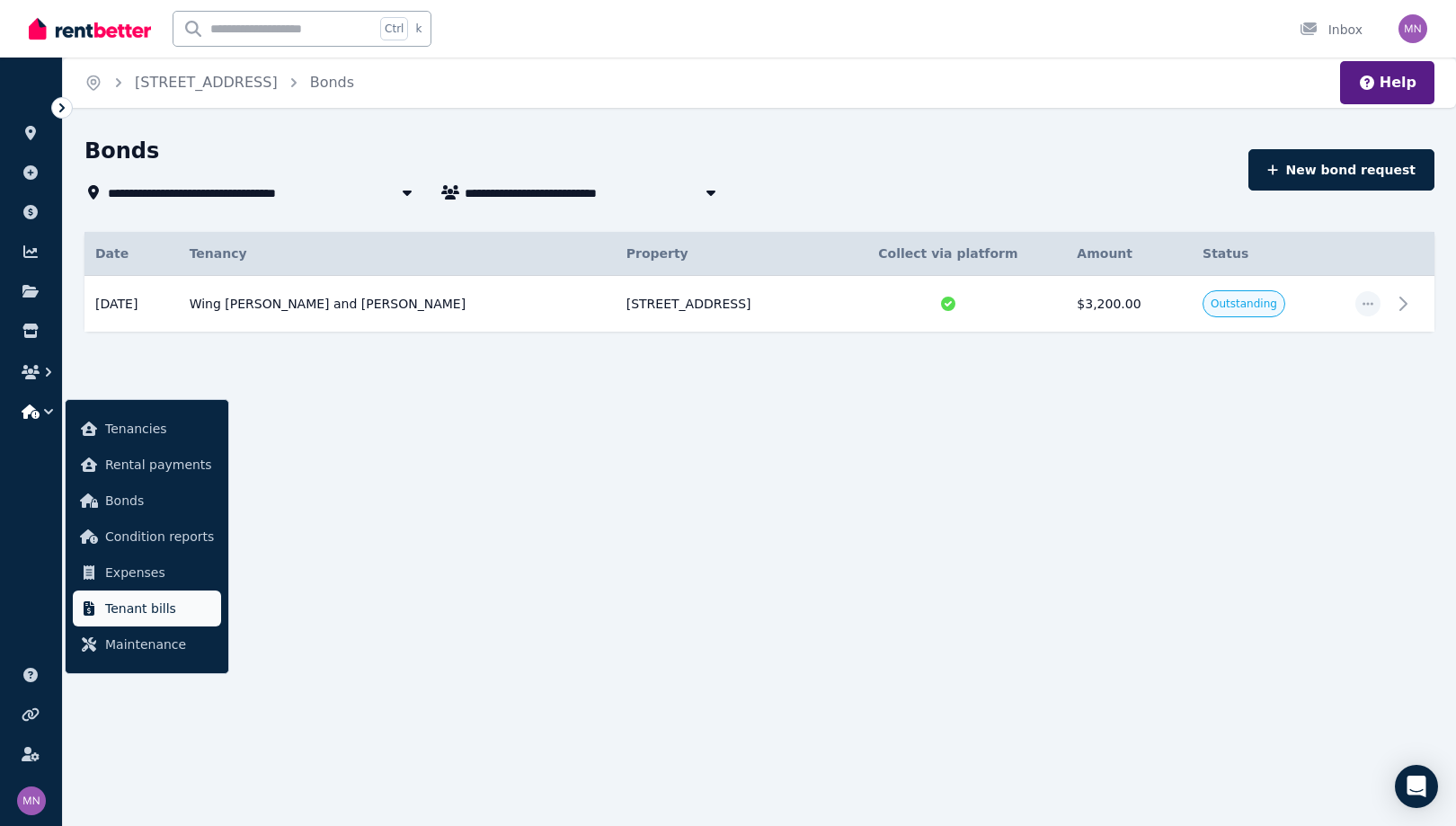
click at [196, 619] on span "Tenant bills" at bounding box center [159, 608] width 109 height 21
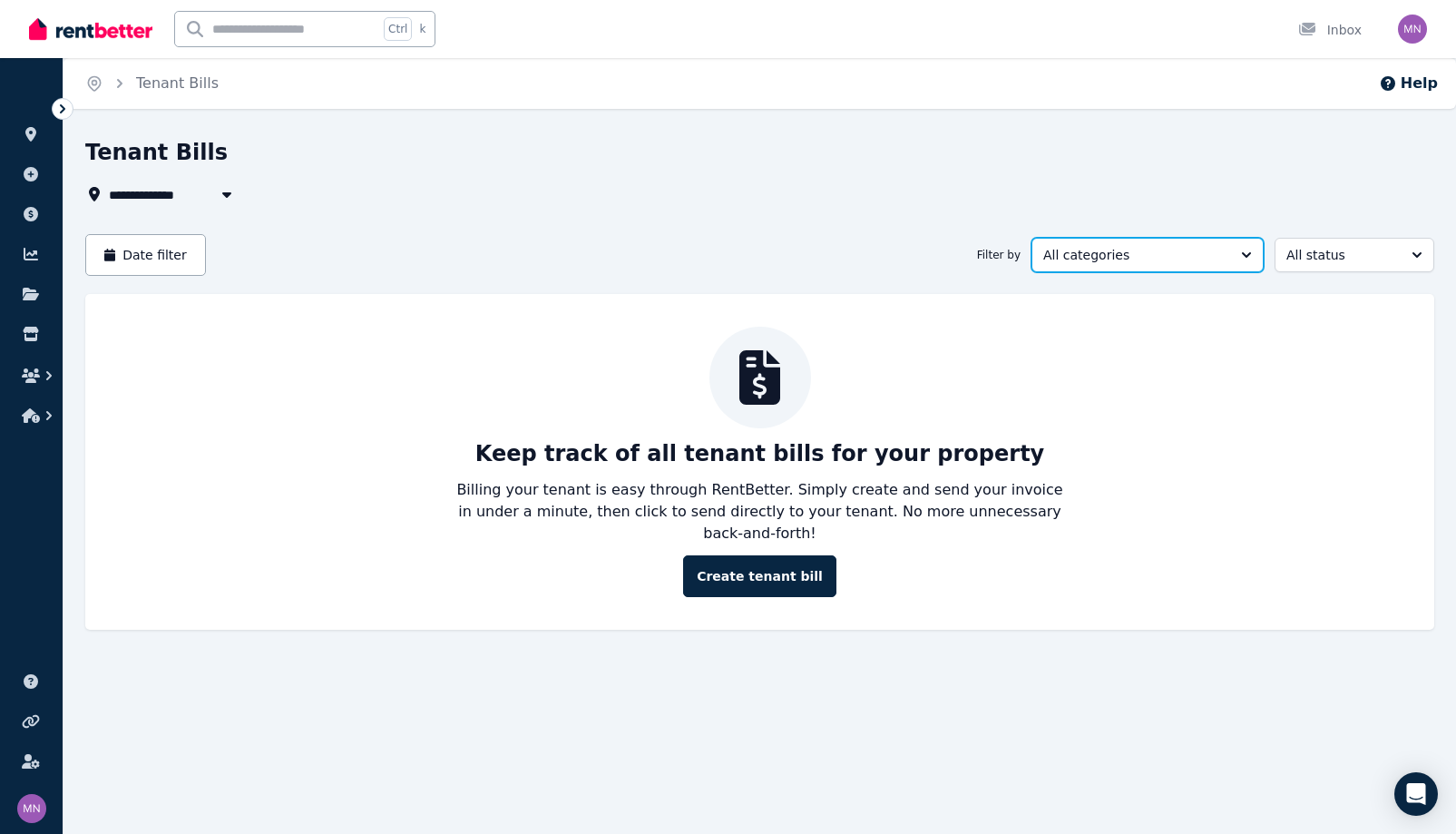
click at [1188, 273] on button "All categories" at bounding box center [1147, 255] width 232 height 35
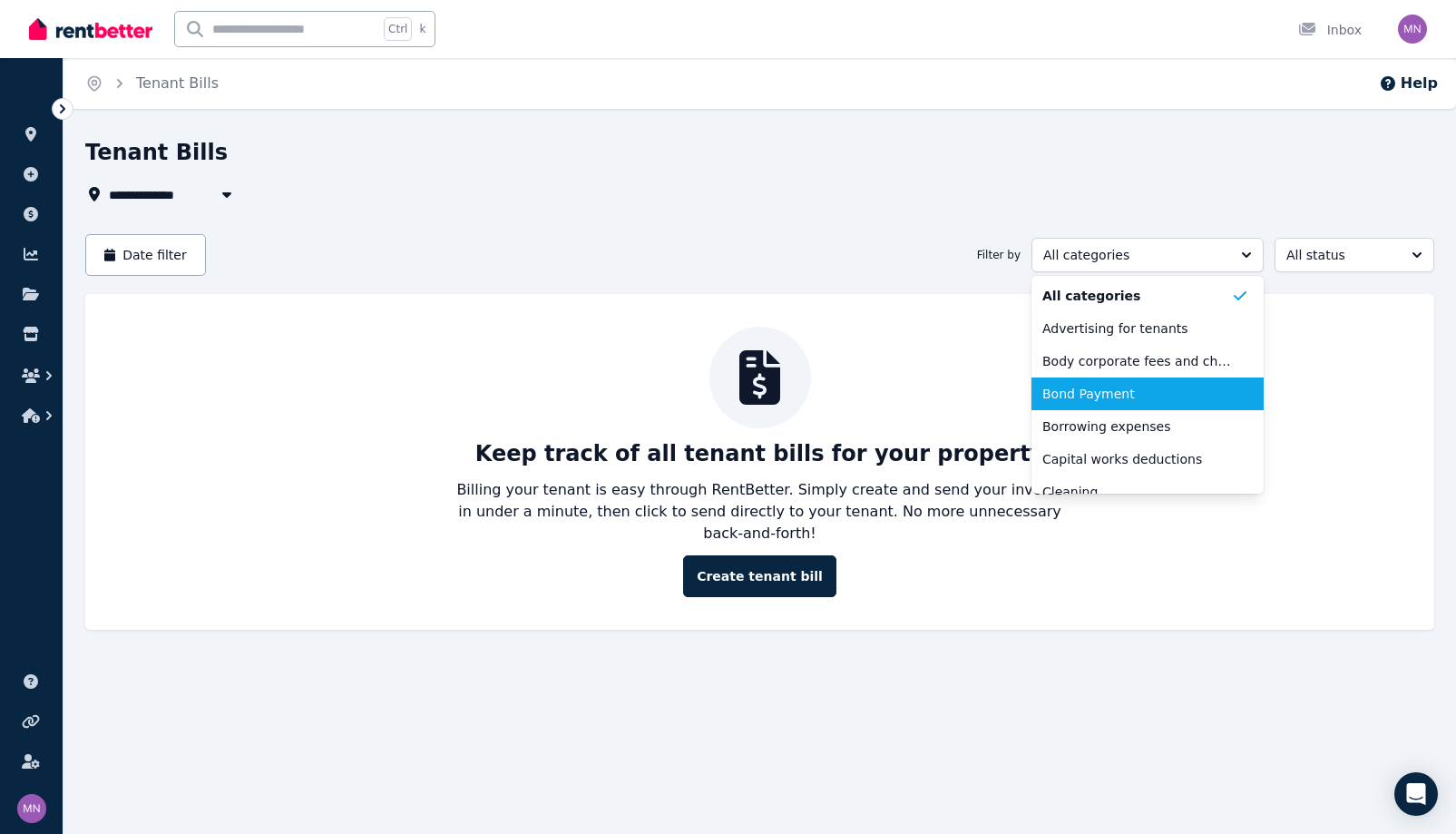
click at [1042, 402] on span "Bond Payment" at bounding box center [1136, 393] width 189 height 18
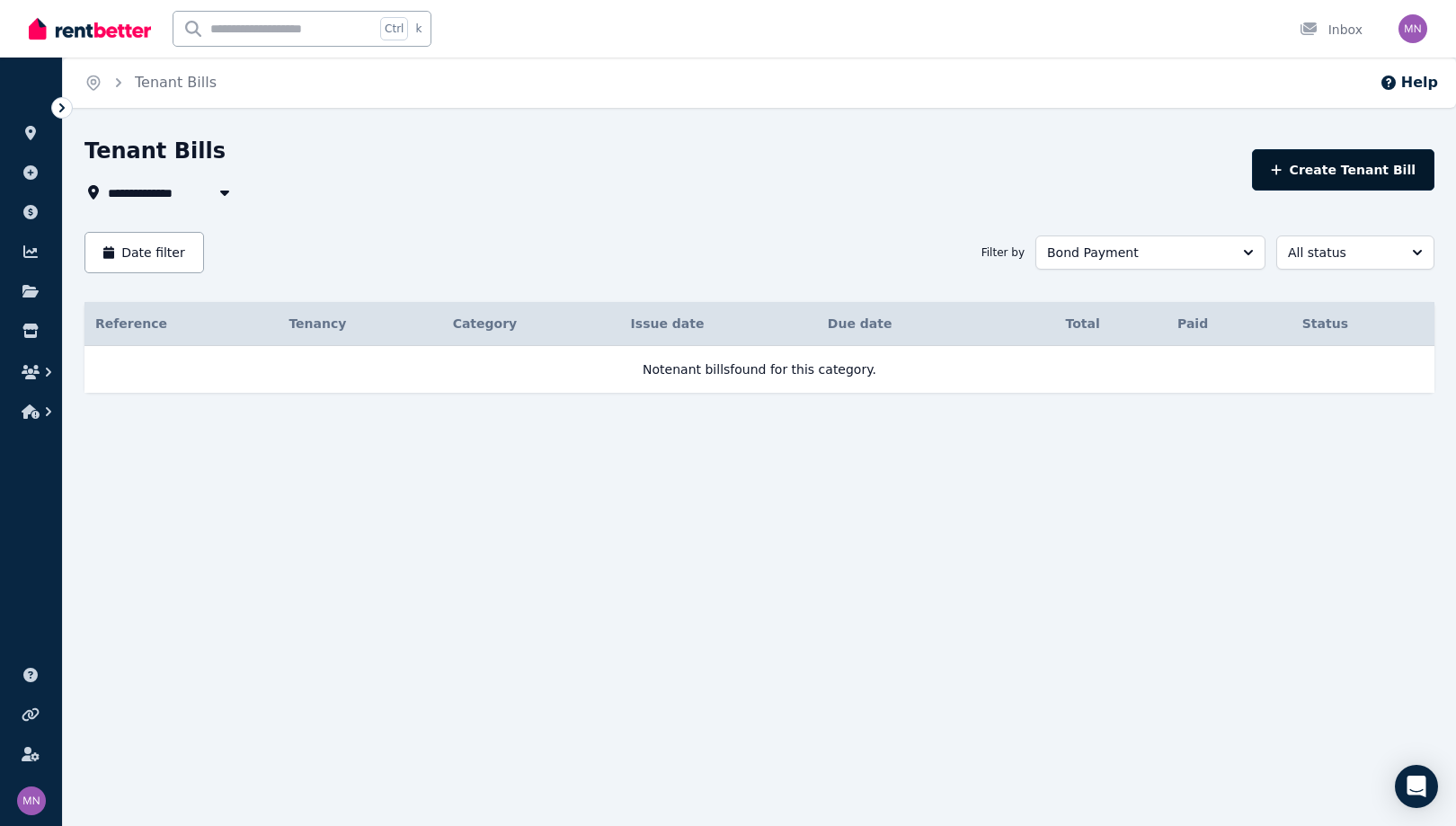
click at [1332, 191] on button "Create Tenant Bill" at bounding box center [1343, 169] width 183 height 41
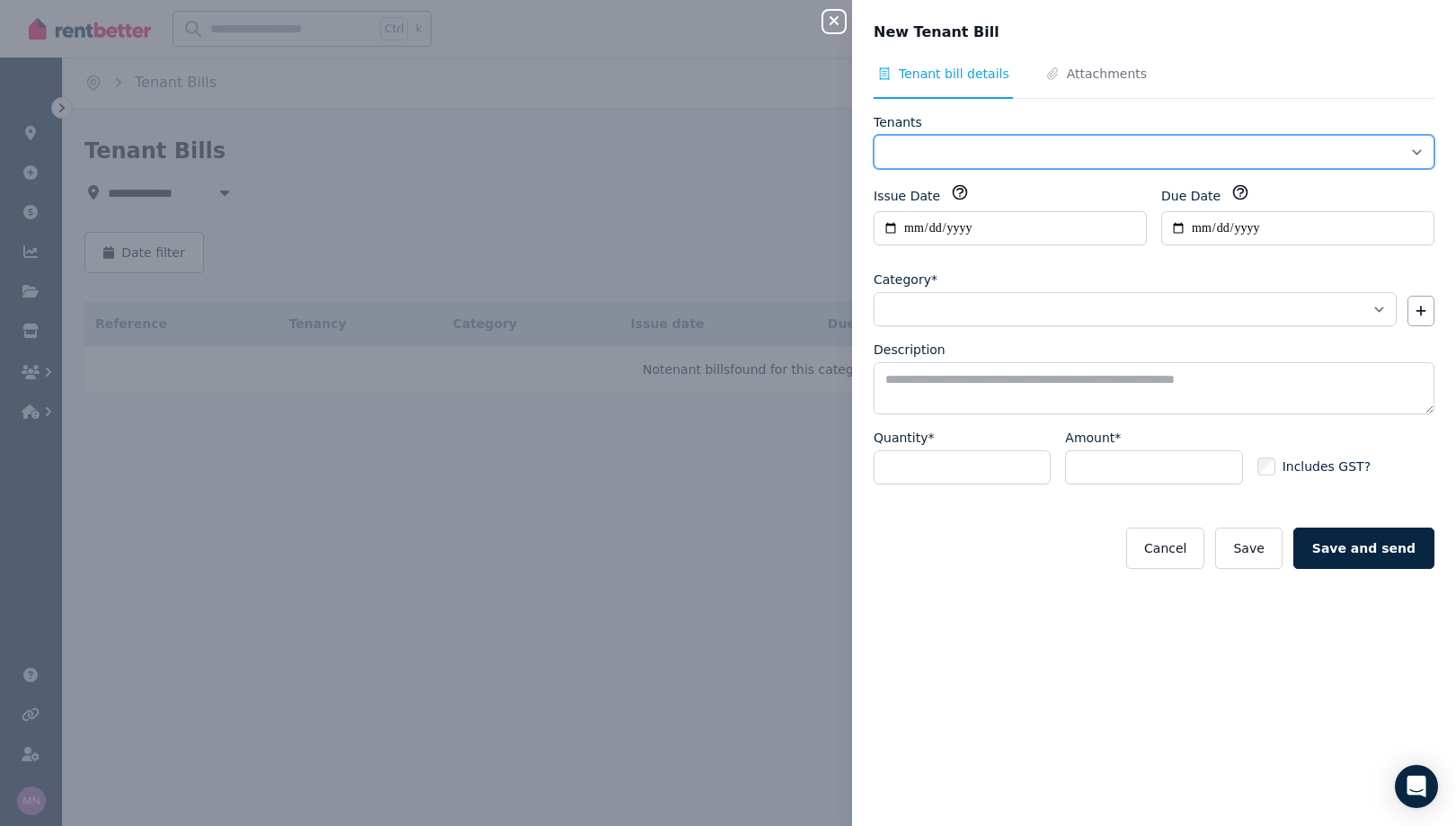
click at [1015, 169] on select "**********" at bounding box center [1154, 152] width 561 height 34
select select "**********"
click at [874, 168] on select "**********" at bounding box center [1154, 152] width 561 height 34
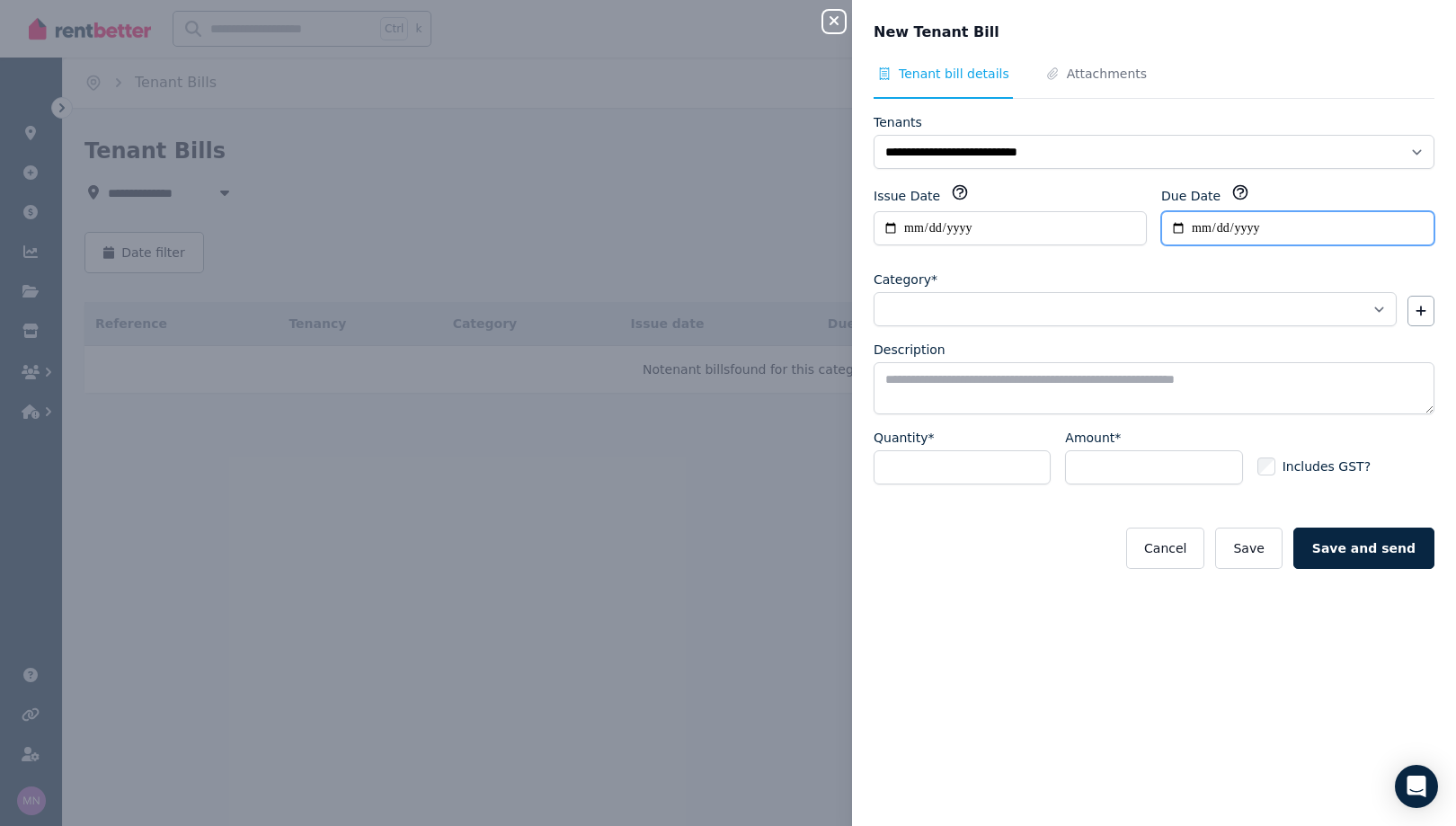
click at [1162, 245] on input "Due Date" at bounding box center [1298, 228] width 273 height 34
type input "**********"
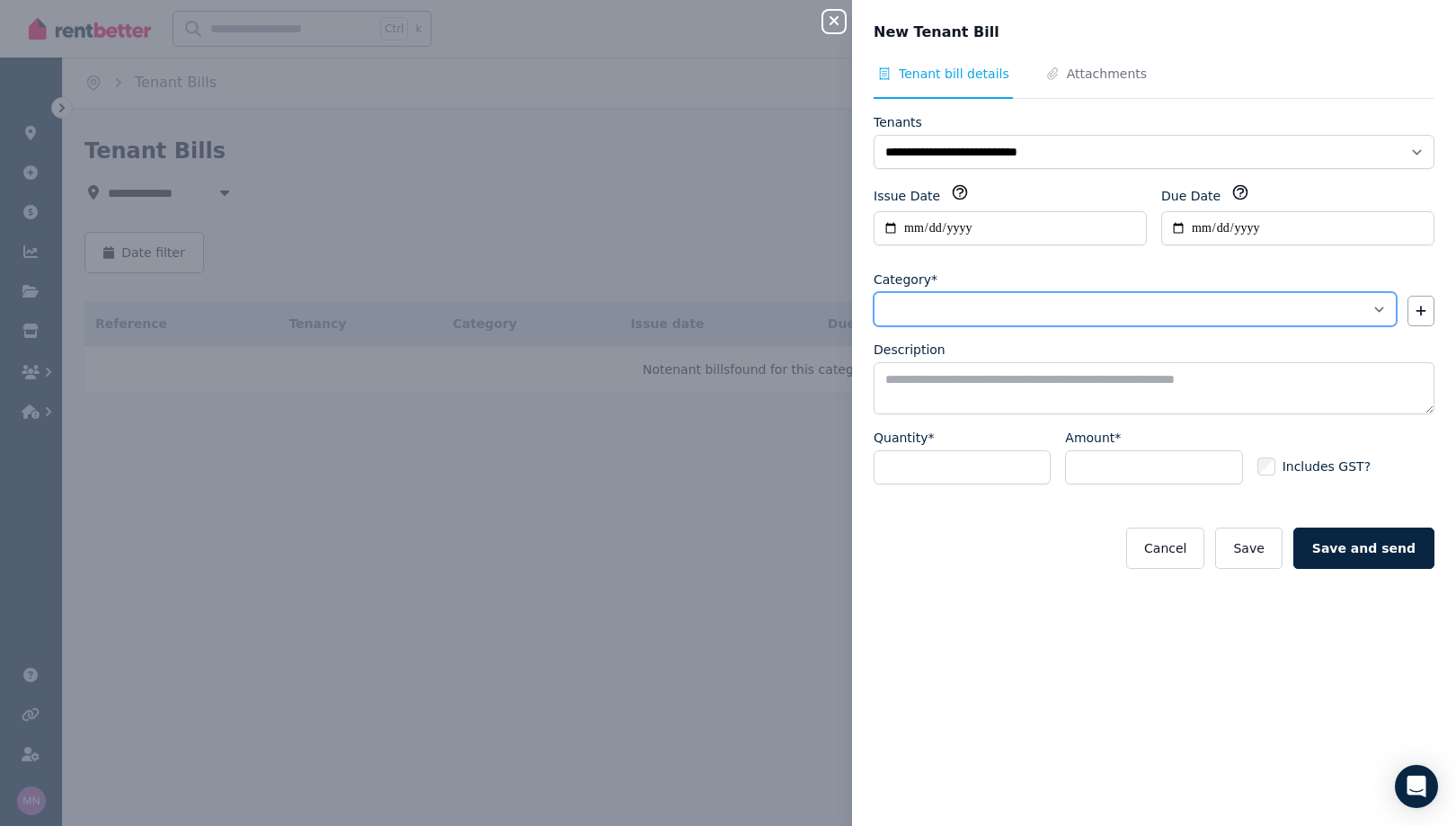
click at [1340, 326] on select "**********" at bounding box center [1136, 309] width 524 height 34
select select "**********"
click at [874, 326] on select "**********" at bounding box center [1136, 309] width 524 height 34
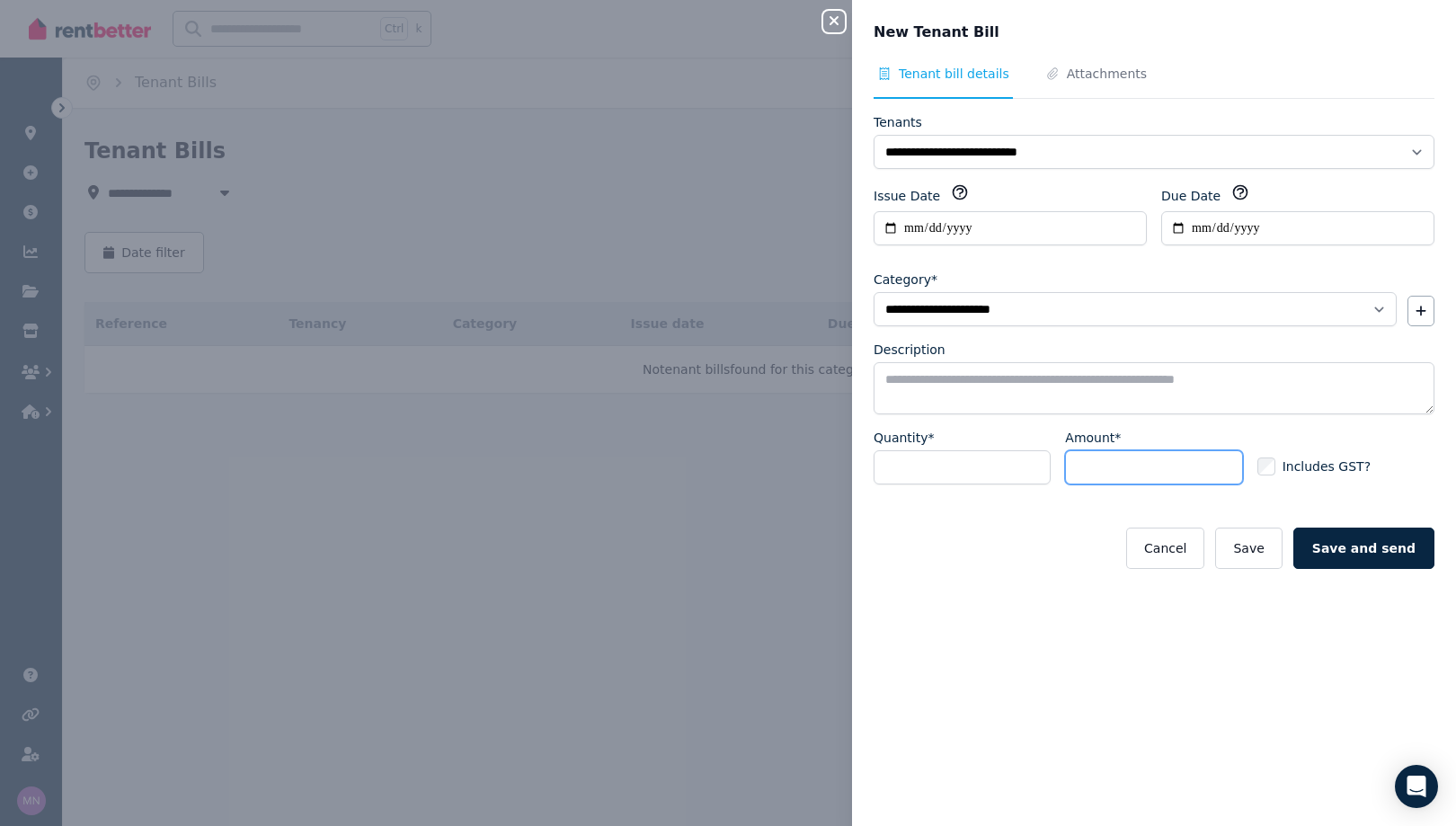
click at [1126, 484] on input "Amount*" at bounding box center [1154, 467] width 177 height 34
type input "****"
click at [1346, 569] on button "Save and send" at bounding box center [1365, 548] width 142 height 41
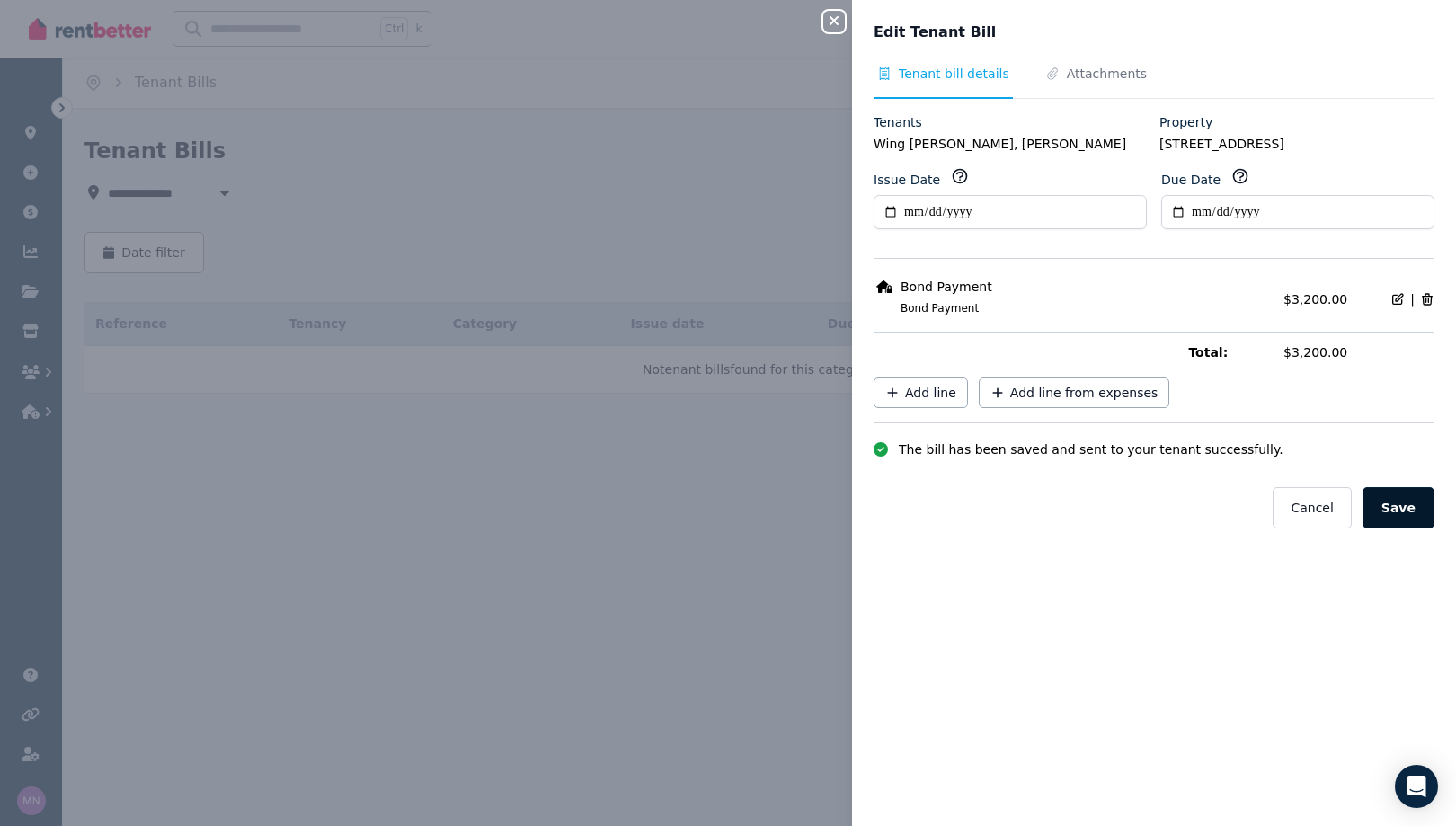
click at [1377, 528] on button "Save" at bounding box center [1398, 508] width 72 height 41
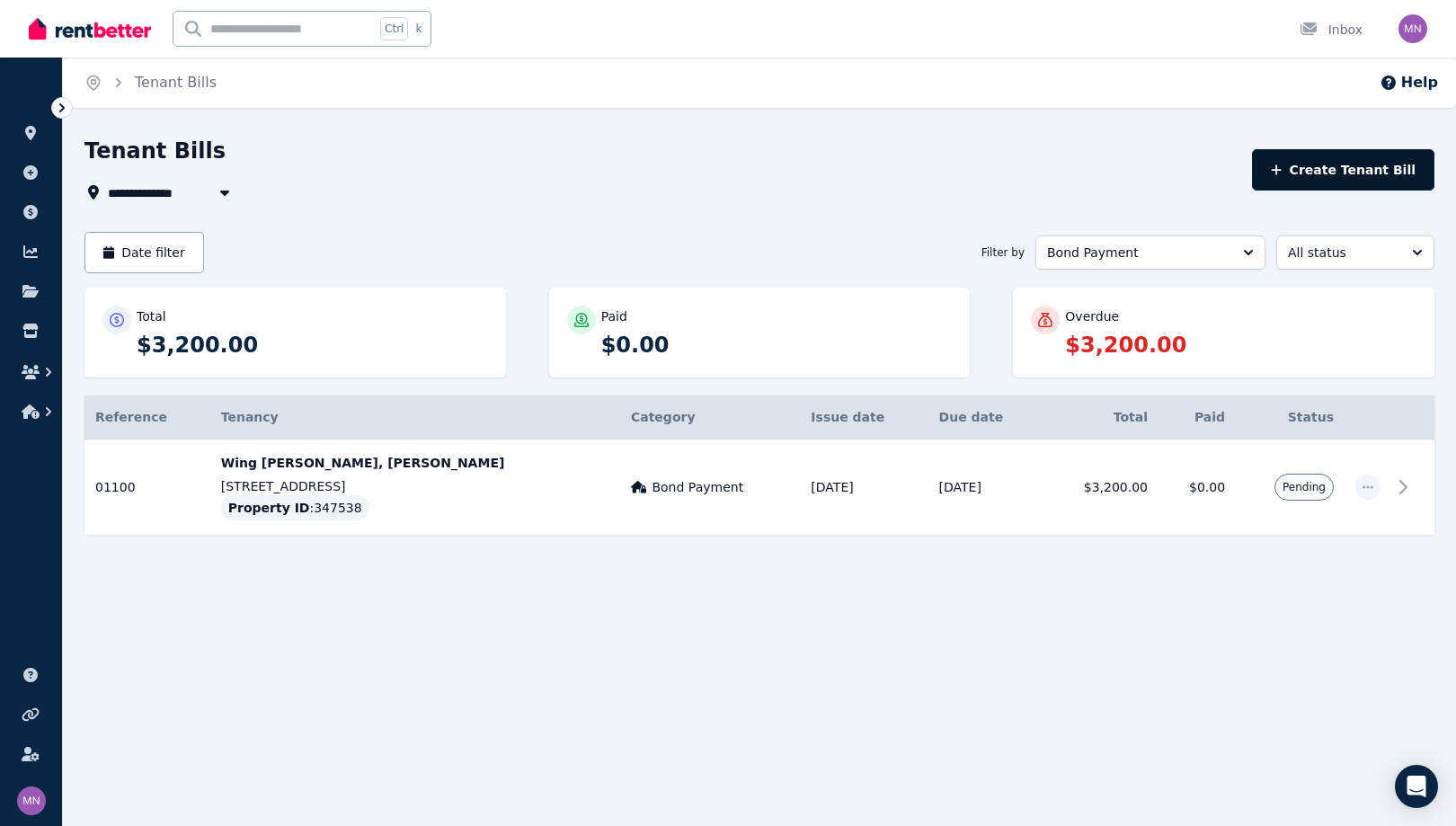
click at [1350, 191] on button "Create Tenant Bill" at bounding box center [1343, 169] width 183 height 41
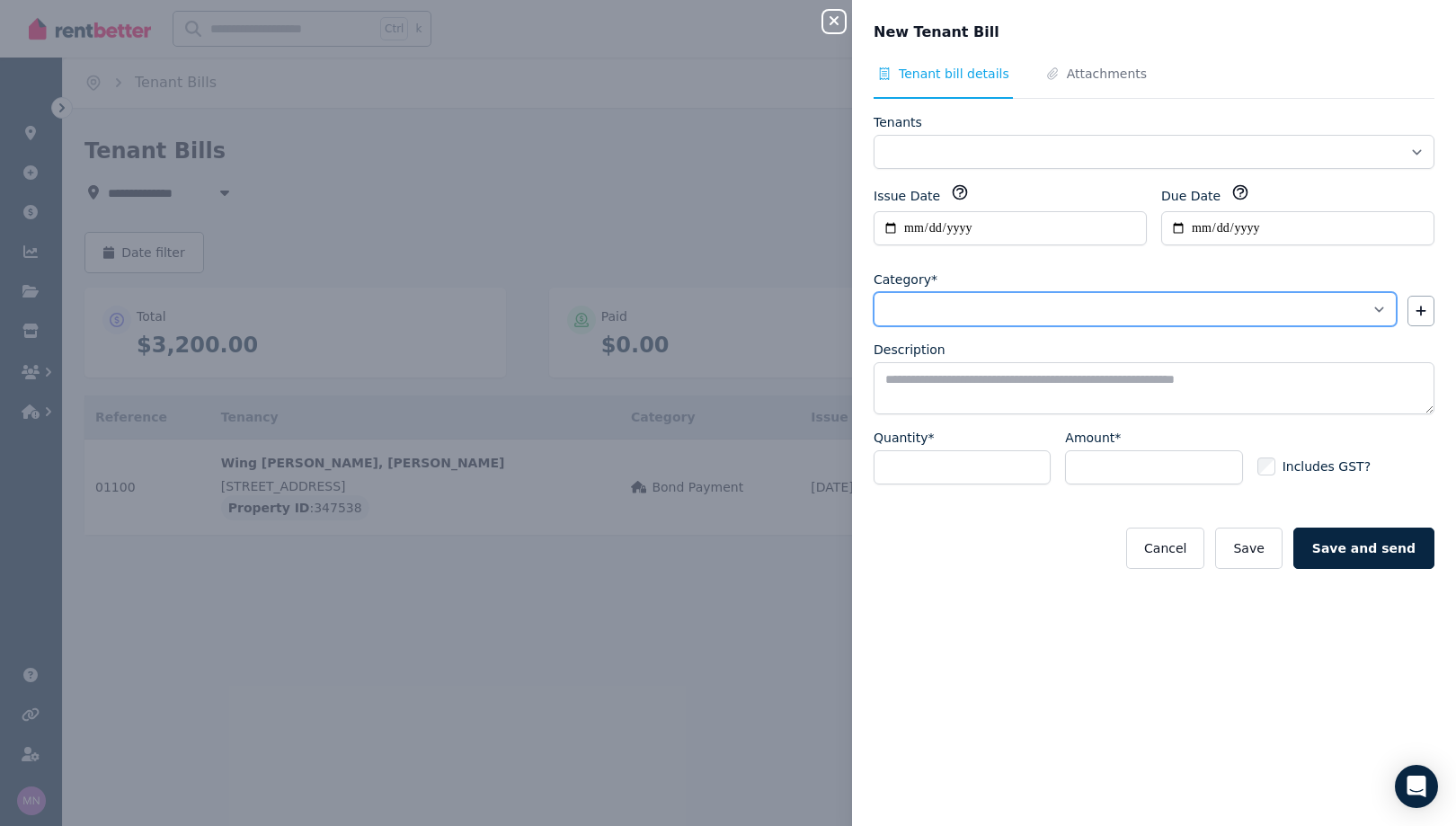
click at [1346, 326] on select "**********" at bounding box center [1136, 309] width 524 height 34
click at [1381, 359] on div "Description" at bounding box center [1154, 349] width 561 height 18
click at [830, 25] on icon "button" at bounding box center [835, 20] width 9 height 9
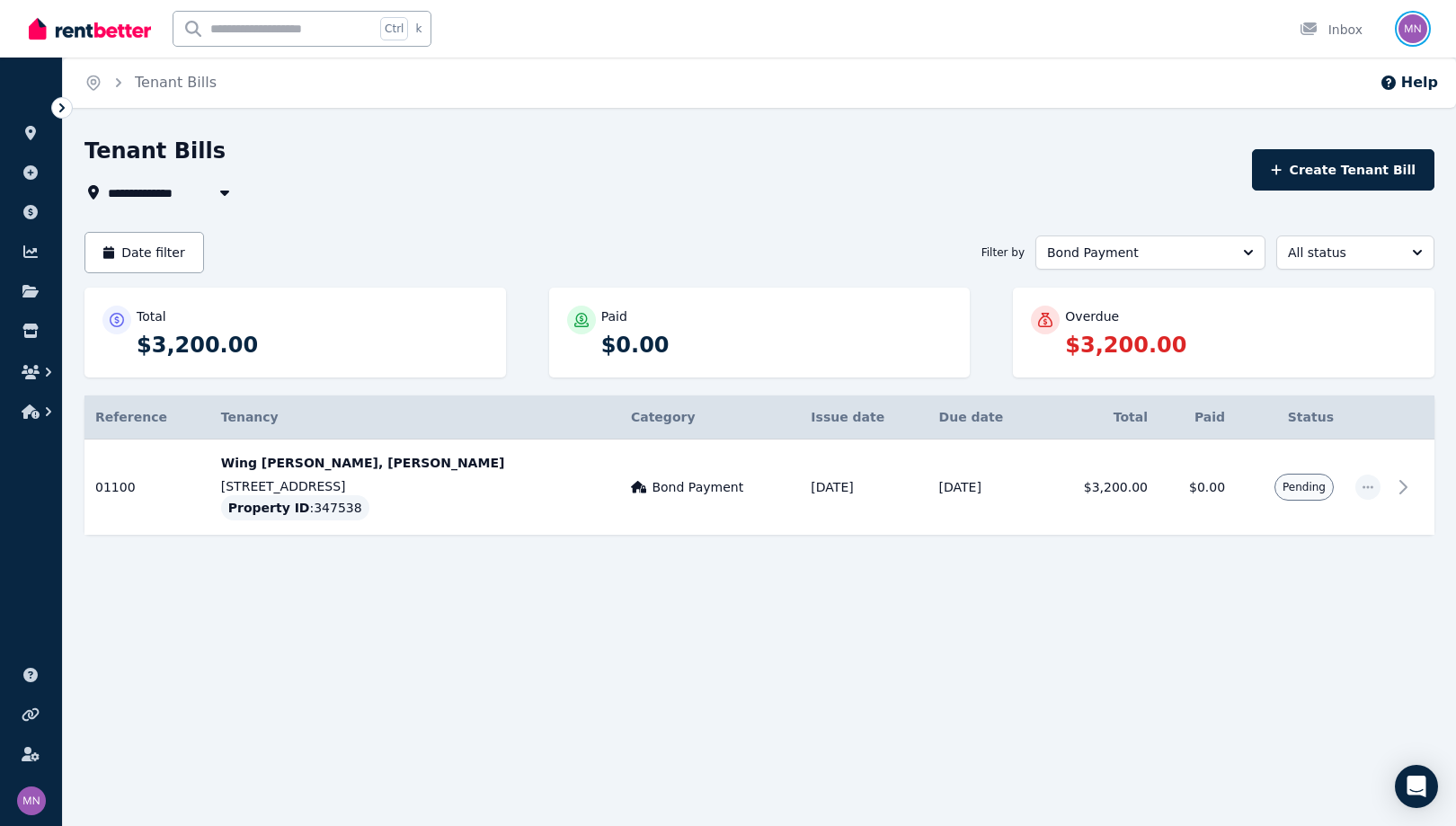
click at [1399, 26] on img "button" at bounding box center [1413, 28] width 29 height 29
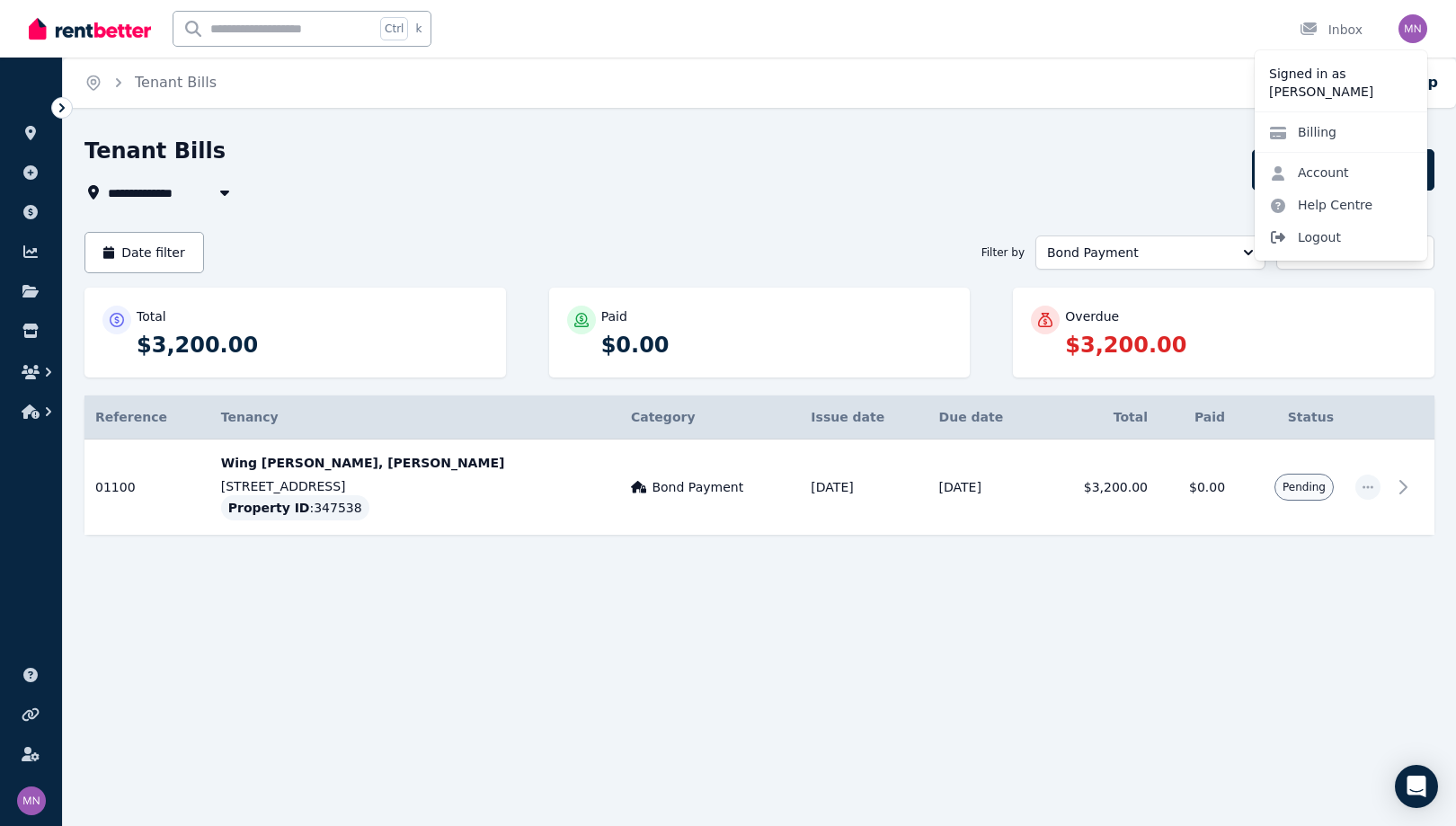
click at [1302, 253] on span "Logout" at bounding box center [1340, 237] width 172 height 33
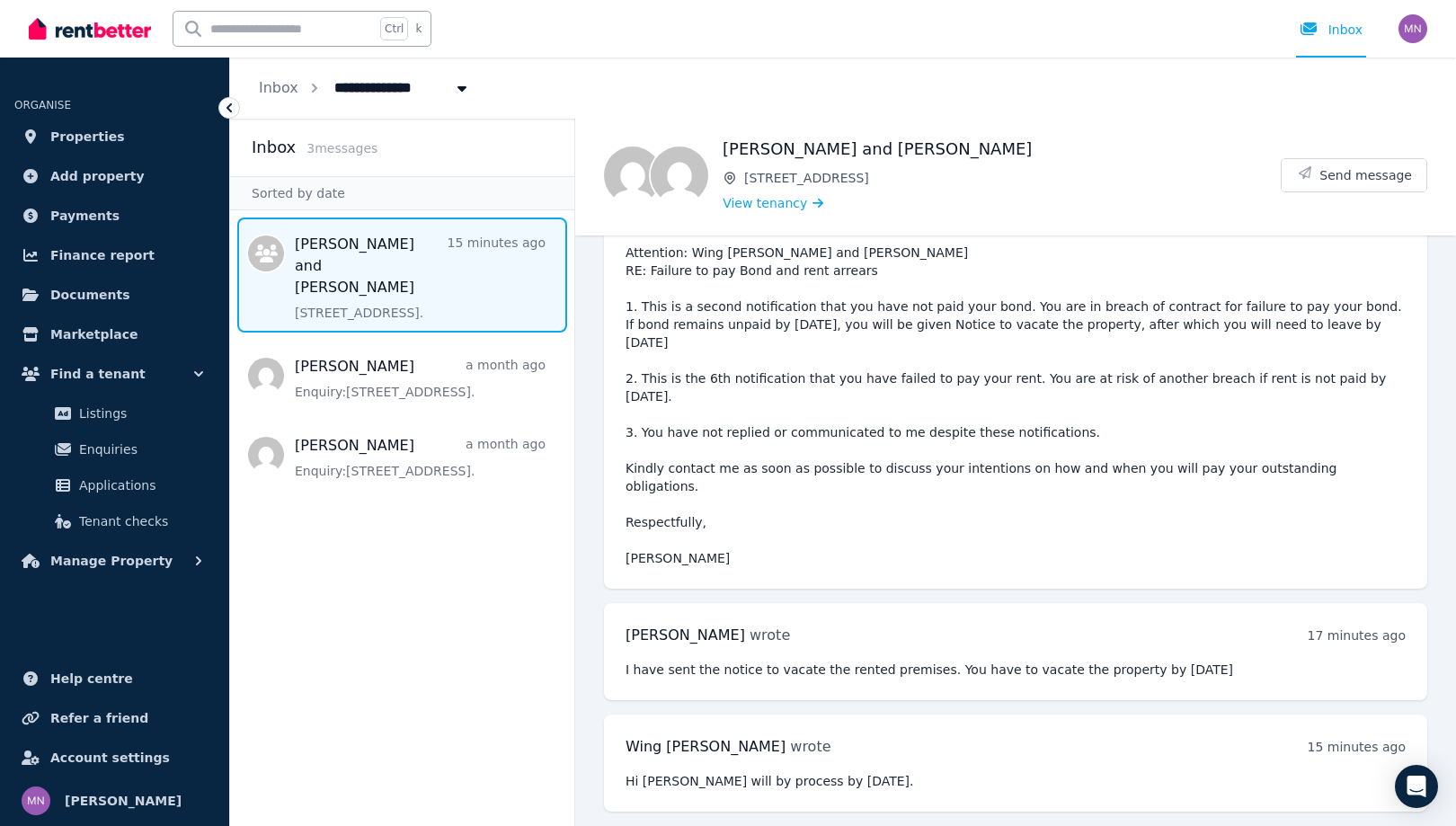
scroll to position [65, 0]
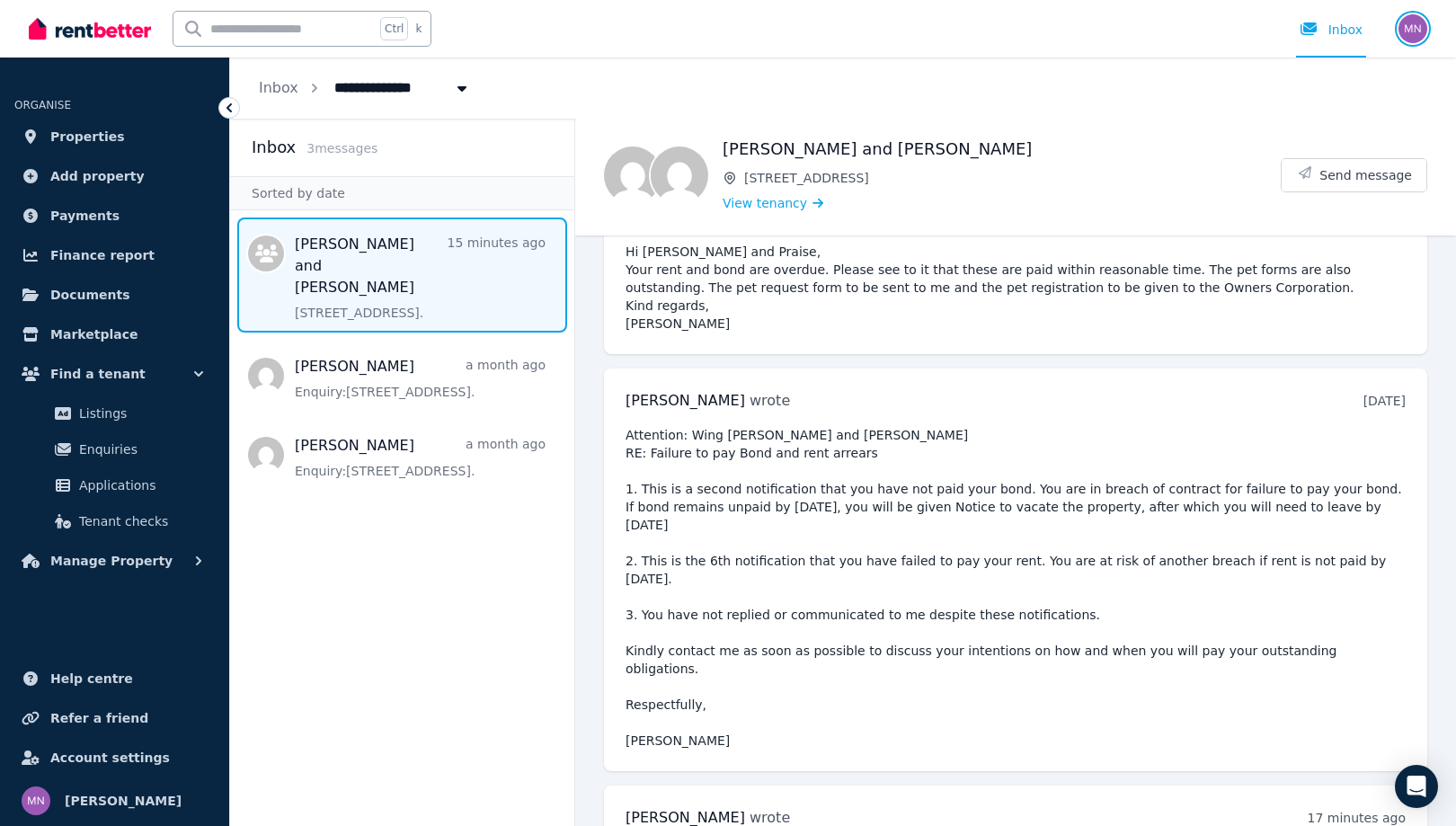
click at [1399, 38] on img "button" at bounding box center [1413, 28] width 29 height 29
click at [1312, 253] on span "Logout" at bounding box center [1340, 237] width 172 height 33
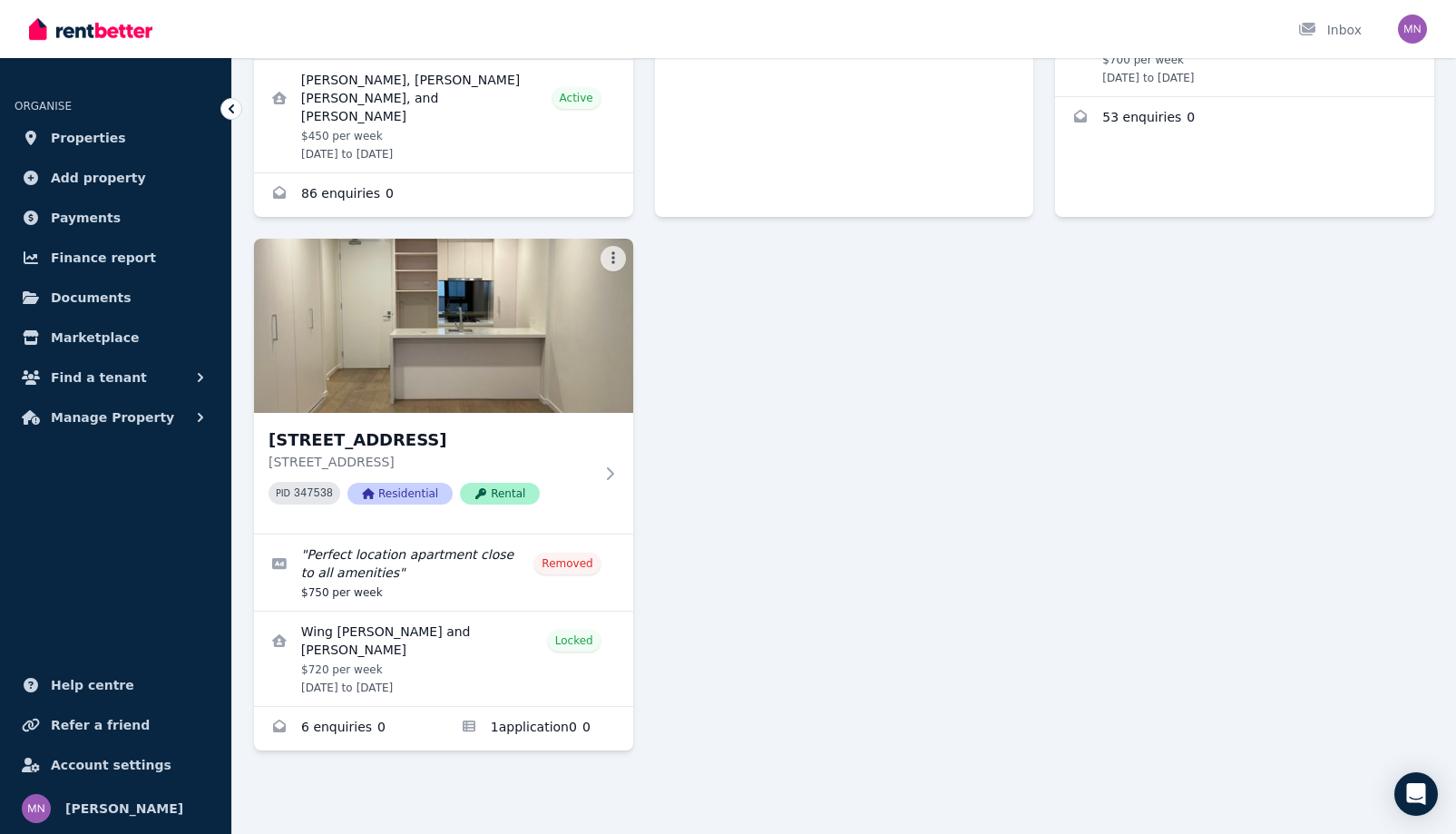
scroll to position [636, 0]
click at [622, 480] on icon at bounding box center [613, 473] width 18 height 14
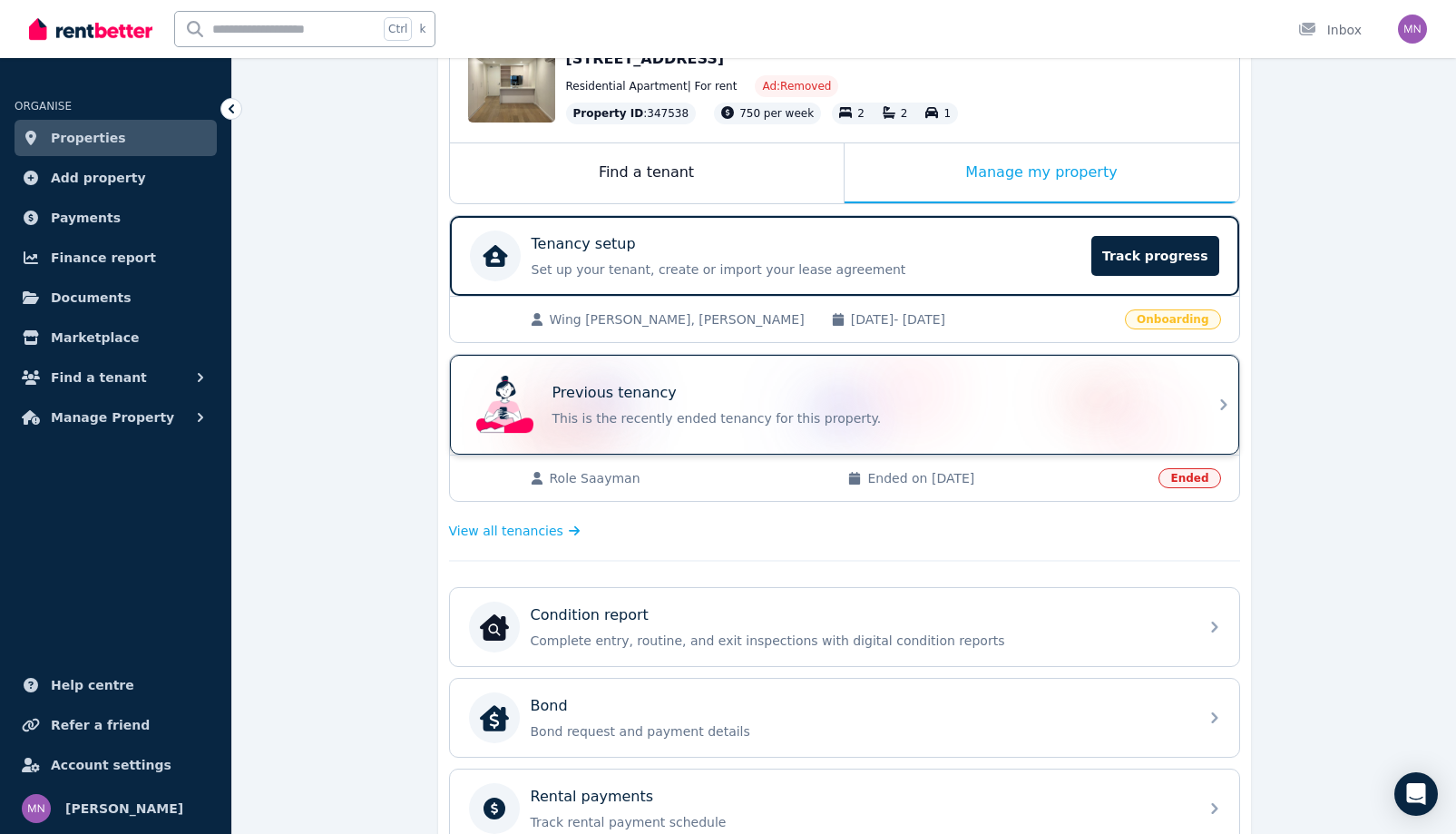
scroll to position [636, 0]
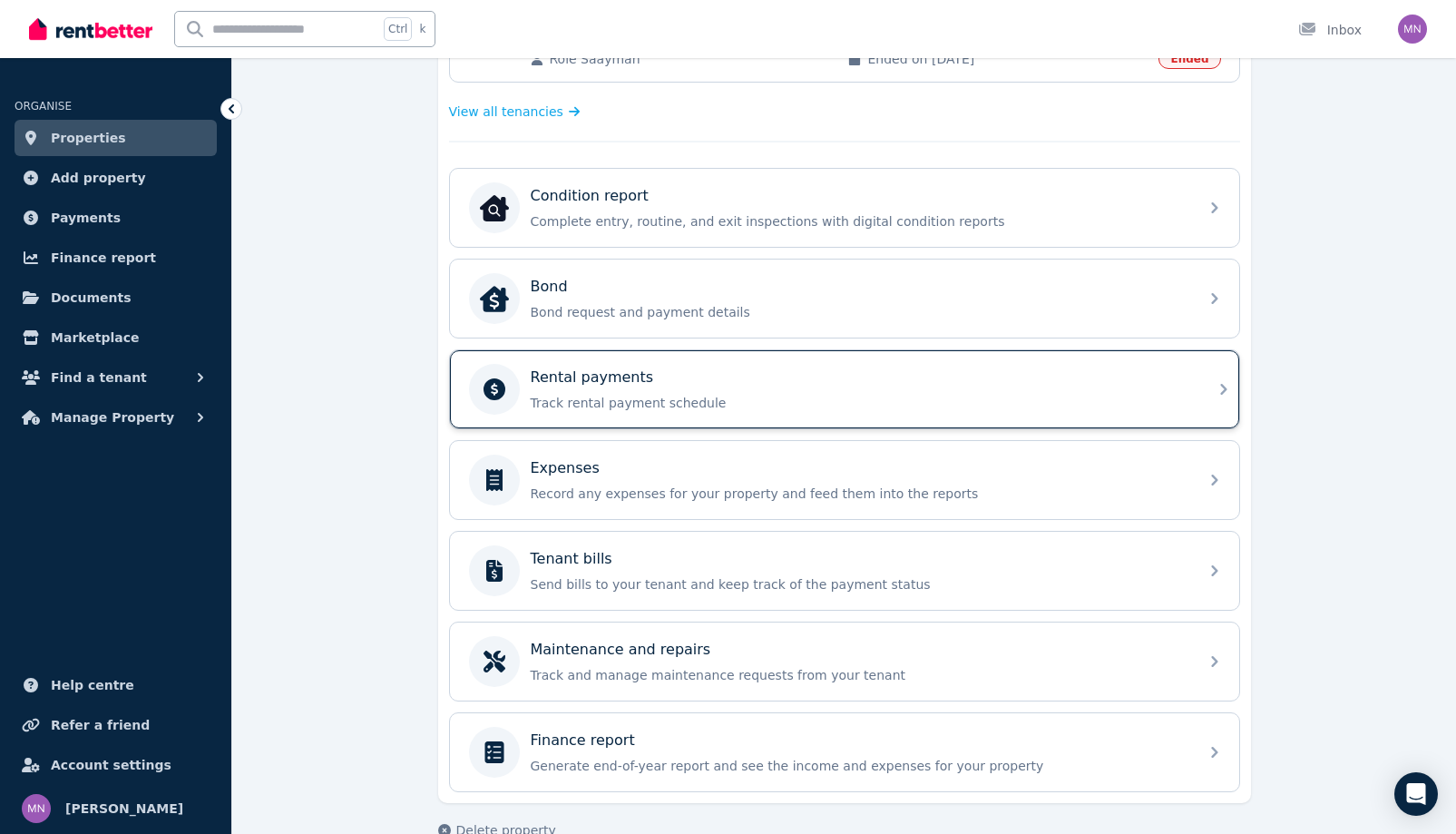
click at [1106, 388] on div "Rental payments" at bounding box center [859, 377] width 657 height 22
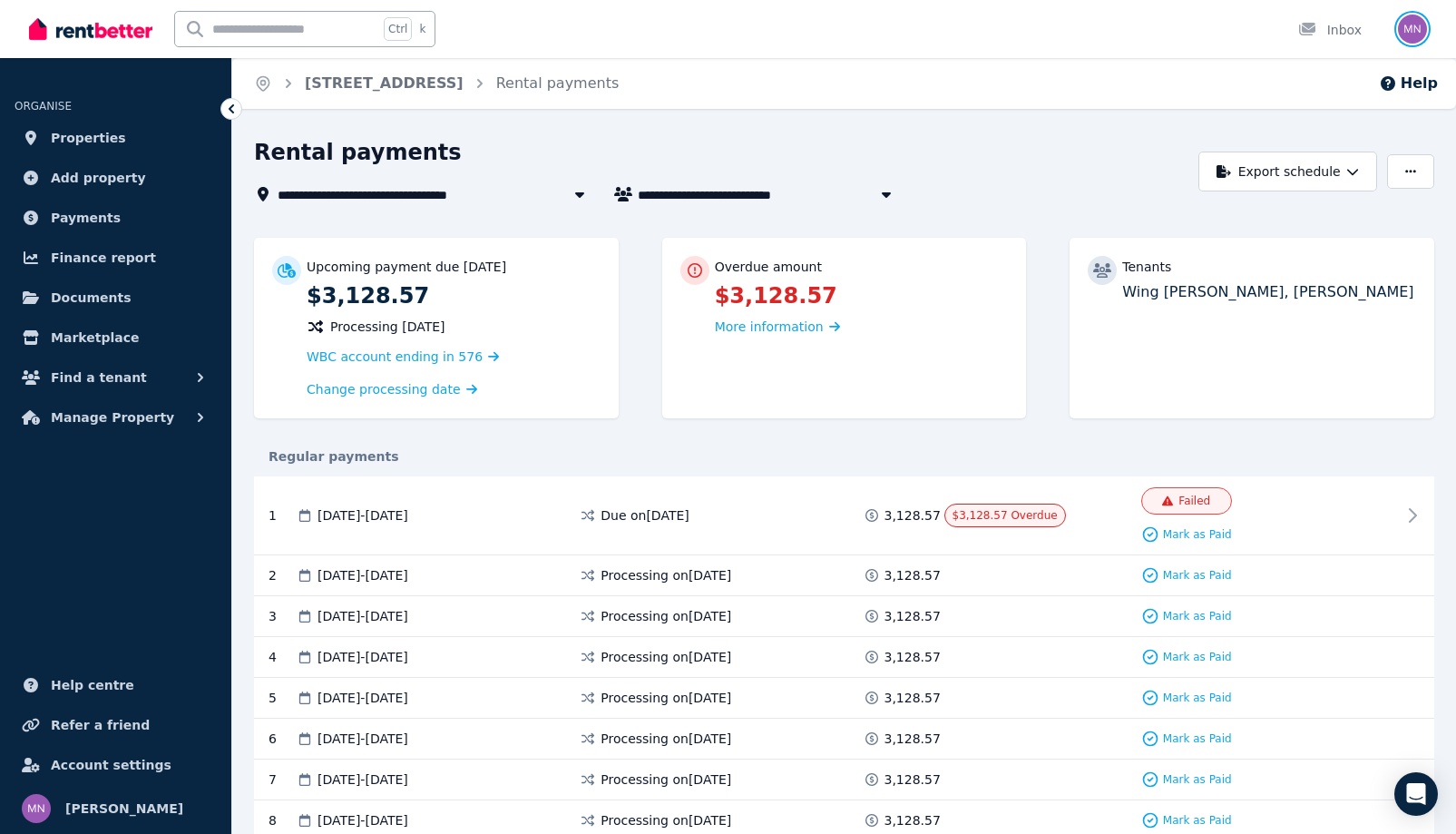
click at [1409, 32] on img "button" at bounding box center [1412, 28] width 29 height 29
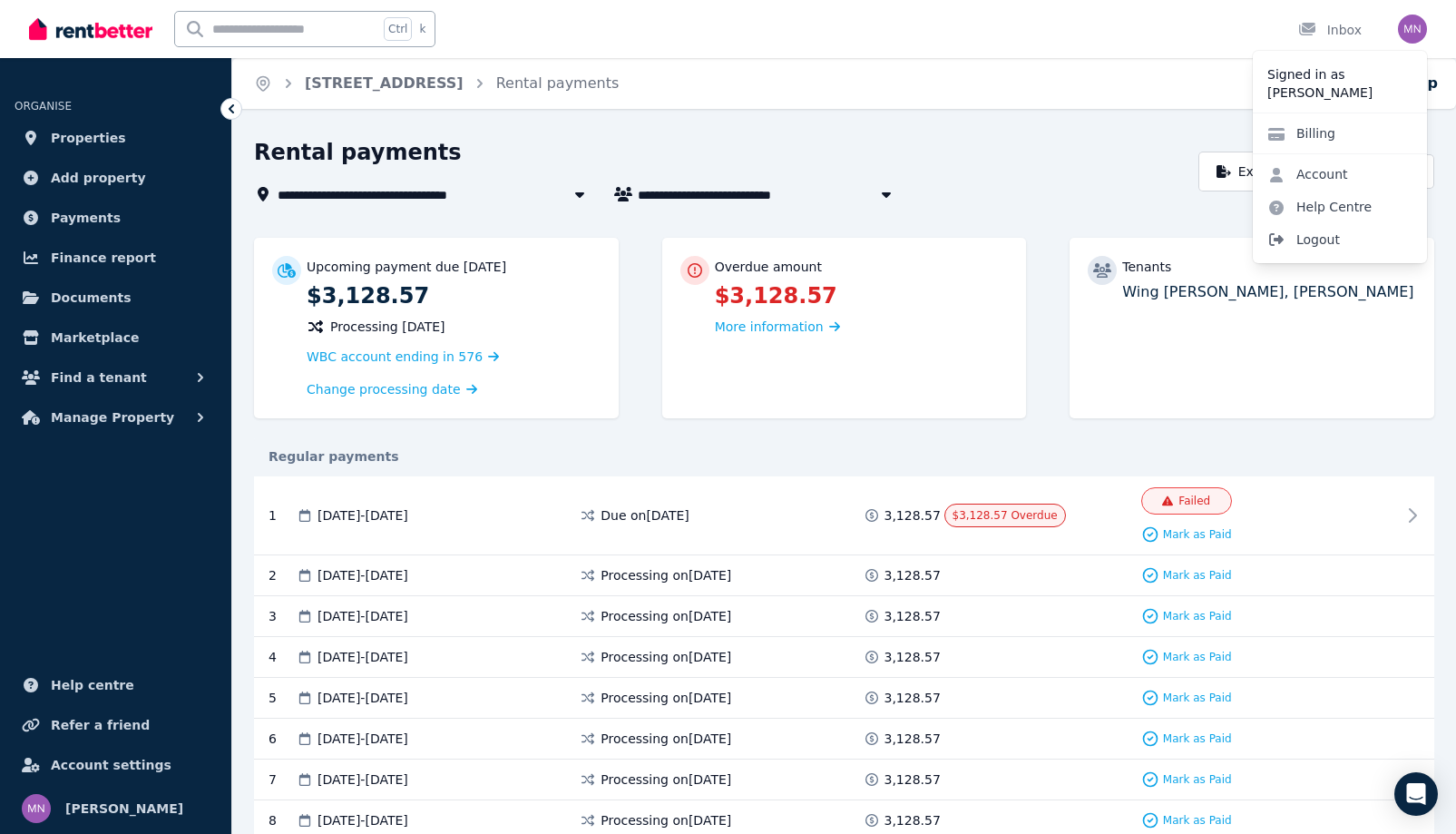
click at [1291, 256] on span "Logout" at bounding box center [1339, 239] width 174 height 33
